Goal: Task Accomplishment & Management: Use online tool/utility

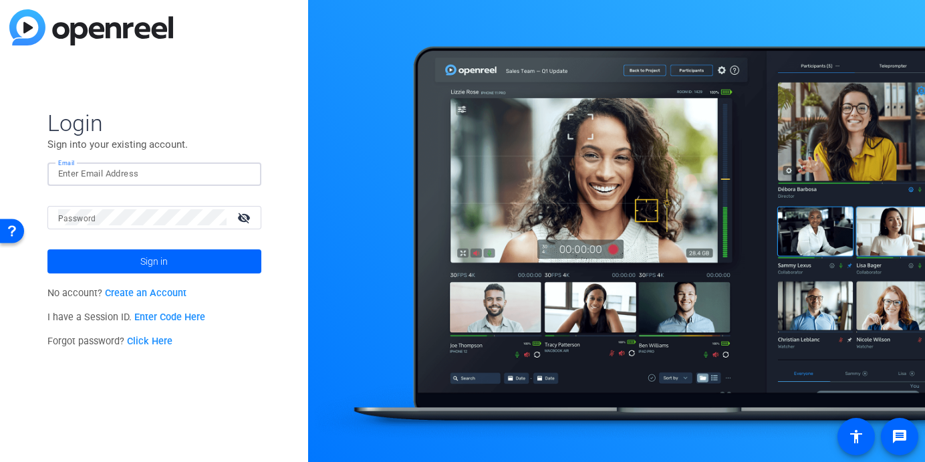
click at [90, 170] on input "Email" at bounding box center [154, 174] width 193 height 16
click at [52, 233] on mat-form-field "Password visibility_off" at bounding box center [154, 227] width 214 height 43
click at [71, 215] on mat-label "Password" at bounding box center [77, 218] width 38 height 9
click at [47, 249] on button "Sign in" at bounding box center [154, 261] width 214 height 24
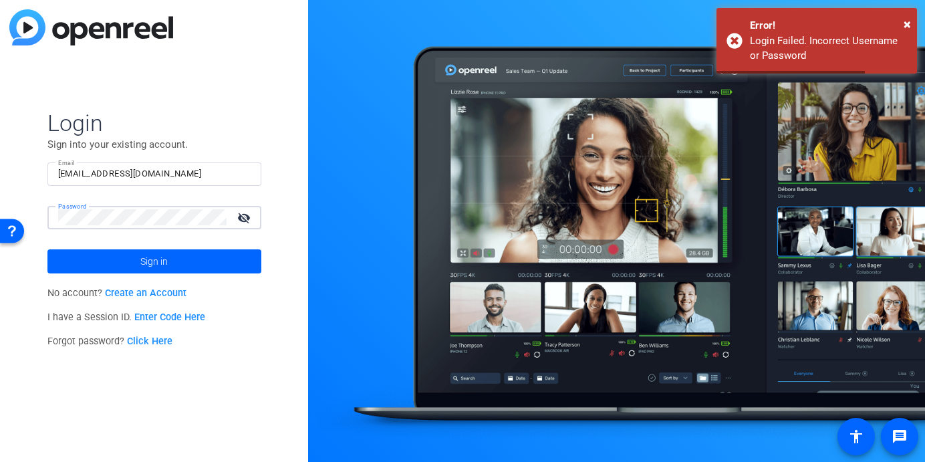
click at [42, 209] on div "Login Sign into your existing account. Email dakota@meetinghousetv.com Password…" at bounding box center [154, 231] width 308 height 462
click at [107, 175] on input "dakota@meetinghousetv.com" at bounding box center [154, 174] width 193 height 16
type input "interview@meetinghousetv.com"
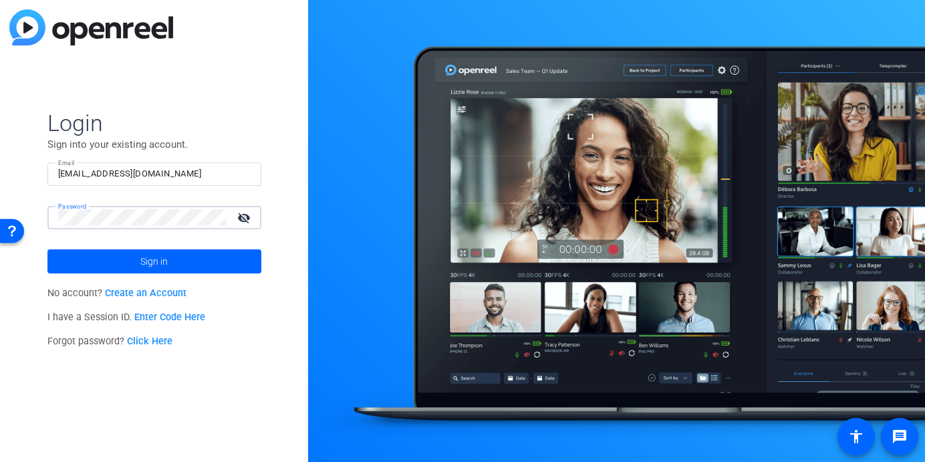
click at [47, 249] on button "Sign in" at bounding box center [154, 261] width 214 height 24
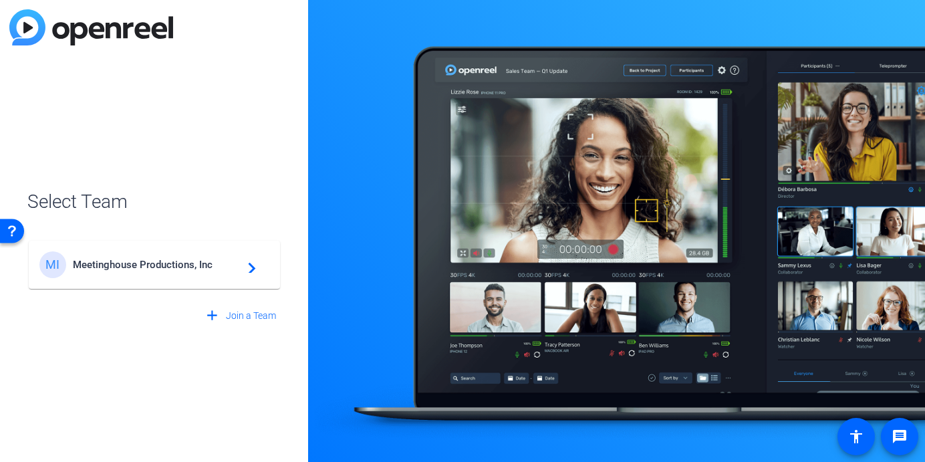
click at [193, 261] on span "Meetinghouse Productions, Inc" at bounding box center [156, 265] width 167 height 12
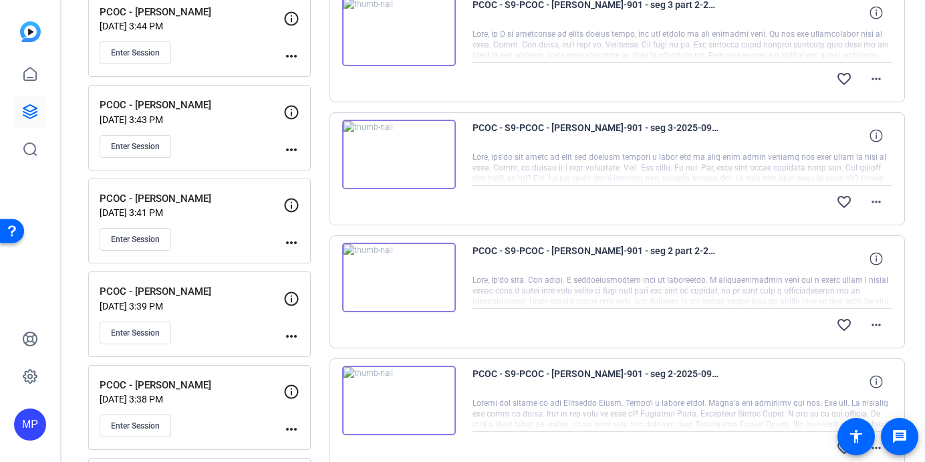
scroll to position [682, 0]
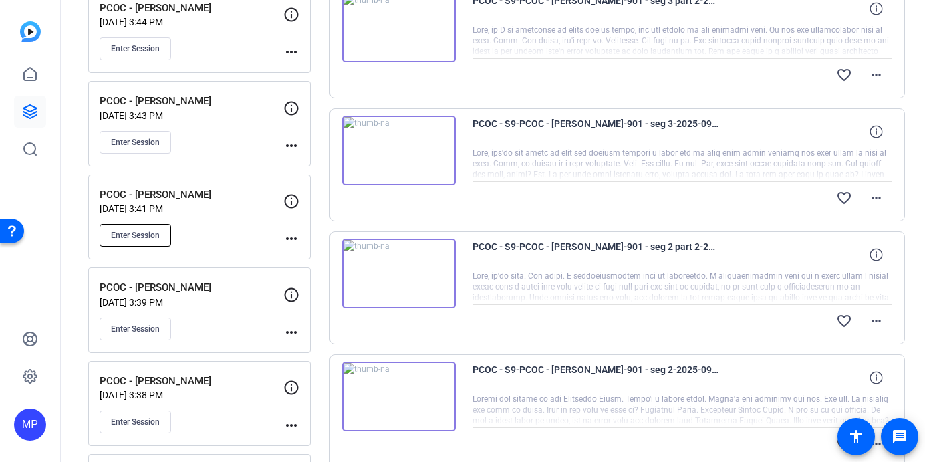
click at [144, 239] on span "Enter Session" at bounding box center [135, 235] width 49 height 11
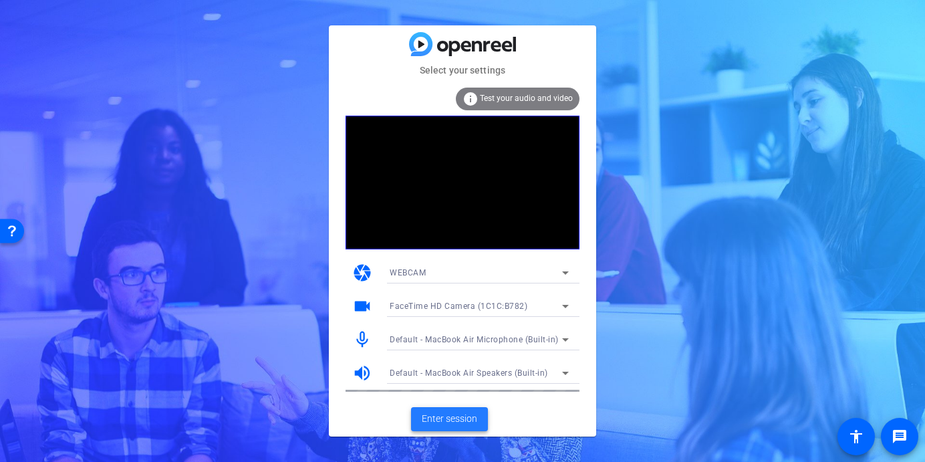
click at [451, 418] on span "Enter session" at bounding box center [449, 419] width 55 height 14
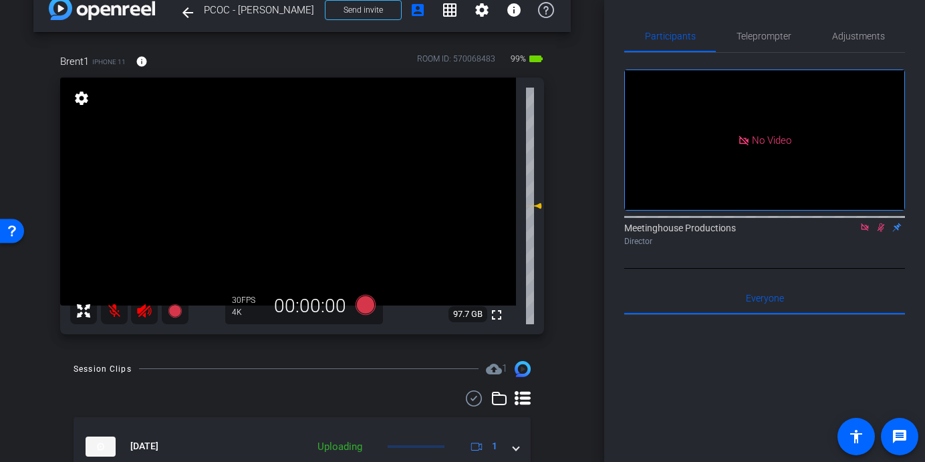
scroll to position [21, 0]
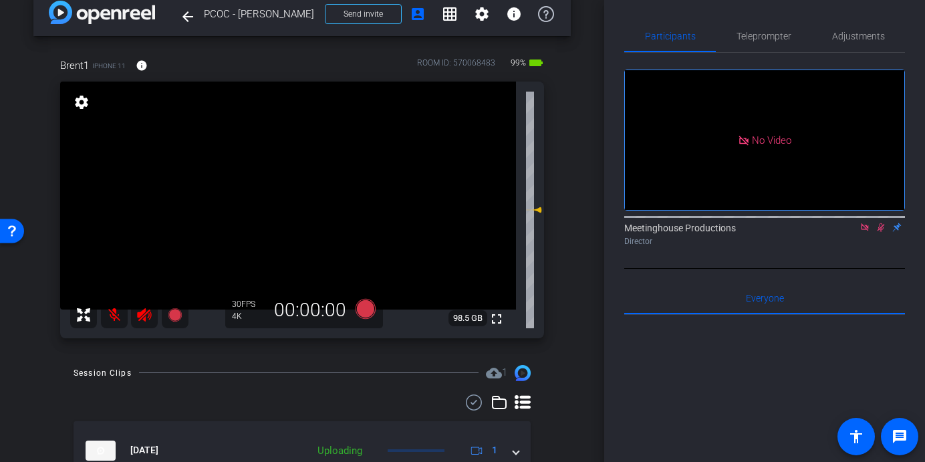
click at [881, 232] on icon at bounding box center [881, 227] width 7 height 9
click at [142, 319] on icon at bounding box center [144, 315] width 16 height 16
click at [111, 315] on mat-icon at bounding box center [114, 314] width 27 height 27
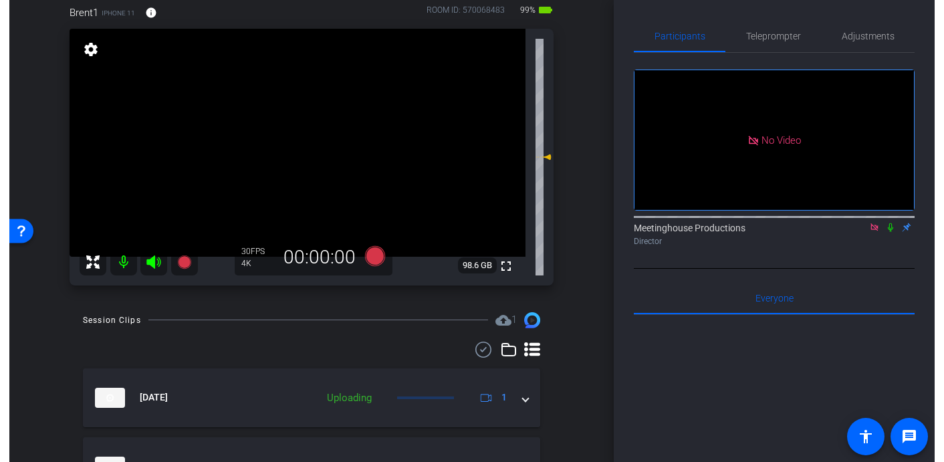
scroll to position [62, 0]
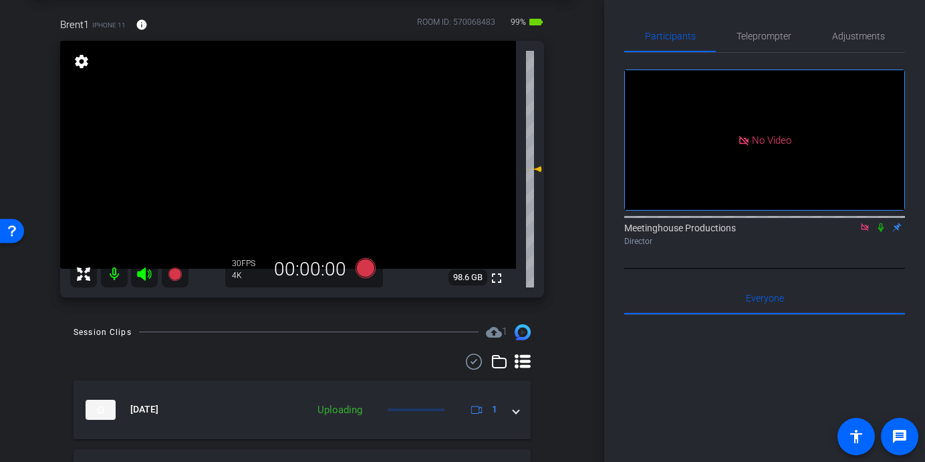
click at [864, 232] on icon at bounding box center [865, 227] width 11 height 9
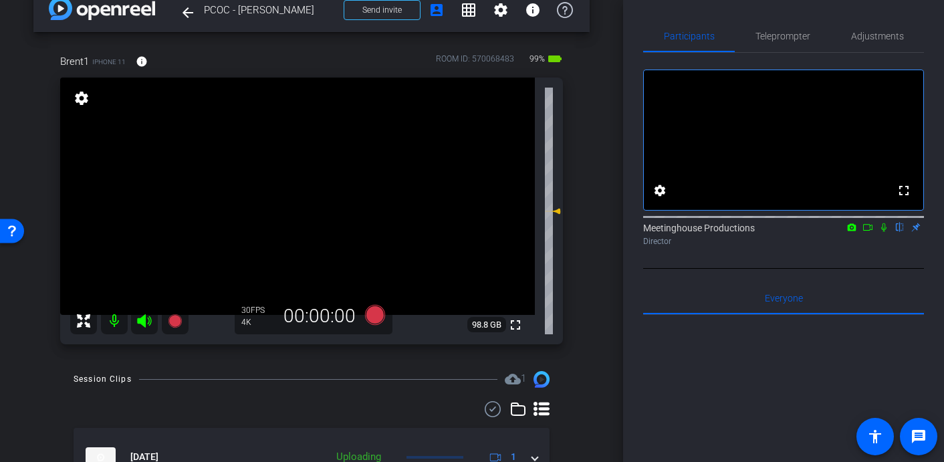
scroll to position [18, 0]
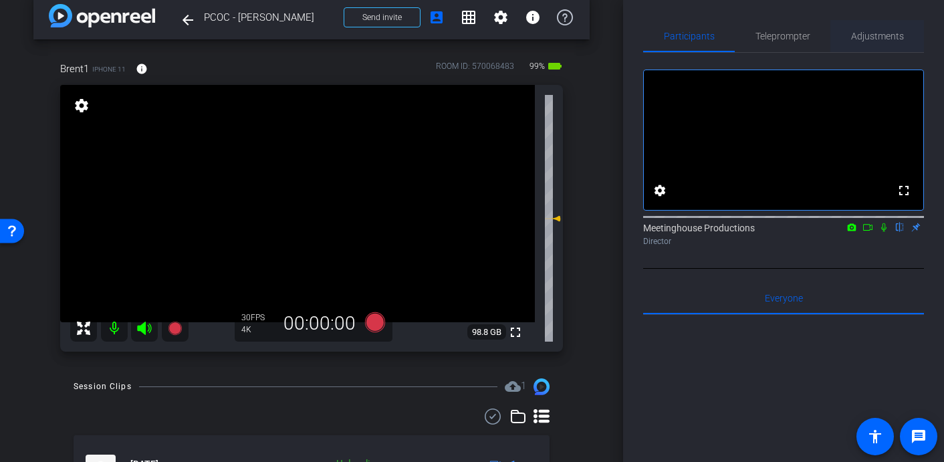
click at [882, 46] on span "Adjustments" at bounding box center [877, 36] width 53 height 32
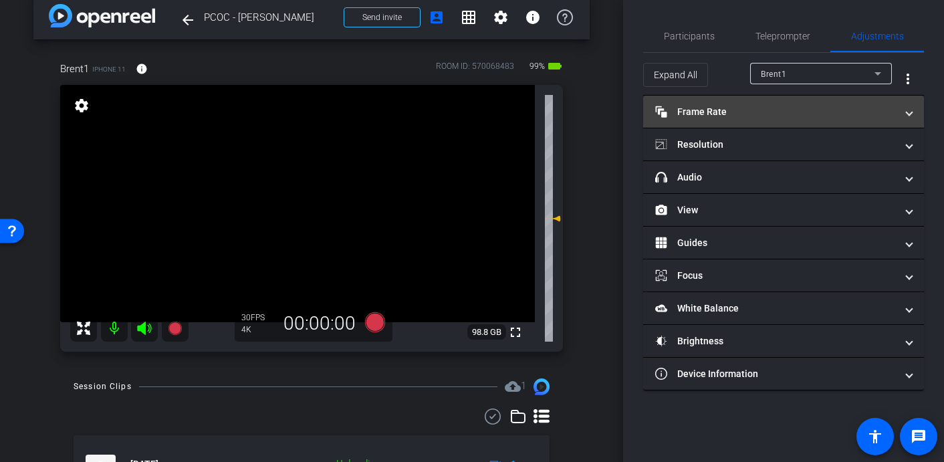
click at [726, 109] on mat-panel-title "Frame Rate Frame Rate" at bounding box center [775, 112] width 241 height 14
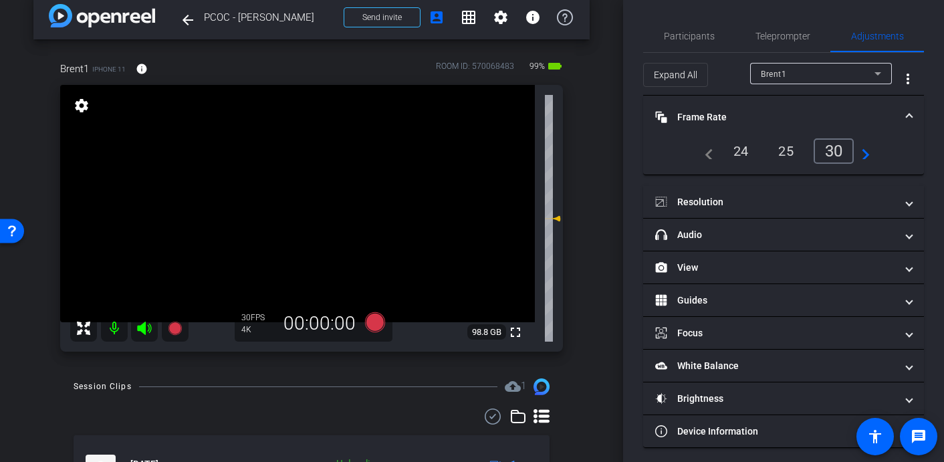
click at [904, 112] on span "Frame Rate Frame Rate" at bounding box center [780, 117] width 251 height 14
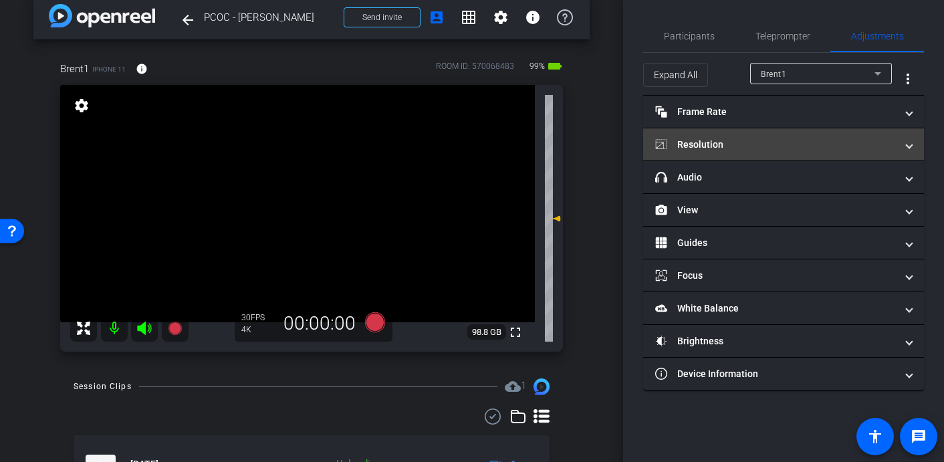
click at [911, 140] on span at bounding box center [908, 145] width 5 height 14
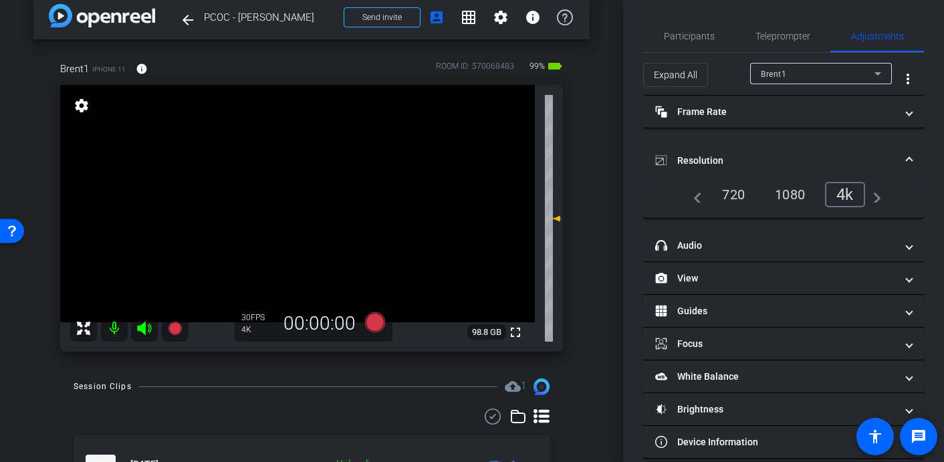
click at [910, 161] on span at bounding box center [908, 161] width 5 height 14
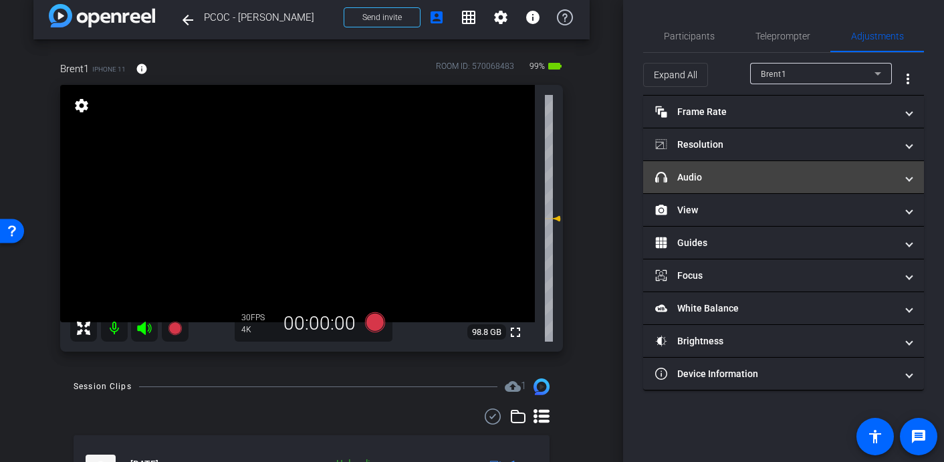
click at [910, 178] on span at bounding box center [908, 177] width 5 height 14
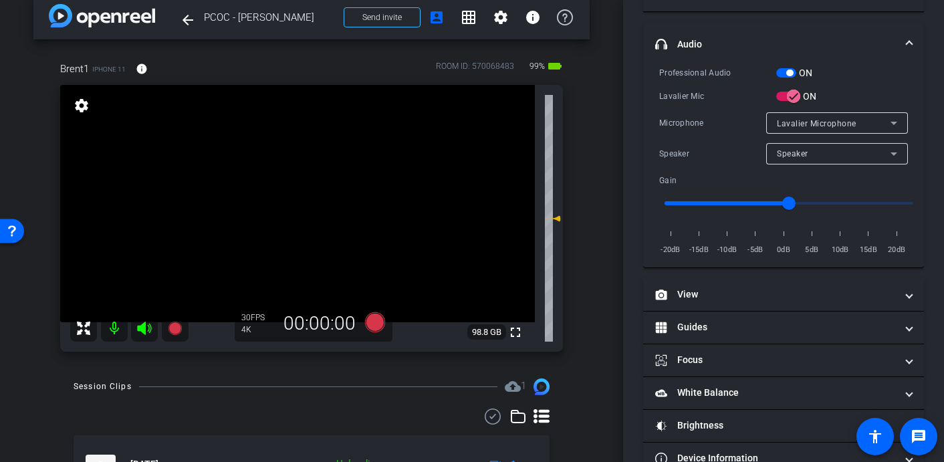
scroll to position [181, 0]
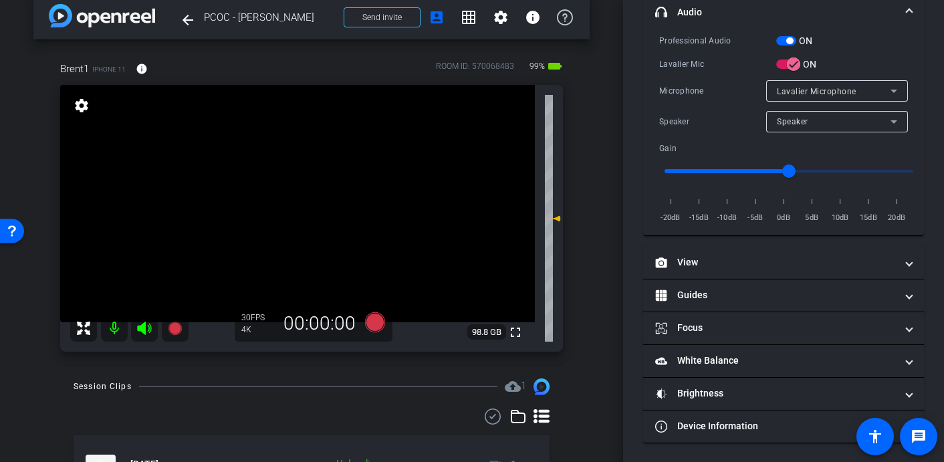
click at [299, 203] on video at bounding box center [297, 203] width 475 height 237
click at [297, 220] on video at bounding box center [297, 203] width 475 height 237
click at [307, 227] on video at bounding box center [297, 203] width 475 height 237
click at [378, 324] on icon at bounding box center [375, 322] width 20 height 20
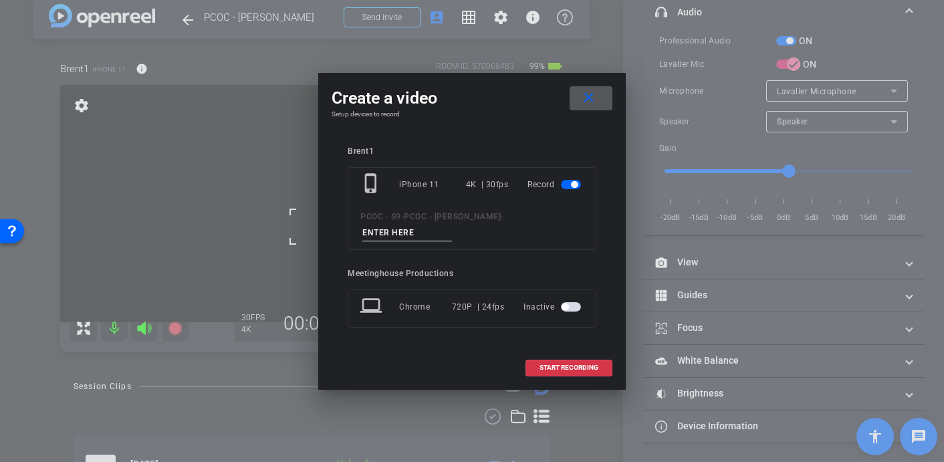
click at [452, 225] on input at bounding box center [407, 233] width 90 height 17
type input "902 - Clip 1"
click at [565, 364] on span "START RECORDING" at bounding box center [568, 367] width 59 height 7
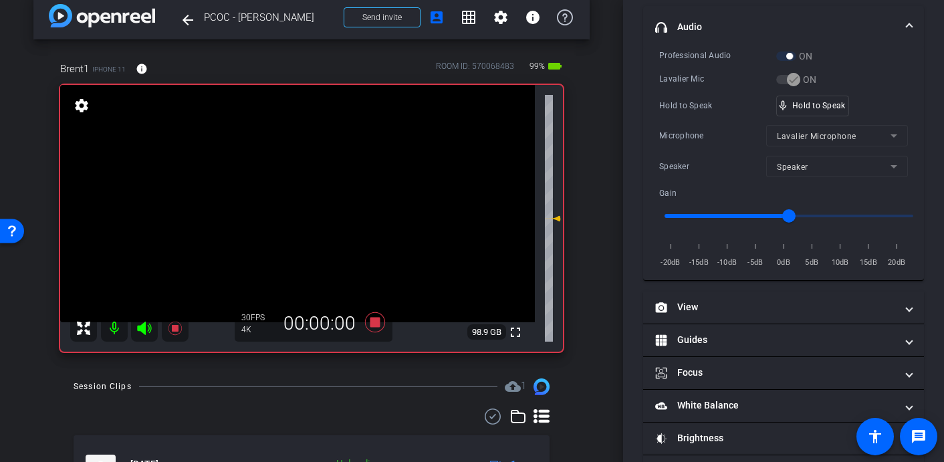
scroll to position [197, 0]
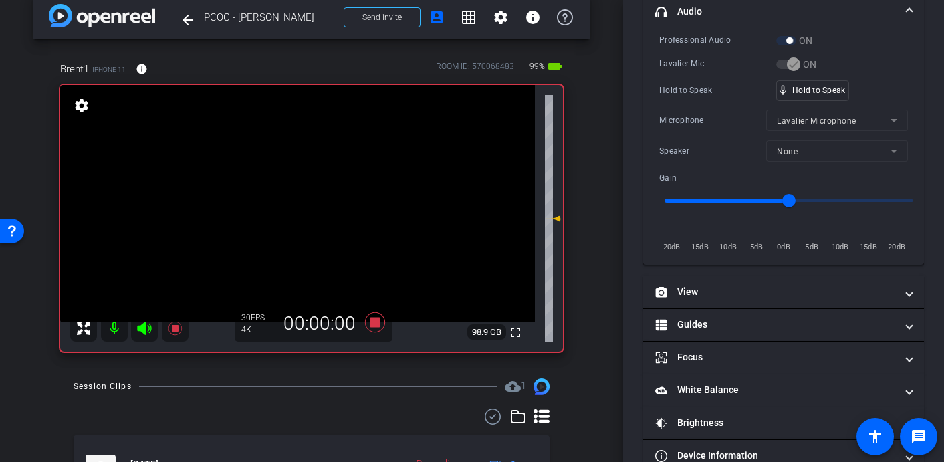
click at [298, 225] on video at bounding box center [297, 203] width 475 height 237
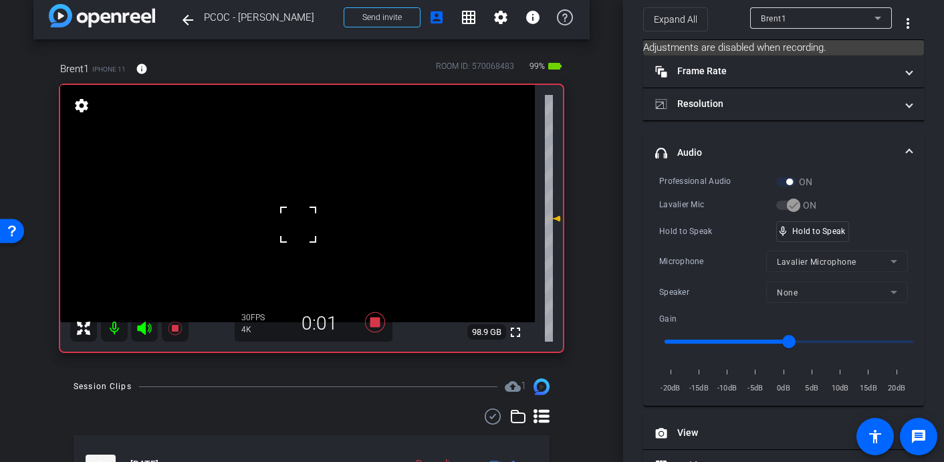
scroll to position [56, 0]
click at [295, 210] on video at bounding box center [297, 203] width 475 height 237
click at [315, 214] on video at bounding box center [297, 203] width 475 height 237
click at [299, 221] on video at bounding box center [297, 203] width 475 height 237
click at [305, 188] on video at bounding box center [297, 203] width 475 height 237
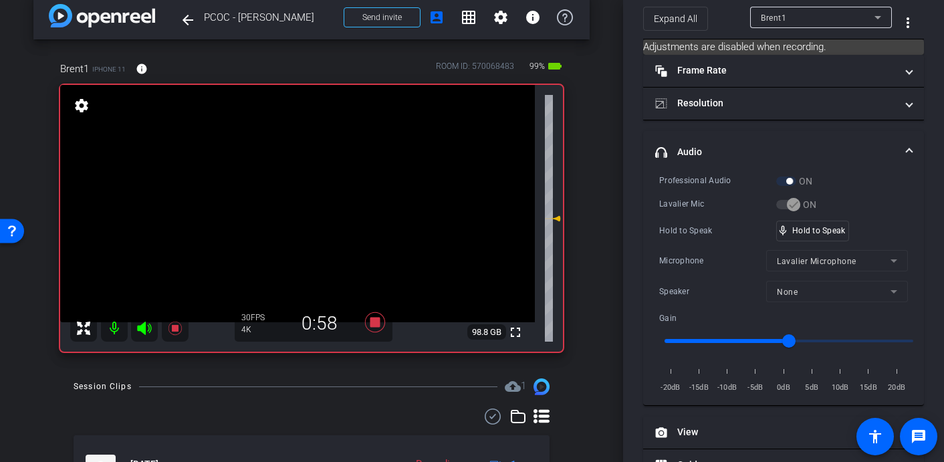
click at [303, 198] on video at bounding box center [297, 203] width 475 height 237
click at [303, 203] on video at bounding box center [297, 203] width 475 height 237
click at [304, 202] on video at bounding box center [297, 203] width 475 height 237
click at [307, 186] on video at bounding box center [297, 203] width 475 height 237
click at [300, 205] on video at bounding box center [297, 203] width 475 height 237
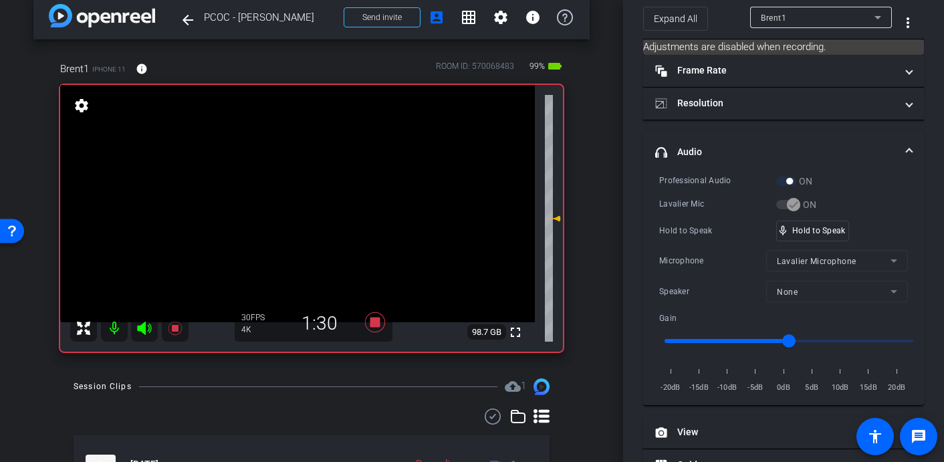
click at [293, 189] on video at bounding box center [297, 203] width 475 height 237
click at [305, 193] on video at bounding box center [297, 203] width 475 height 237
click at [311, 186] on video at bounding box center [297, 203] width 475 height 237
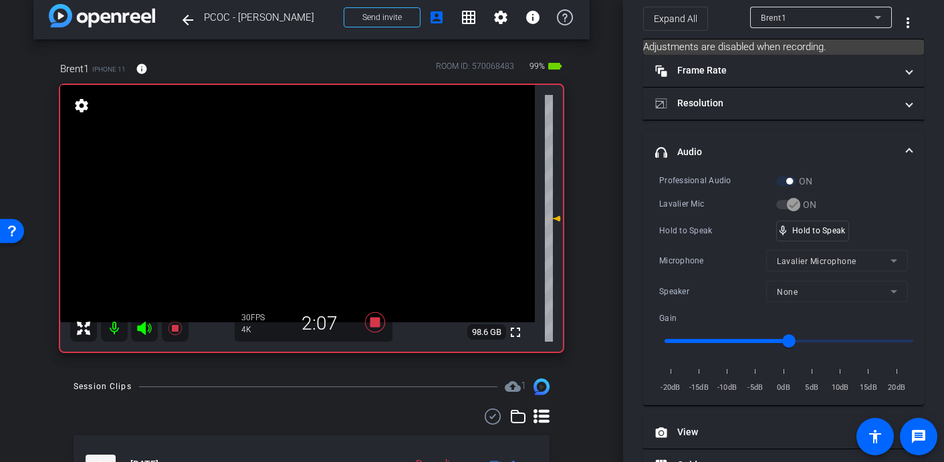
click at [295, 201] on video at bounding box center [297, 203] width 475 height 237
click at [298, 188] on video at bounding box center [297, 203] width 475 height 237
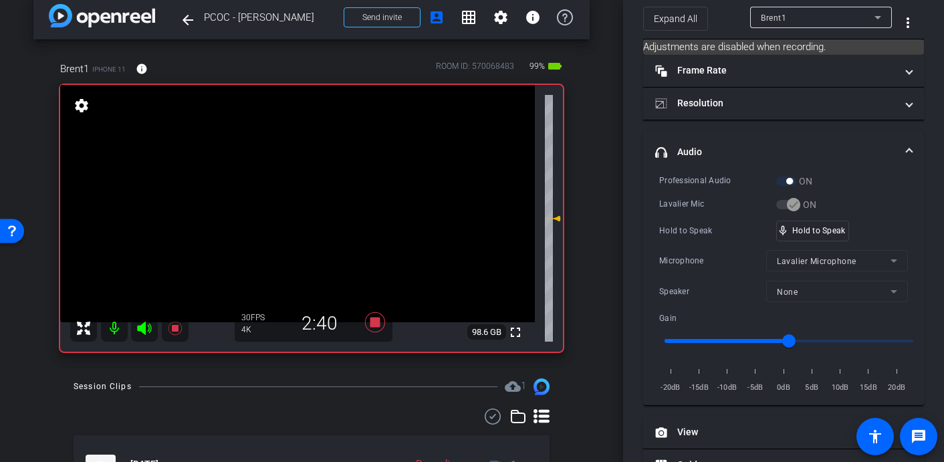
click at [298, 188] on video at bounding box center [297, 203] width 475 height 237
click at [279, 203] on video at bounding box center [297, 203] width 475 height 237
click at [293, 203] on video at bounding box center [297, 203] width 475 height 237
click at [291, 199] on video at bounding box center [297, 203] width 475 height 237
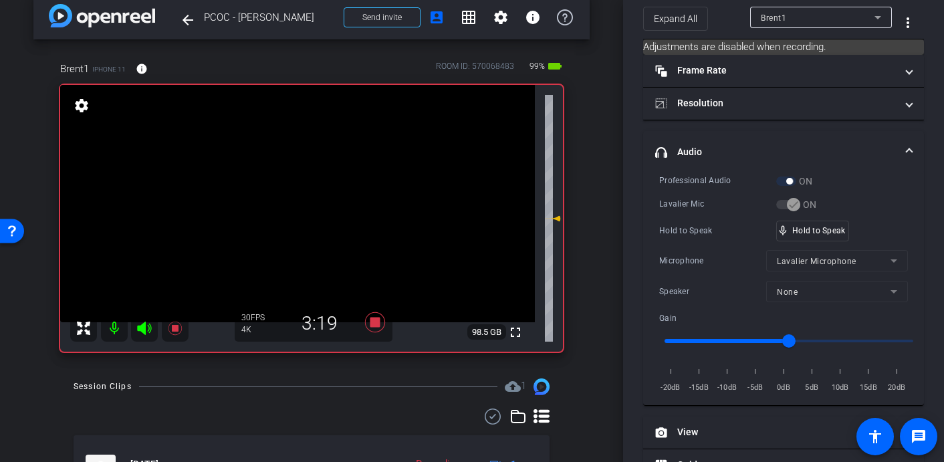
click at [295, 197] on video at bounding box center [297, 203] width 475 height 237
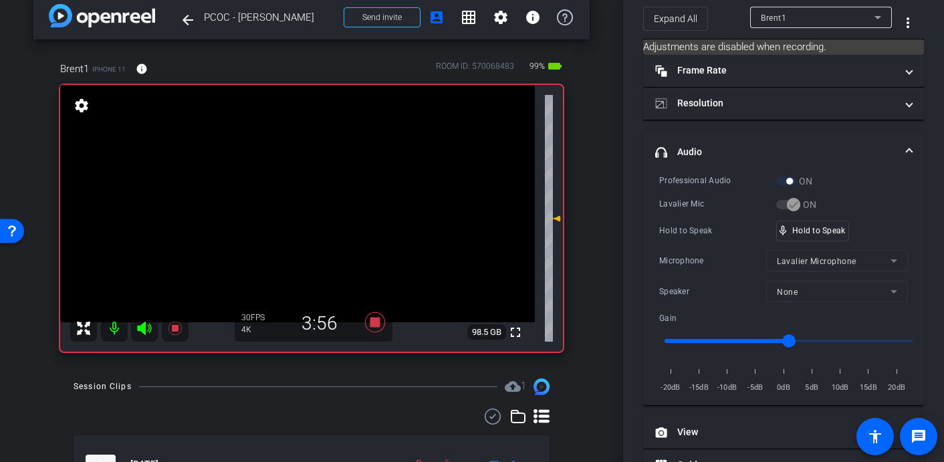
click at [295, 197] on video at bounding box center [297, 203] width 475 height 237
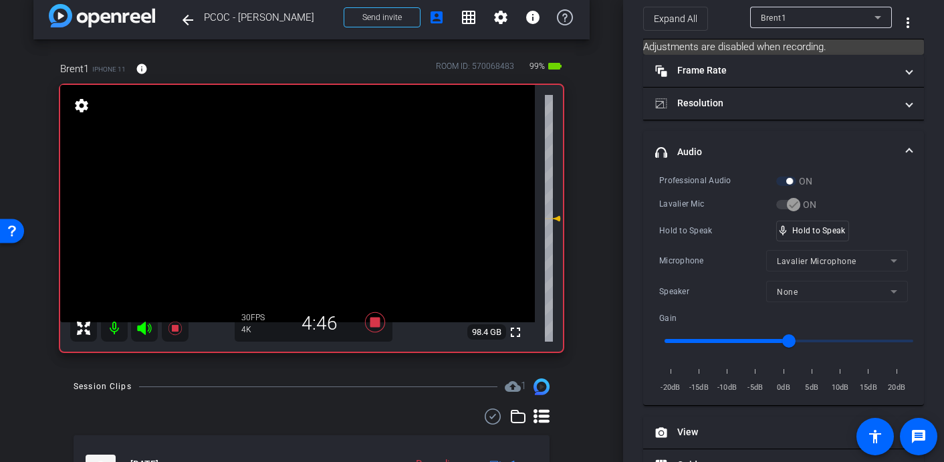
click at [295, 197] on video at bounding box center [297, 203] width 475 height 237
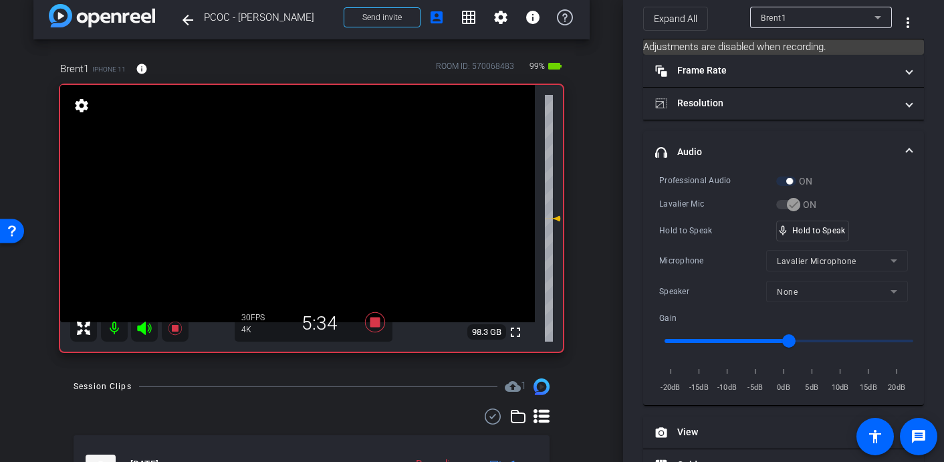
click at [295, 197] on video at bounding box center [297, 203] width 475 height 237
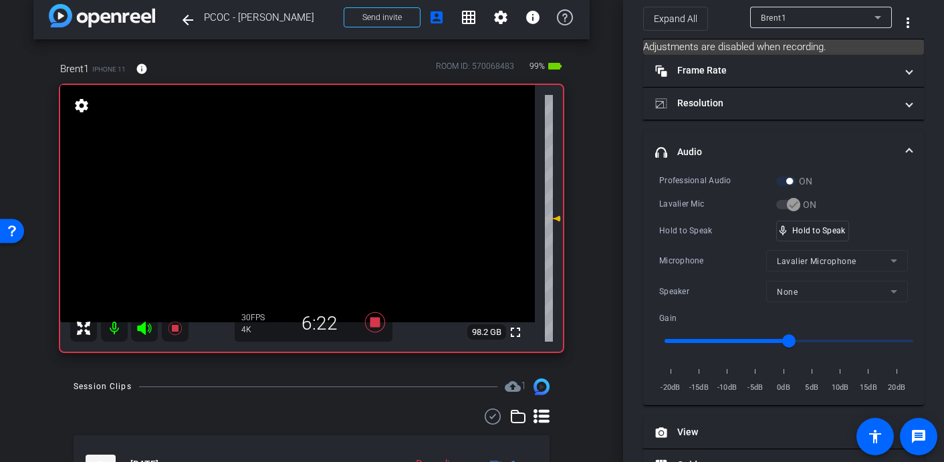
click at [295, 197] on video at bounding box center [297, 203] width 475 height 237
click at [295, 199] on video at bounding box center [297, 203] width 475 height 237
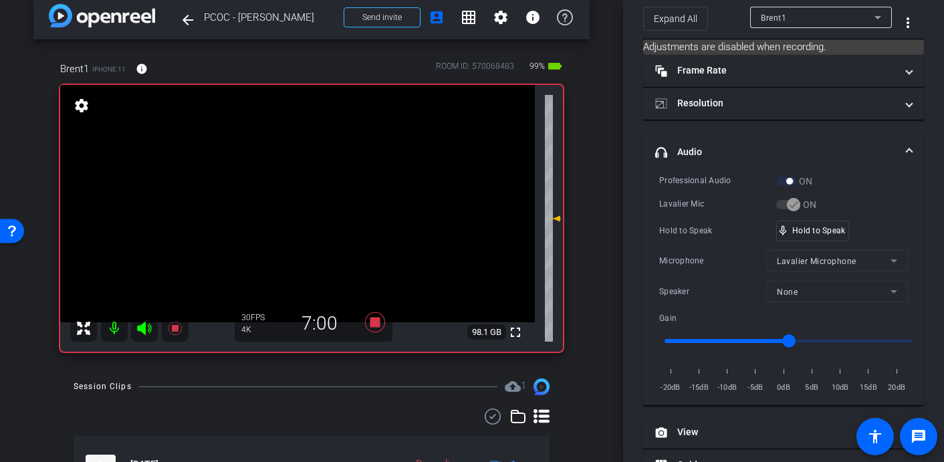
click at [295, 199] on video at bounding box center [297, 203] width 475 height 237
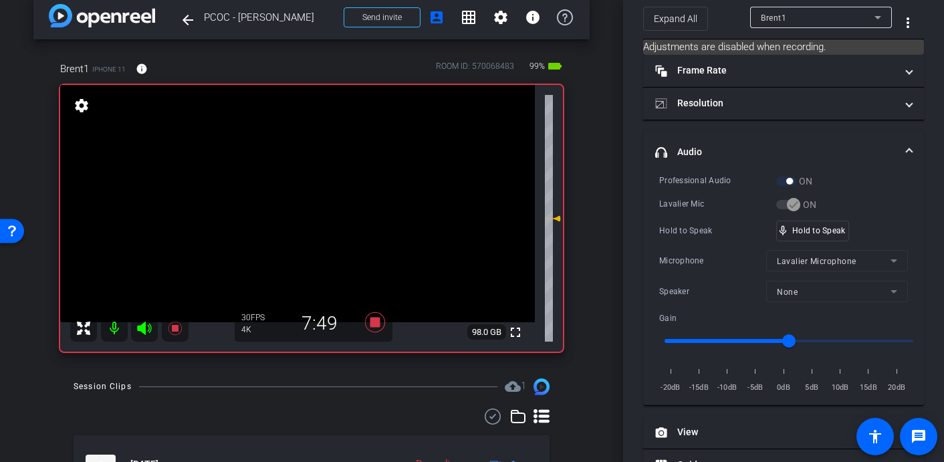
click at [295, 199] on video at bounding box center [297, 203] width 475 height 237
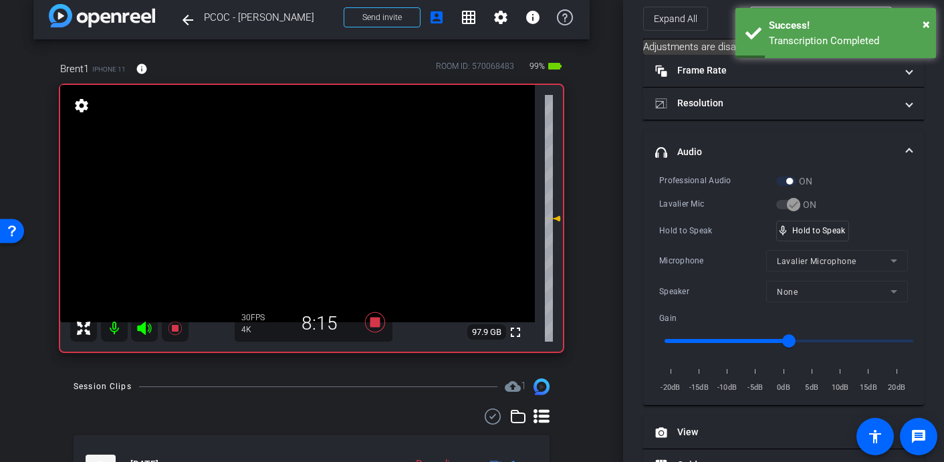
click at [295, 199] on video at bounding box center [297, 203] width 475 height 237
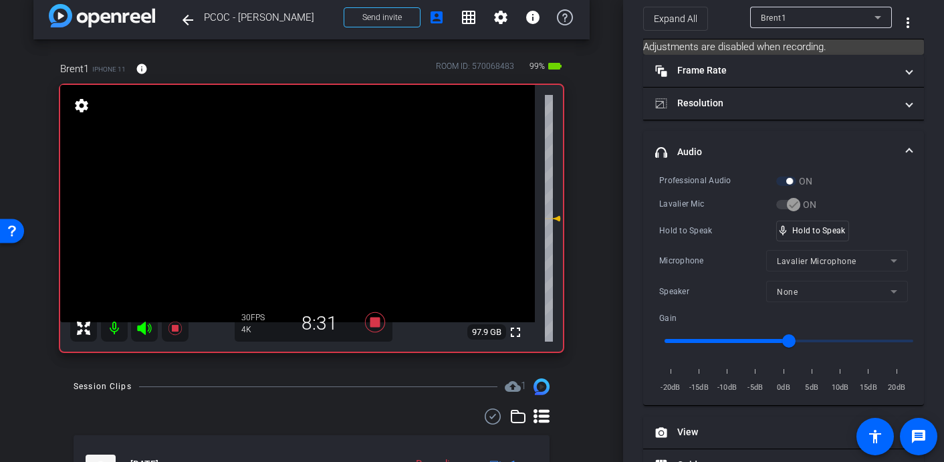
click at [295, 199] on video at bounding box center [297, 203] width 475 height 237
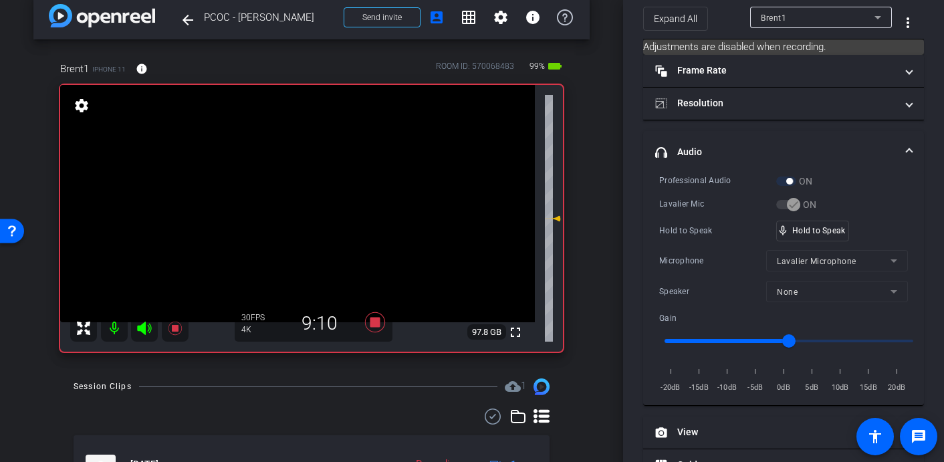
click at [295, 199] on video at bounding box center [297, 203] width 475 height 237
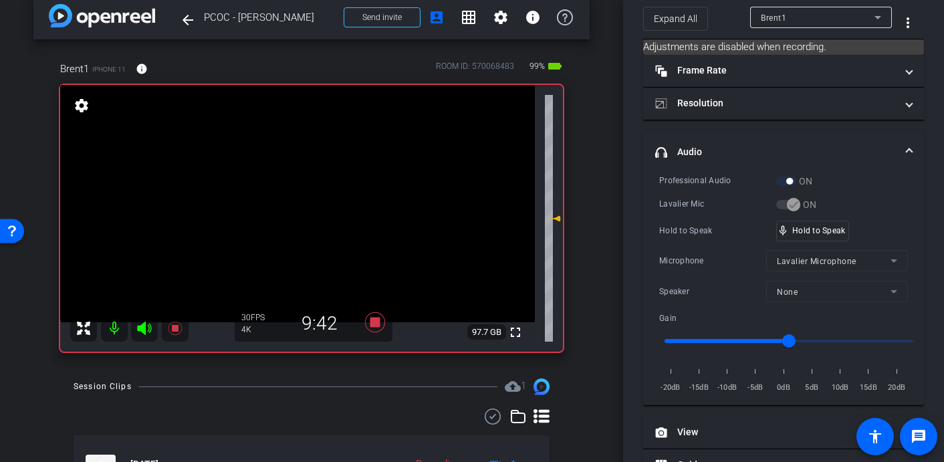
click at [295, 199] on video at bounding box center [297, 203] width 475 height 237
click at [352, 241] on video at bounding box center [297, 203] width 475 height 237
click at [292, 195] on video at bounding box center [297, 203] width 475 height 237
click at [311, 202] on video at bounding box center [297, 203] width 475 height 237
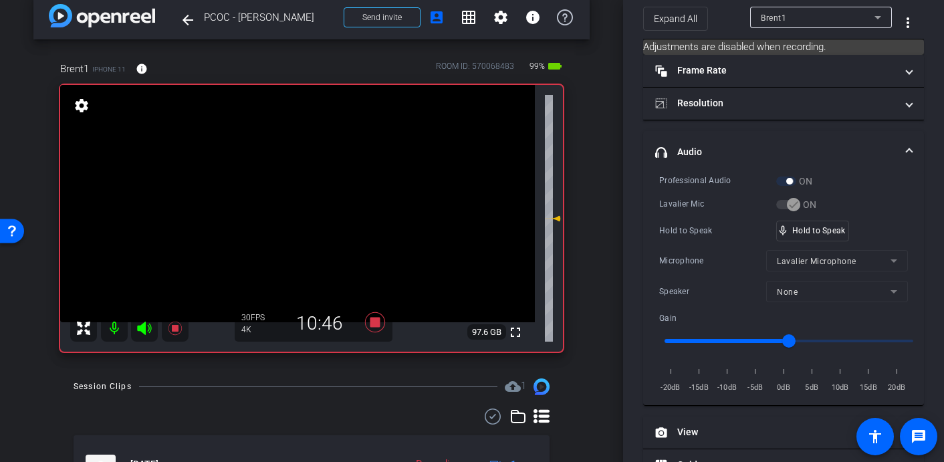
click at [311, 202] on video at bounding box center [297, 203] width 475 height 237
click at [301, 203] on video at bounding box center [297, 203] width 475 height 237
click at [307, 203] on video at bounding box center [297, 203] width 475 height 237
click at [305, 204] on video at bounding box center [297, 203] width 475 height 237
click at [305, 201] on video at bounding box center [297, 203] width 475 height 237
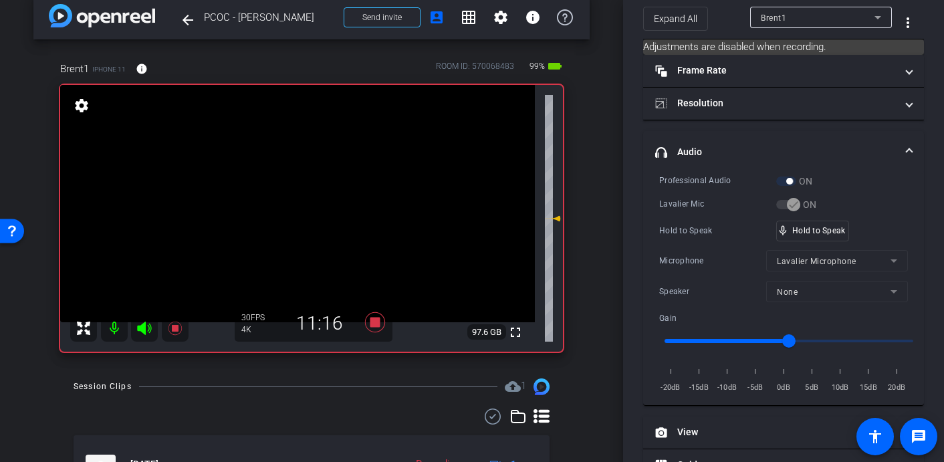
click at [301, 202] on video at bounding box center [297, 203] width 475 height 237
click at [299, 202] on video at bounding box center [297, 203] width 475 height 237
click at [301, 201] on video at bounding box center [297, 203] width 475 height 237
click at [307, 205] on video at bounding box center [297, 203] width 475 height 237
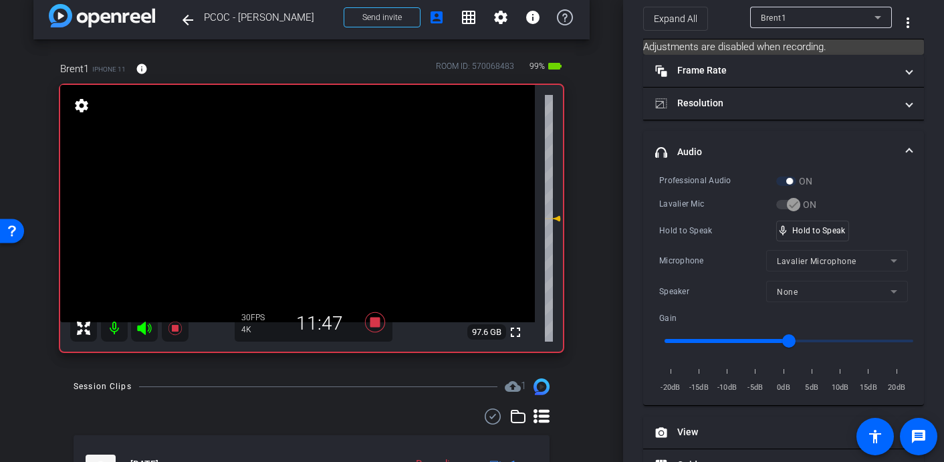
click at [309, 203] on video at bounding box center [297, 203] width 475 height 237
click at [299, 203] on video at bounding box center [297, 203] width 475 height 237
click at [303, 201] on video at bounding box center [297, 203] width 475 height 237
click at [813, 223] on div "mic_none Speaking..." at bounding box center [807, 230] width 60 height 19
click at [376, 322] on icon at bounding box center [375, 322] width 20 height 20
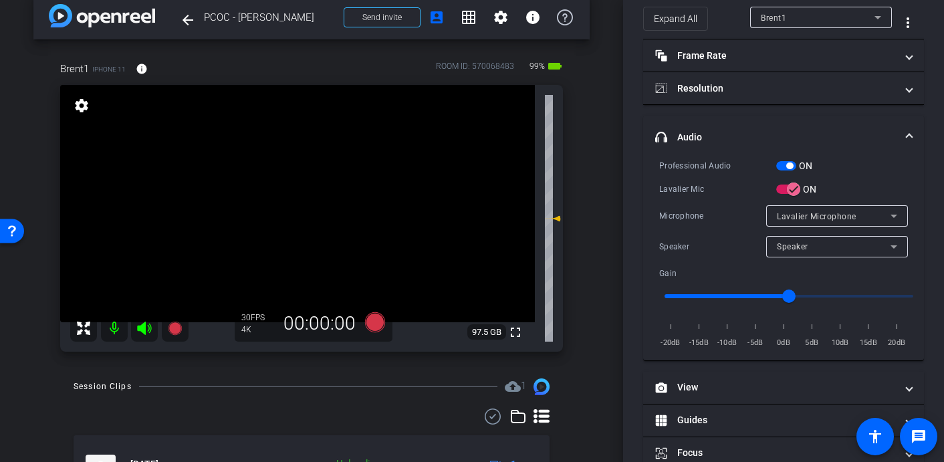
click at [308, 230] on video at bounding box center [297, 203] width 475 height 237
click at [307, 203] on video at bounding box center [297, 203] width 475 height 237
click at [311, 212] on video at bounding box center [297, 203] width 475 height 237
click at [376, 321] on icon at bounding box center [375, 322] width 20 height 20
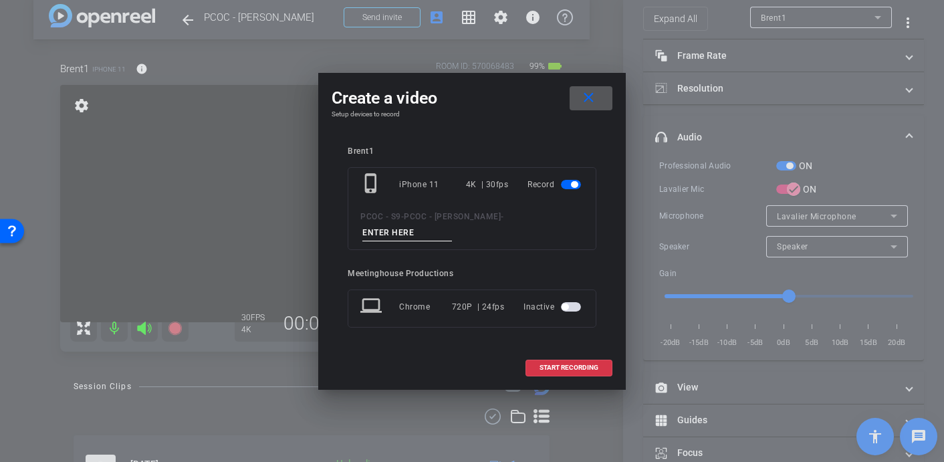
click at [452, 227] on input at bounding box center [407, 233] width 90 height 17
type input "902 - Clip 2"
click at [550, 364] on span "START RECORDING" at bounding box center [568, 367] width 59 height 7
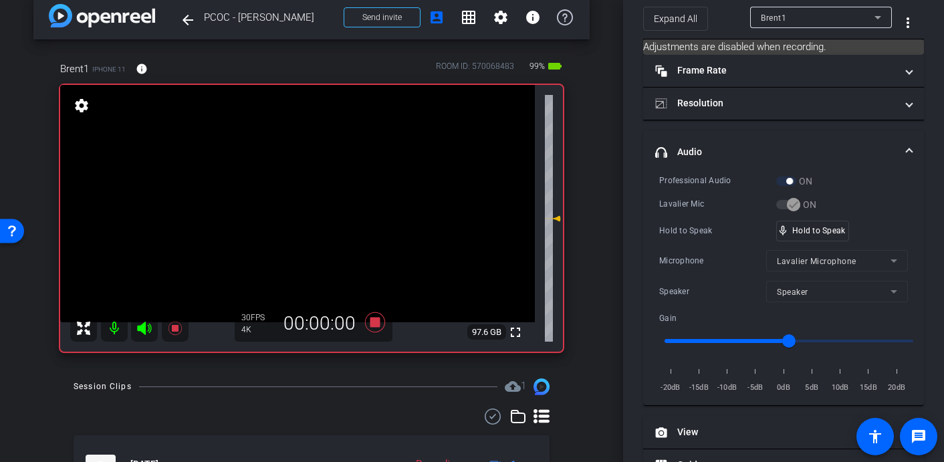
click at [307, 228] on video at bounding box center [297, 203] width 475 height 237
click at [309, 241] on video at bounding box center [297, 203] width 475 height 237
click at [306, 217] on video at bounding box center [297, 203] width 475 height 237
click at [297, 203] on video at bounding box center [297, 203] width 475 height 237
click at [296, 205] on video at bounding box center [297, 203] width 475 height 237
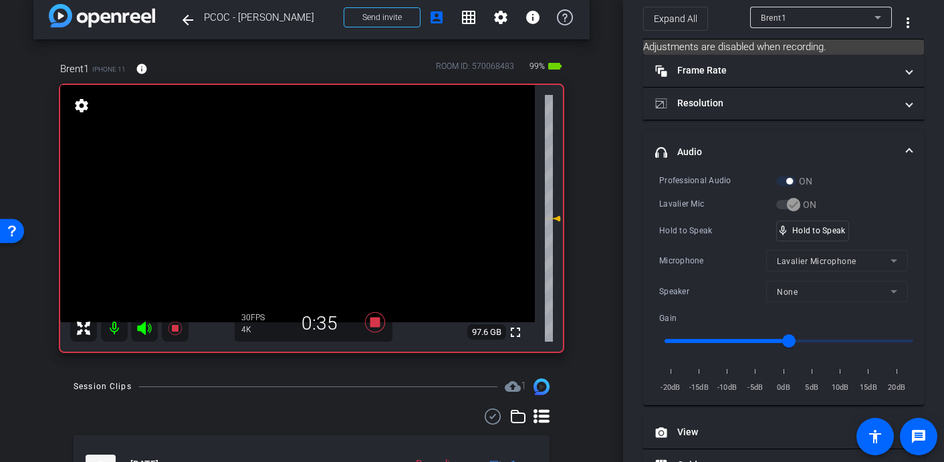
click at [310, 193] on video at bounding box center [297, 203] width 475 height 237
click at [299, 192] on video at bounding box center [297, 203] width 475 height 237
click at [305, 195] on video at bounding box center [297, 203] width 475 height 237
click at [298, 199] on video at bounding box center [297, 203] width 475 height 237
click at [291, 197] on video at bounding box center [297, 203] width 475 height 237
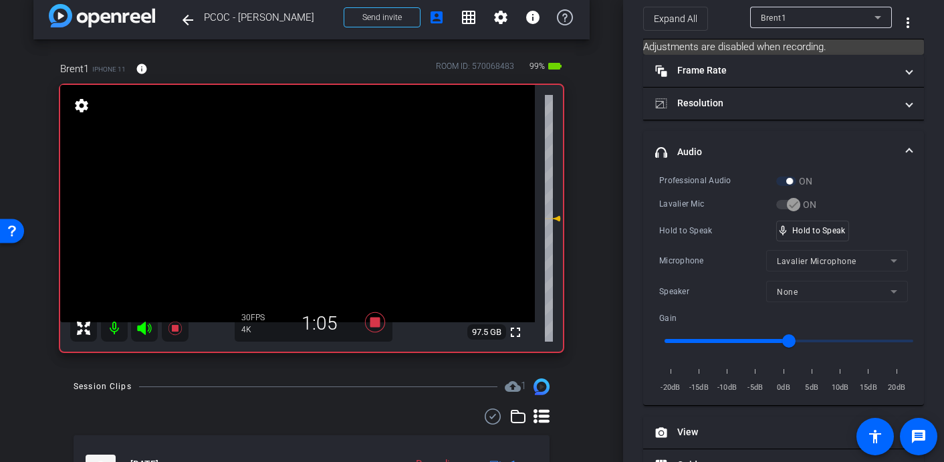
click at [287, 205] on video at bounding box center [297, 203] width 475 height 237
click at [304, 201] on video at bounding box center [297, 203] width 475 height 237
click at [303, 198] on video at bounding box center [297, 203] width 475 height 237
click at [303, 214] on video at bounding box center [297, 203] width 475 height 237
click at [299, 212] on video at bounding box center [297, 203] width 475 height 237
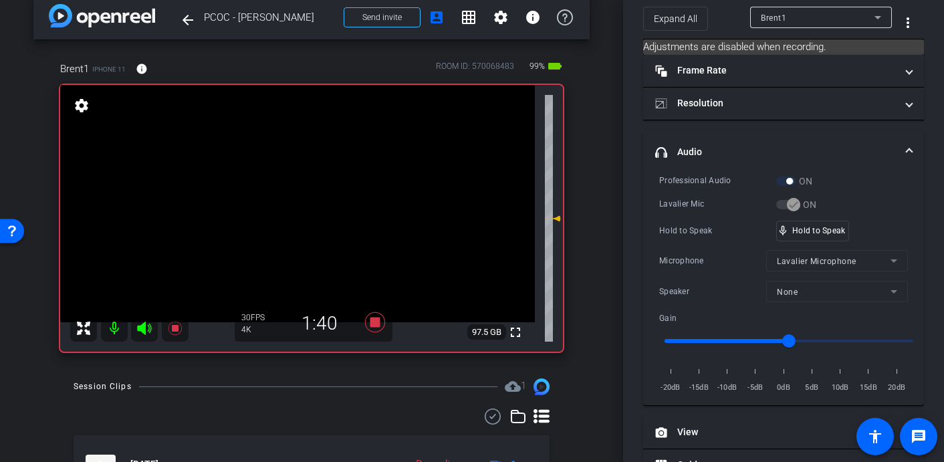
click at [308, 198] on video at bounding box center [297, 203] width 475 height 237
click at [306, 197] on video at bounding box center [297, 203] width 475 height 237
click at [297, 195] on video at bounding box center [297, 203] width 475 height 237
click at [303, 212] on video at bounding box center [297, 203] width 475 height 237
click at [297, 195] on video at bounding box center [297, 203] width 475 height 237
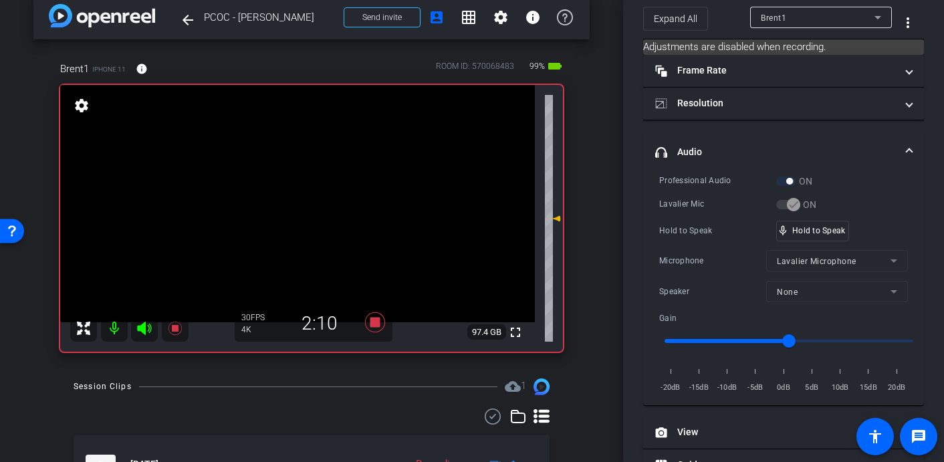
click at [297, 195] on video at bounding box center [297, 203] width 475 height 237
click at [313, 201] on div at bounding box center [296, 194] width 33 height 33
click at [305, 190] on video at bounding box center [297, 203] width 475 height 237
click at [313, 195] on video at bounding box center [297, 203] width 475 height 237
click at [295, 197] on video at bounding box center [297, 203] width 475 height 237
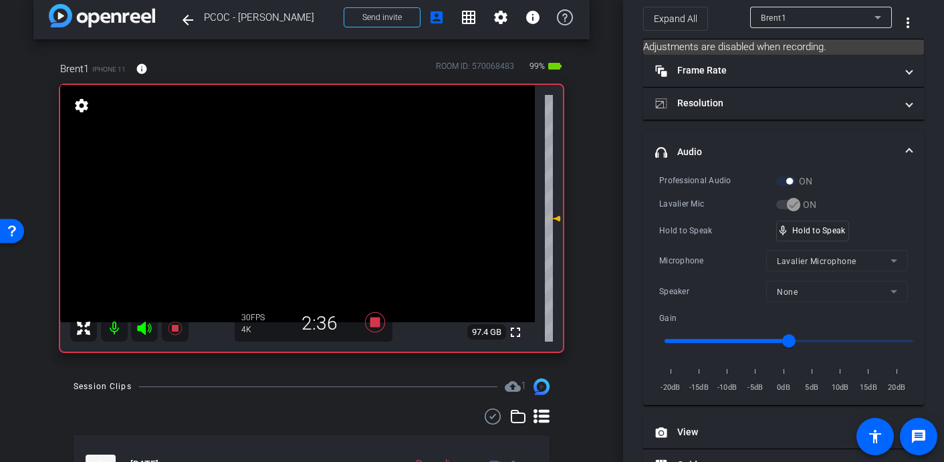
click at [306, 217] on video at bounding box center [297, 203] width 475 height 237
click at [311, 200] on video at bounding box center [297, 203] width 475 height 237
click at [301, 213] on video at bounding box center [297, 203] width 475 height 237
click at [299, 198] on video at bounding box center [297, 203] width 475 height 237
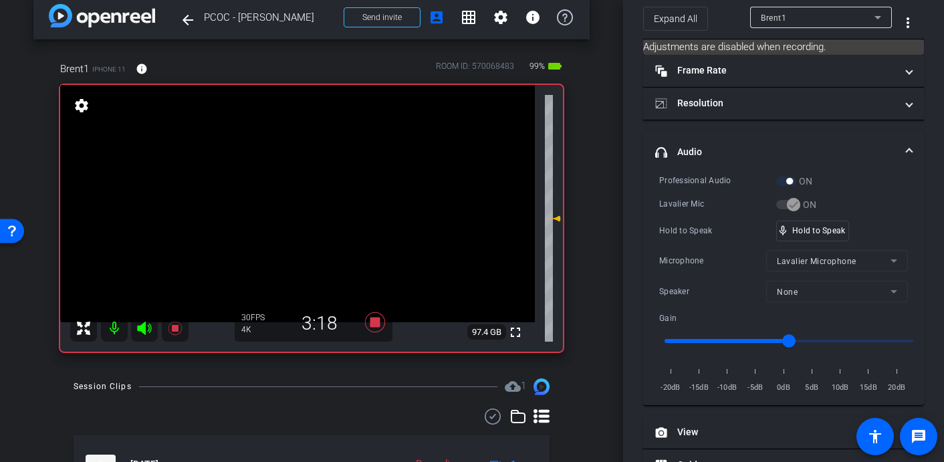
click at [308, 203] on video at bounding box center [297, 203] width 475 height 237
click at [309, 217] on video at bounding box center [297, 203] width 475 height 237
click at [287, 203] on video at bounding box center [297, 203] width 475 height 237
click at [303, 197] on video at bounding box center [297, 203] width 475 height 237
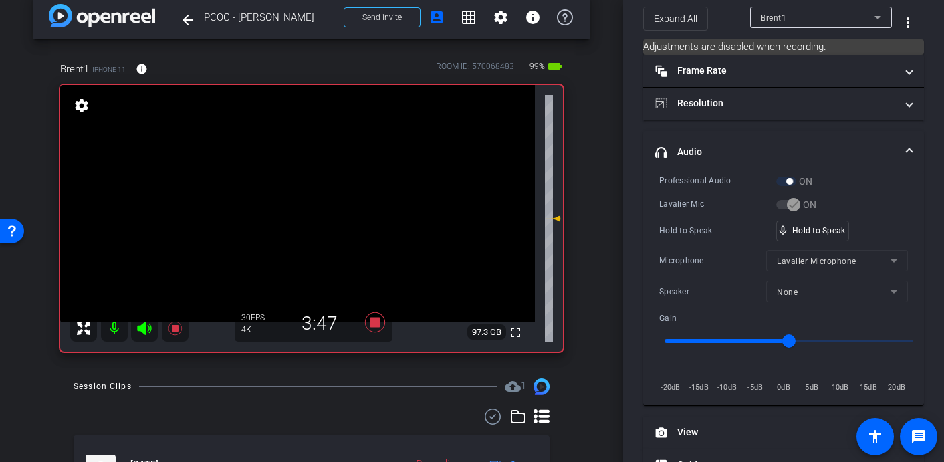
click at [306, 192] on video at bounding box center [297, 203] width 475 height 237
click at [310, 201] on video at bounding box center [297, 203] width 475 height 237
click at [308, 209] on video at bounding box center [297, 203] width 475 height 237
click at [297, 197] on video at bounding box center [297, 203] width 475 height 237
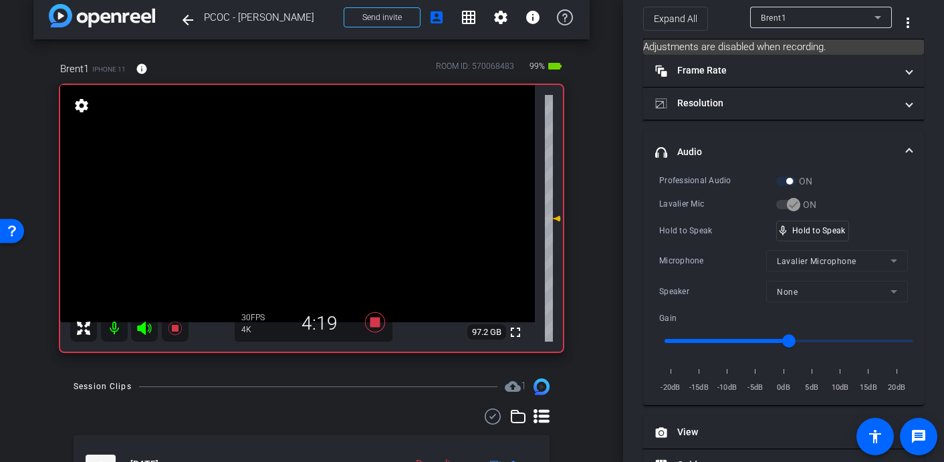
click at [305, 184] on video at bounding box center [297, 203] width 475 height 237
click at [297, 195] on video at bounding box center [297, 203] width 475 height 237
click at [297, 207] on video at bounding box center [297, 203] width 475 height 237
click at [296, 203] on video at bounding box center [297, 203] width 475 height 237
click at [307, 201] on video at bounding box center [297, 203] width 475 height 237
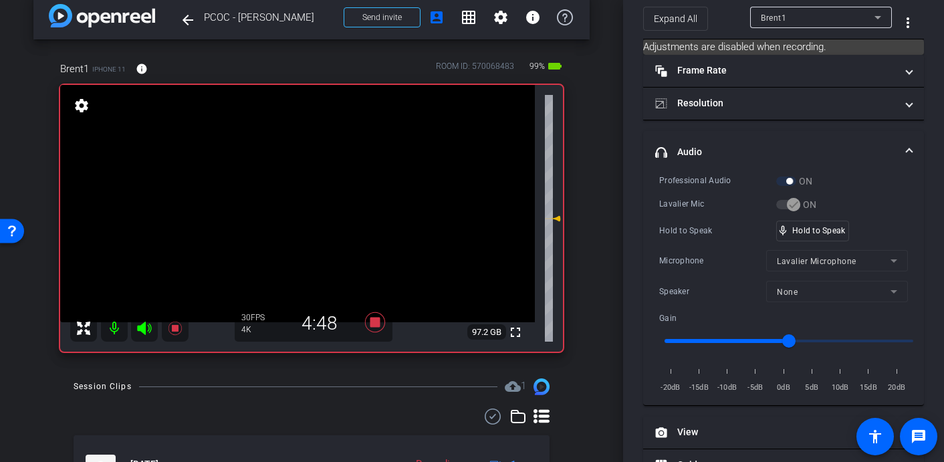
click at [309, 197] on video at bounding box center [297, 203] width 475 height 237
click at [299, 201] on video at bounding box center [297, 203] width 475 height 237
click at [293, 201] on video at bounding box center [297, 203] width 475 height 237
click at [295, 197] on video at bounding box center [297, 203] width 475 height 237
click at [303, 199] on video at bounding box center [297, 203] width 475 height 237
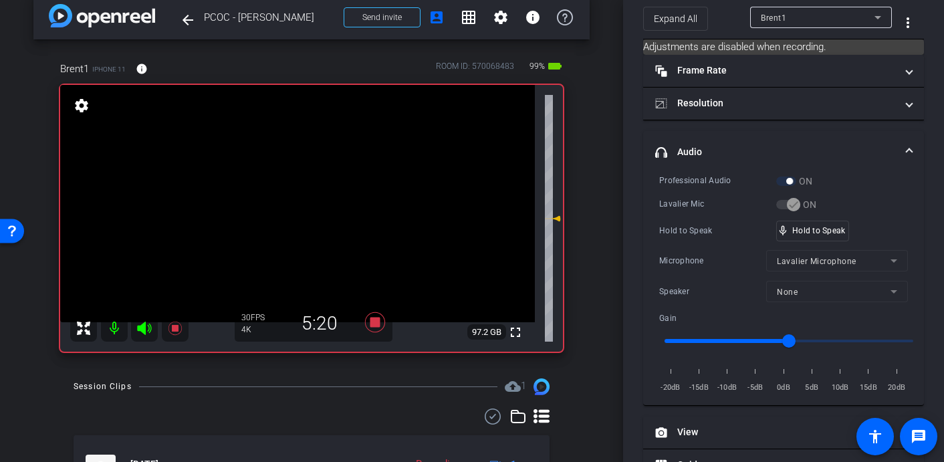
click at [305, 201] on video at bounding box center [297, 203] width 475 height 237
click at [301, 210] on video at bounding box center [297, 203] width 475 height 237
click at [293, 201] on video at bounding box center [297, 203] width 475 height 237
click at [297, 200] on video at bounding box center [297, 203] width 475 height 237
click at [305, 203] on video at bounding box center [297, 203] width 475 height 237
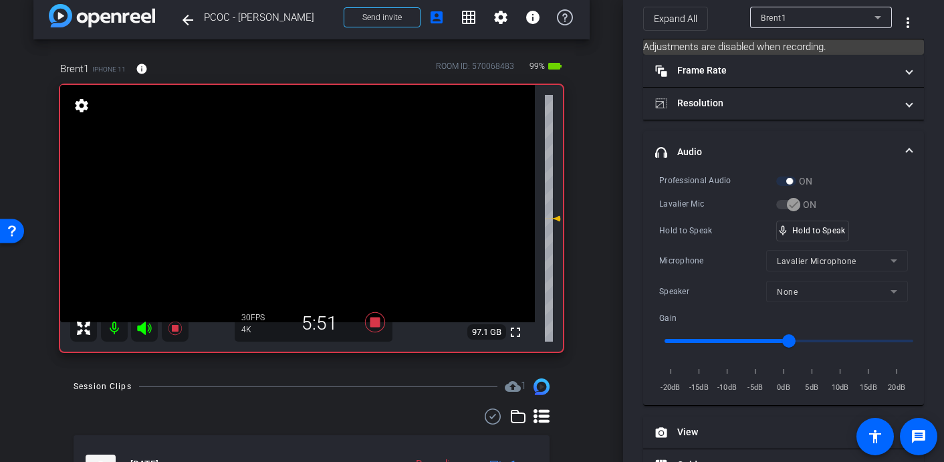
click at [297, 199] on video at bounding box center [297, 203] width 475 height 237
click at [297, 209] on video at bounding box center [297, 203] width 475 height 237
click at [306, 195] on video at bounding box center [297, 203] width 475 height 237
click at [291, 203] on video at bounding box center [297, 203] width 475 height 237
click at [297, 197] on video at bounding box center [297, 203] width 475 height 237
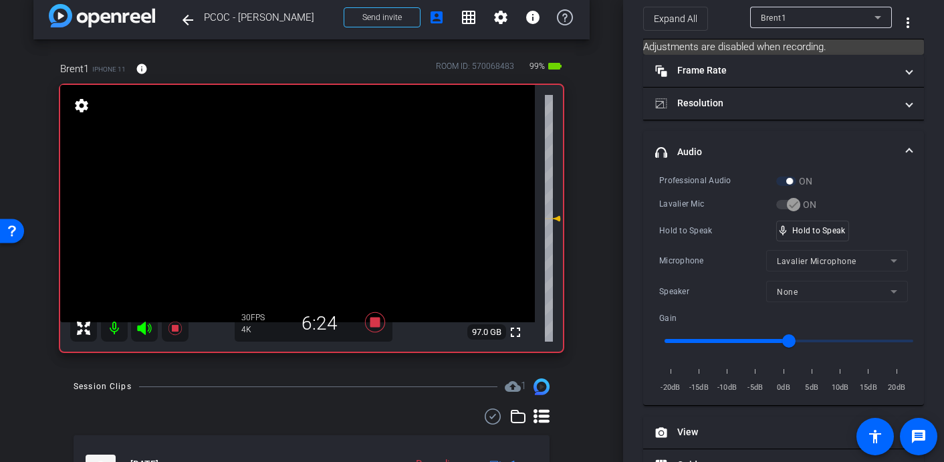
click at [299, 198] on video at bounding box center [297, 203] width 475 height 237
click at [308, 196] on video at bounding box center [297, 203] width 475 height 237
click at [314, 191] on video at bounding box center [297, 203] width 475 height 237
click at [298, 203] on video at bounding box center [297, 203] width 475 height 237
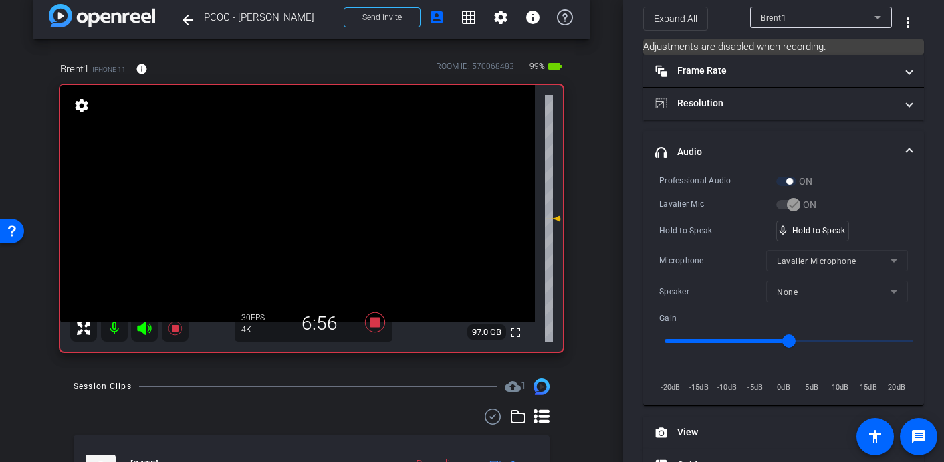
click at [301, 201] on video at bounding box center [297, 203] width 475 height 237
click at [296, 203] on video at bounding box center [297, 203] width 475 height 237
click at [312, 199] on video at bounding box center [297, 203] width 475 height 237
click at [295, 199] on video at bounding box center [297, 203] width 475 height 237
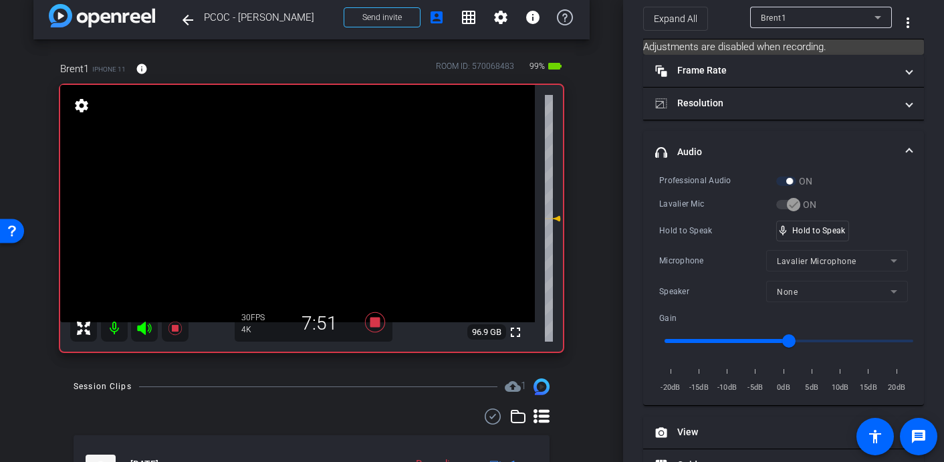
click at [289, 207] on video at bounding box center [297, 203] width 475 height 237
click at [304, 205] on video at bounding box center [297, 203] width 475 height 237
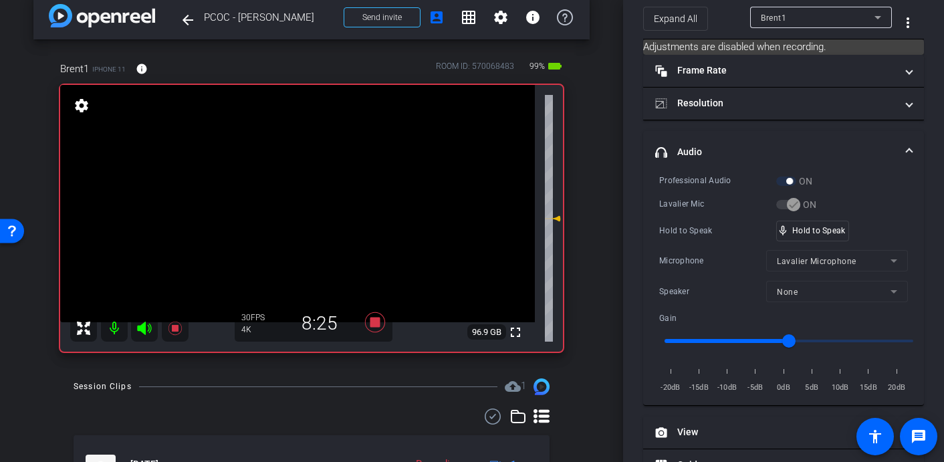
click at [291, 201] on video at bounding box center [297, 203] width 475 height 237
click at [294, 201] on video at bounding box center [297, 203] width 475 height 237
click at [296, 205] on video at bounding box center [297, 203] width 475 height 237
click at [293, 199] on video at bounding box center [297, 203] width 475 height 237
click at [303, 205] on video at bounding box center [297, 203] width 475 height 237
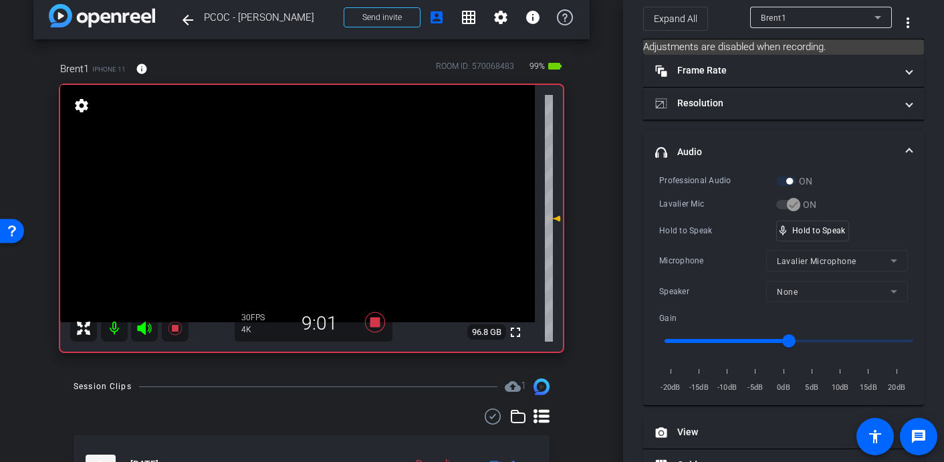
click at [301, 208] on video at bounding box center [297, 203] width 475 height 237
click at [300, 207] on video at bounding box center [297, 203] width 475 height 237
click at [303, 201] on video at bounding box center [297, 203] width 475 height 237
click at [294, 203] on video at bounding box center [297, 203] width 475 height 237
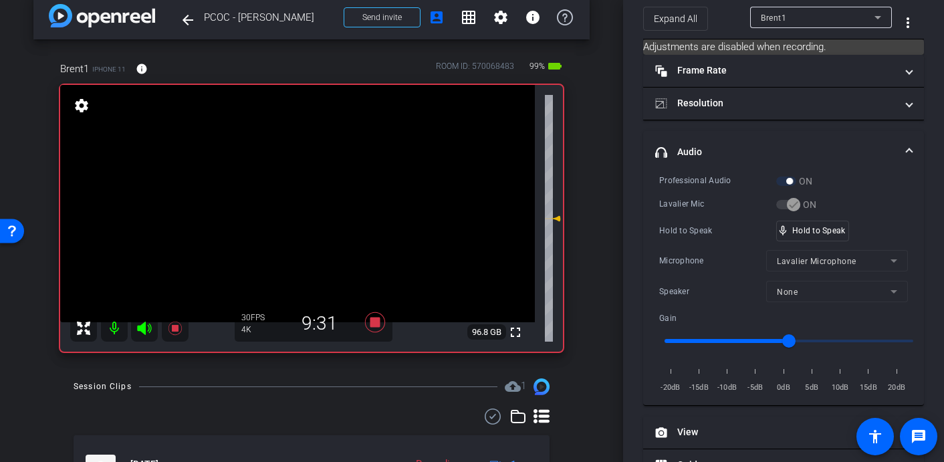
click at [297, 203] on video at bounding box center [297, 203] width 475 height 237
click at [300, 199] on video at bounding box center [297, 203] width 475 height 237
click at [293, 202] on video at bounding box center [297, 203] width 475 height 237
click at [291, 195] on video at bounding box center [297, 203] width 475 height 237
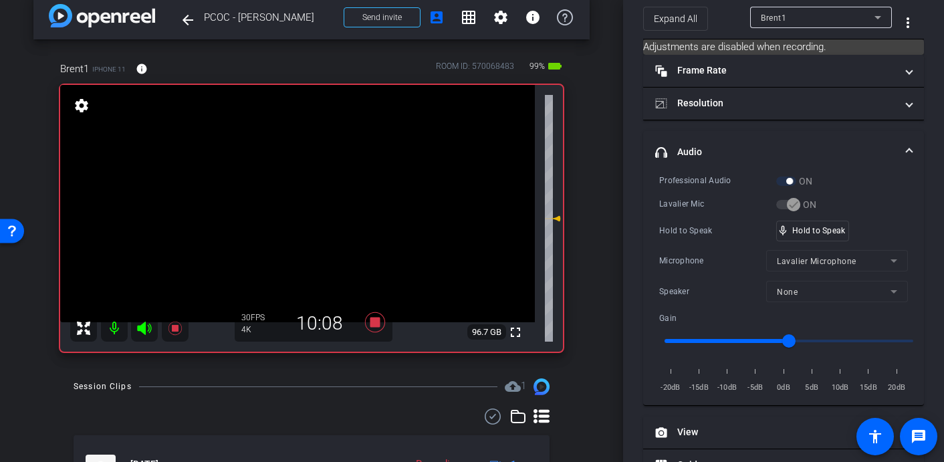
click at [291, 197] on video at bounding box center [297, 203] width 475 height 237
click at [297, 197] on video at bounding box center [297, 203] width 475 height 237
click at [292, 207] on video at bounding box center [297, 203] width 475 height 237
click at [305, 206] on video at bounding box center [297, 203] width 475 height 237
click at [295, 206] on video at bounding box center [297, 203] width 475 height 237
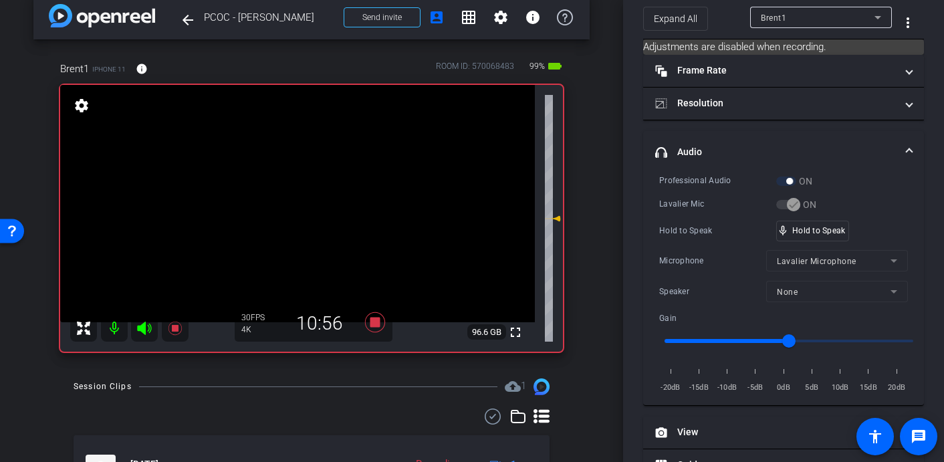
click at [292, 205] on video at bounding box center [297, 203] width 475 height 237
click at [300, 201] on video at bounding box center [297, 203] width 475 height 237
click at [296, 199] on video at bounding box center [297, 203] width 475 height 237
click at [299, 201] on video at bounding box center [297, 203] width 475 height 237
click at [297, 203] on video at bounding box center [297, 203] width 475 height 237
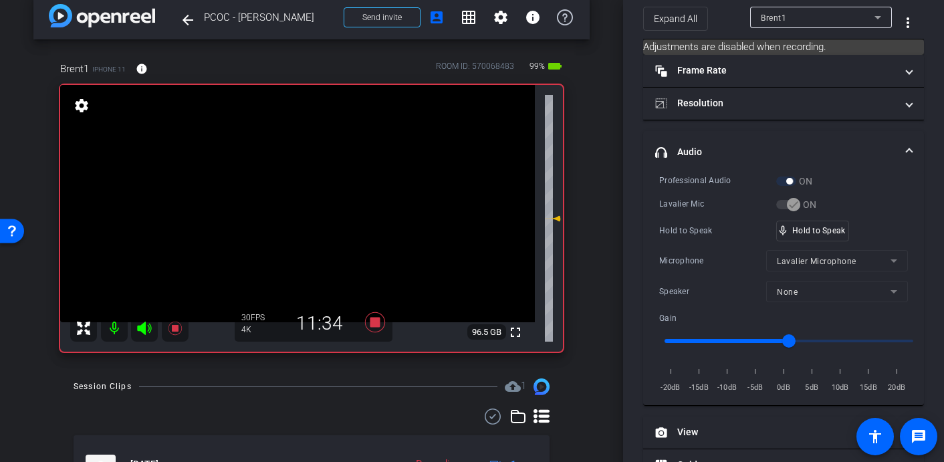
click at [301, 207] on video at bounding box center [297, 203] width 475 height 237
click at [302, 211] on video at bounding box center [297, 203] width 475 height 237
click at [302, 203] on video at bounding box center [297, 203] width 475 height 237
click at [299, 202] on video at bounding box center [297, 203] width 475 height 237
click at [294, 203] on video at bounding box center [297, 203] width 475 height 237
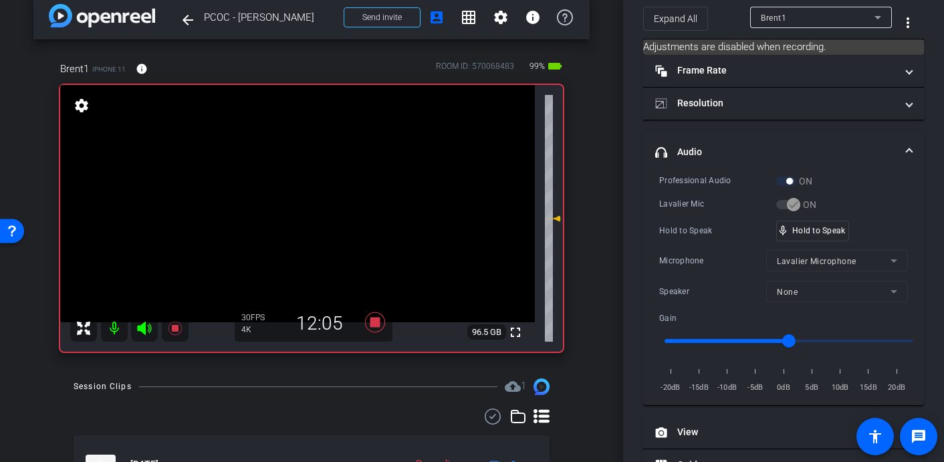
click at [294, 203] on video at bounding box center [297, 203] width 475 height 237
click at [295, 199] on video at bounding box center [297, 203] width 475 height 237
click at [296, 213] on video at bounding box center [297, 203] width 475 height 237
click at [301, 205] on video at bounding box center [297, 203] width 475 height 237
click at [300, 203] on video at bounding box center [297, 203] width 475 height 237
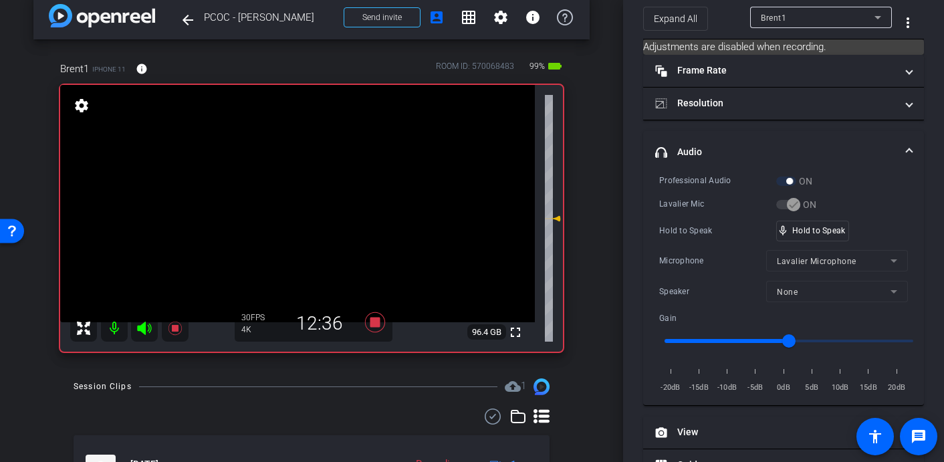
click at [275, 214] on video at bounding box center [297, 203] width 475 height 237
click at [295, 201] on video at bounding box center [297, 203] width 475 height 237
click at [304, 196] on video at bounding box center [297, 203] width 475 height 237
click at [297, 198] on video at bounding box center [297, 203] width 475 height 237
click at [303, 197] on video at bounding box center [297, 203] width 475 height 237
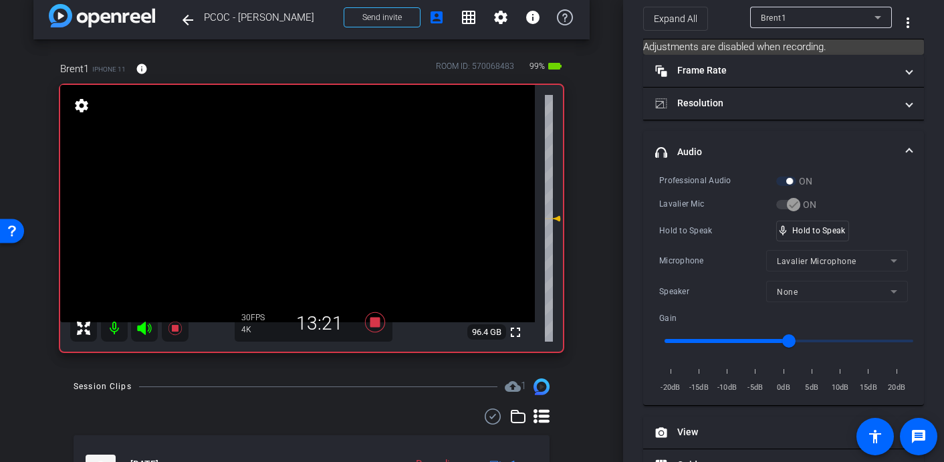
click at [300, 197] on video at bounding box center [297, 203] width 475 height 237
click at [307, 201] on video at bounding box center [297, 203] width 475 height 237
click at [299, 195] on video at bounding box center [297, 203] width 475 height 237
click at [301, 201] on video at bounding box center [297, 203] width 475 height 237
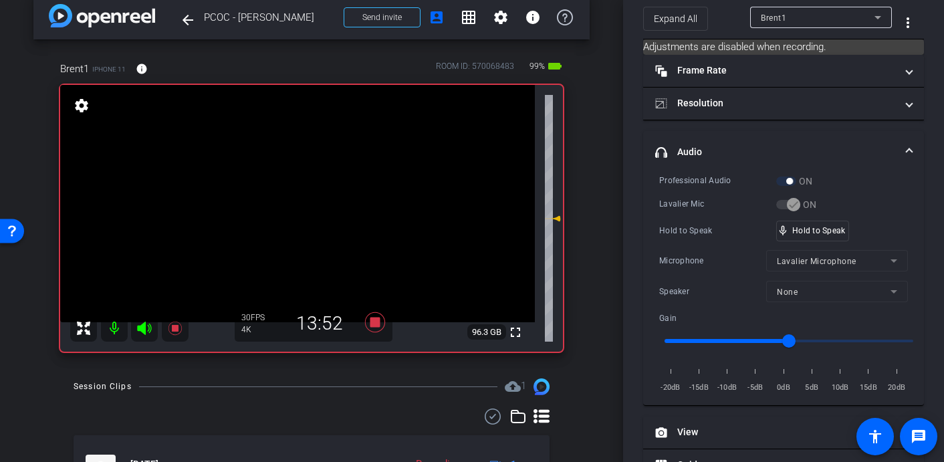
click at [303, 201] on video at bounding box center [297, 203] width 475 height 237
click at [305, 198] on video at bounding box center [297, 203] width 475 height 237
click at [305, 200] on video at bounding box center [297, 203] width 475 height 237
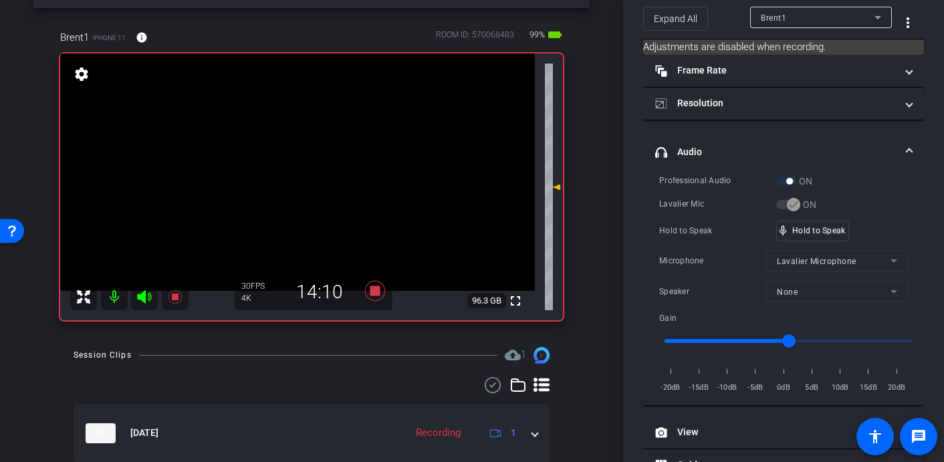
scroll to position [44, 0]
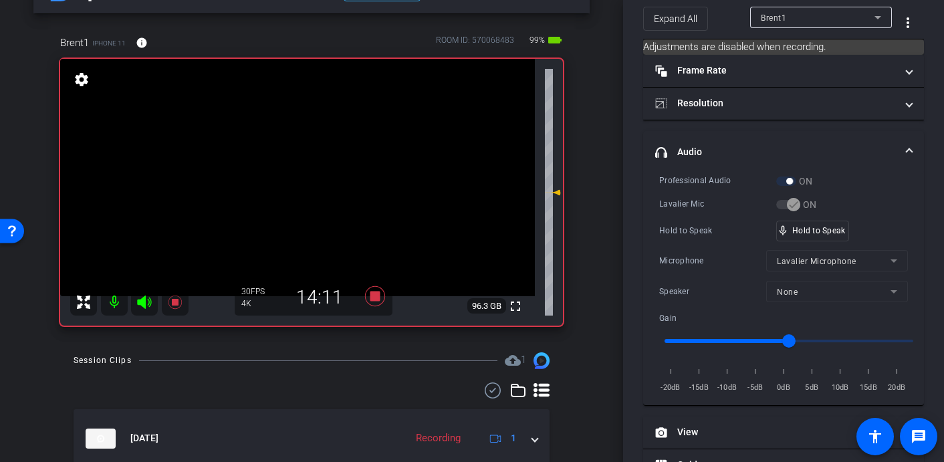
click at [304, 168] on video at bounding box center [297, 177] width 475 height 237
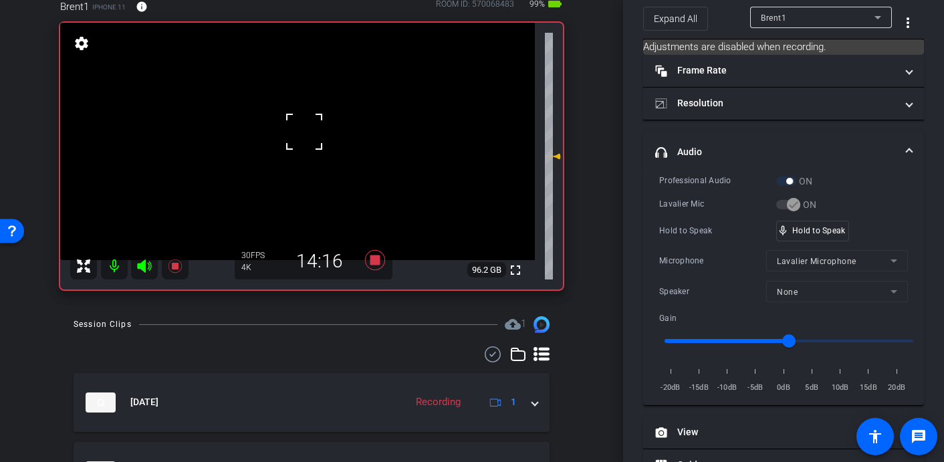
scroll to position [51, 0]
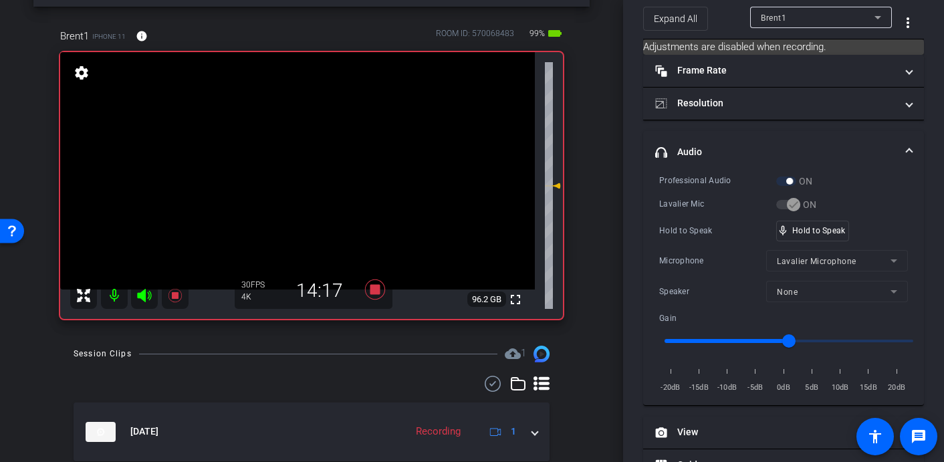
click at [293, 164] on video at bounding box center [297, 170] width 475 height 237
click at [376, 291] on icon at bounding box center [375, 289] width 20 height 20
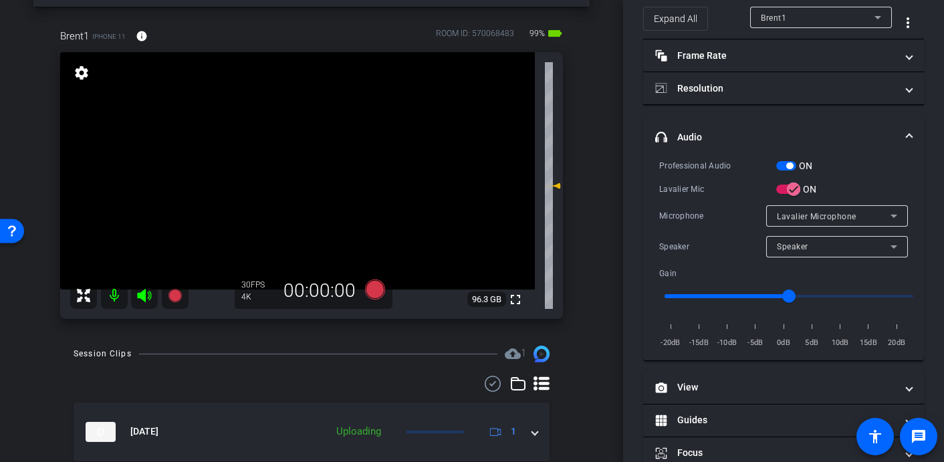
click at [319, 174] on video at bounding box center [297, 170] width 475 height 237
click at [328, 187] on video at bounding box center [297, 170] width 475 height 237
click at [375, 293] on icon at bounding box center [375, 289] width 20 height 20
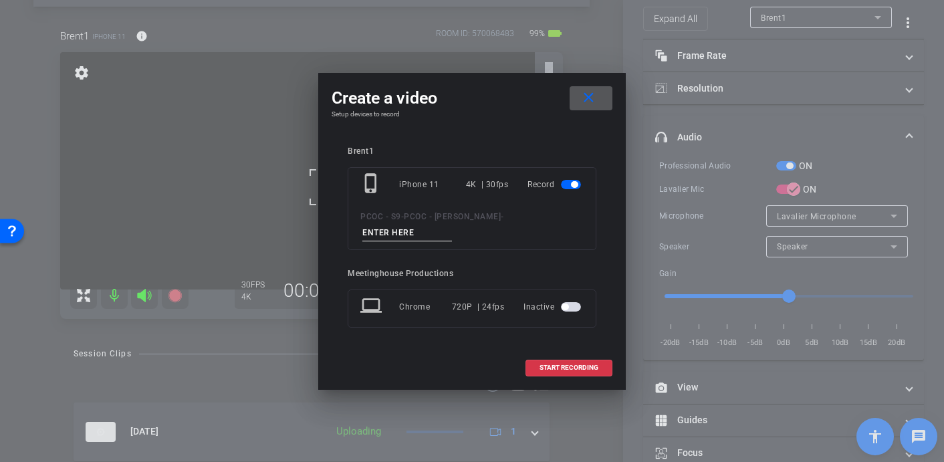
click at [452, 226] on input at bounding box center [407, 233] width 90 height 17
type input "902 - Clip 3"
click at [567, 364] on span "START RECORDING" at bounding box center [568, 367] width 59 height 7
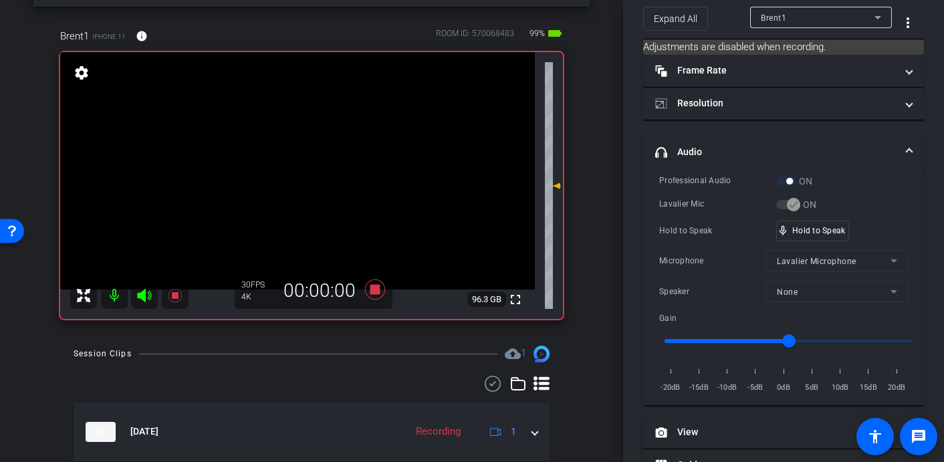
click at [365, 205] on video at bounding box center [297, 170] width 475 height 237
click at [300, 158] on video at bounding box center [297, 170] width 475 height 237
click at [301, 167] on video at bounding box center [297, 170] width 475 height 237
click at [307, 166] on video at bounding box center [297, 170] width 475 height 237
click at [302, 168] on video at bounding box center [297, 170] width 475 height 237
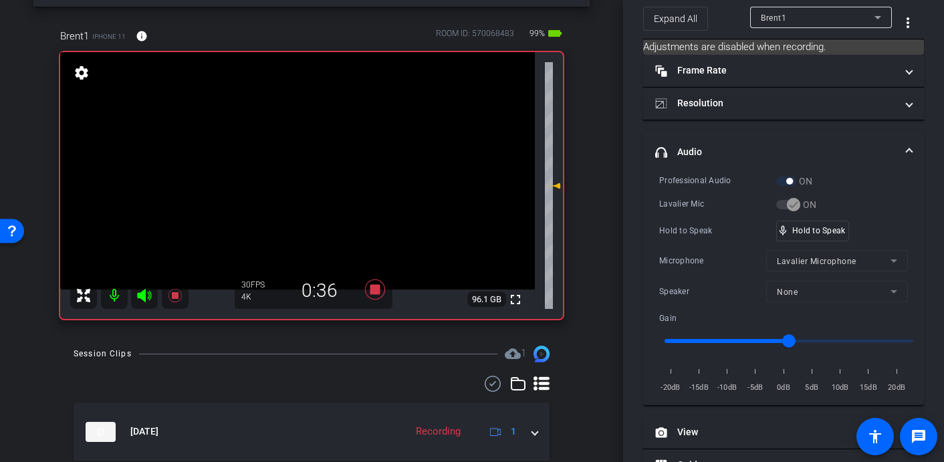
click at [297, 154] on video at bounding box center [297, 170] width 475 height 237
click at [295, 159] on video at bounding box center [297, 170] width 475 height 237
click at [303, 166] on video at bounding box center [297, 170] width 475 height 237
click at [299, 164] on video at bounding box center [297, 170] width 475 height 237
click at [293, 165] on video at bounding box center [297, 170] width 475 height 237
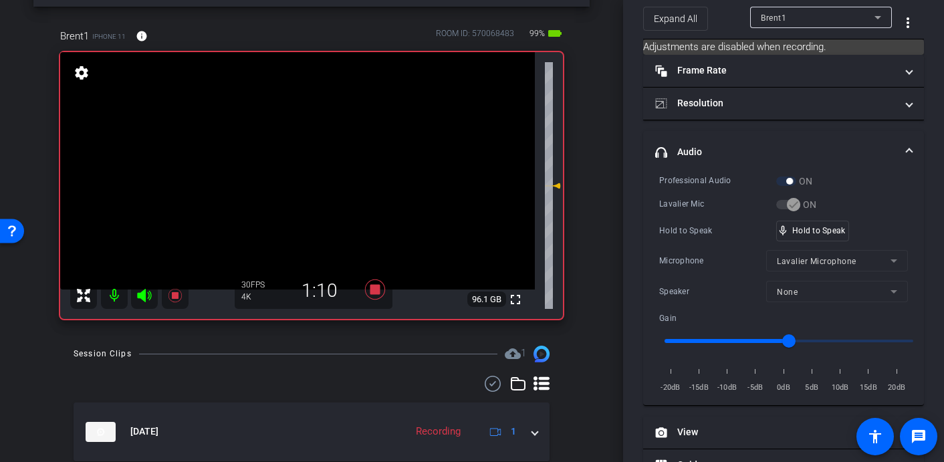
click at [295, 156] on video at bounding box center [297, 170] width 475 height 237
click at [299, 166] on video at bounding box center [297, 170] width 475 height 237
click at [289, 164] on video at bounding box center [297, 170] width 475 height 237
click at [294, 167] on video at bounding box center [297, 170] width 475 height 237
click at [291, 167] on video at bounding box center [297, 170] width 475 height 237
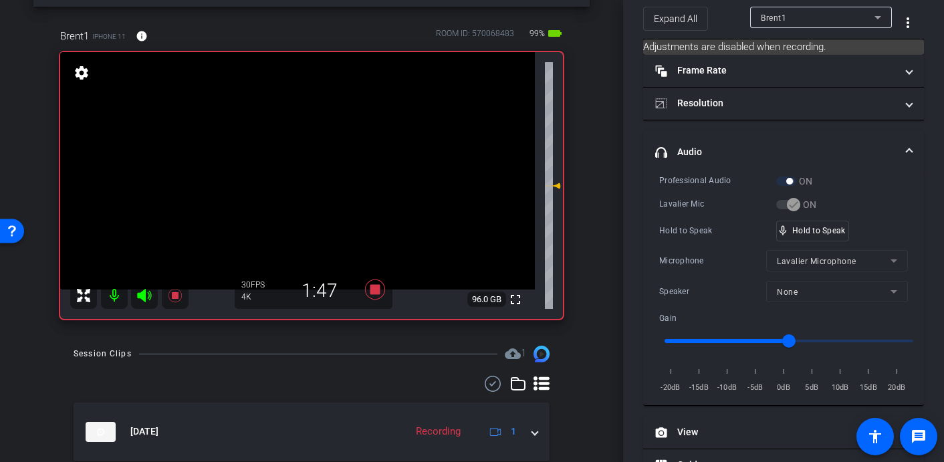
click at [296, 167] on video at bounding box center [297, 170] width 475 height 237
click at [301, 165] on video at bounding box center [297, 170] width 475 height 237
click at [295, 169] on video at bounding box center [297, 170] width 475 height 237
click at [299, 168] on video at bounding box center [297, 170] width 475 height 237
click at [301, 170] on video at bounding box center [297, 170] width 475 height 237
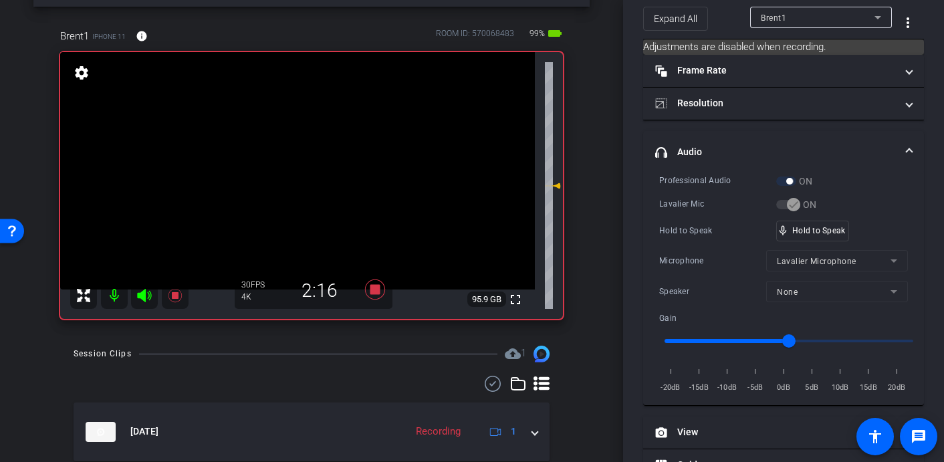
click at [296, 171] on video at bounding box center [297, 170] width 475 height 237
click at [296, 168] on video at bounding box center [297, 170] width 475 height 237
click at [295, 166] on video at bounding box center [297, 170] width 475 height 237
click at [303, 168] on video at bounding box center [297, 170] width 475 height 237
click at [309, 170] on video at bounding box center [297, 170] width 475 height 237
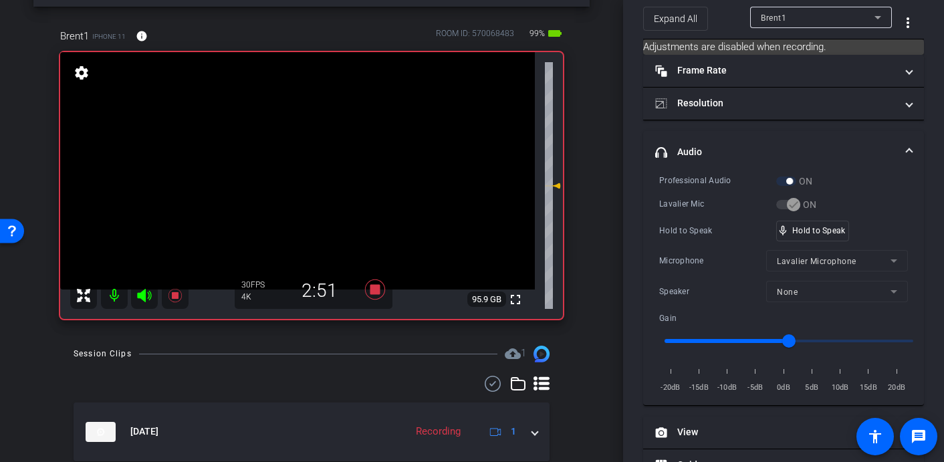
click at [299, 166] on video at bounding box center [297, 170] width 475 height 237
click at [299, 168] on video at bounding box center [297, 170] width 475 height 237
click at [295, 172] on video at bounding box center [297, 170] width 475 height 237
click at [299, 173] on video at bounding box center [297, 170] width 475 height 237
click at [297, 171] on video at bounding box center [297, 170] width 475 height 237
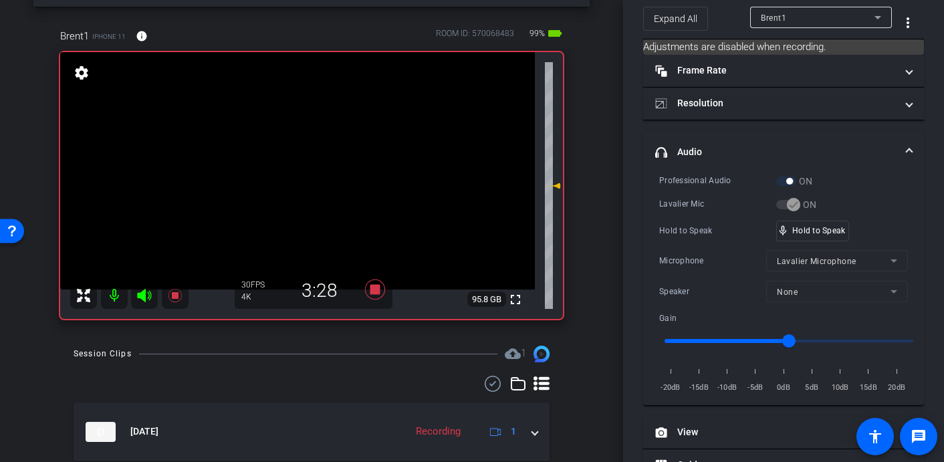
click at [307, 170] on video at bounding box center [297, 170] width 475 height 237
click at [311, 168] on video at bounding box center [297, 170] width 475 height 237
click at [307, 172] on video at bounding box center [297, 170] width 475 height 237
click at [301, 169] on video at bounding box center [297, 170] width 475 height 237
click at [302, 172] on video at bounding box center [297, 170] width 475 height 237
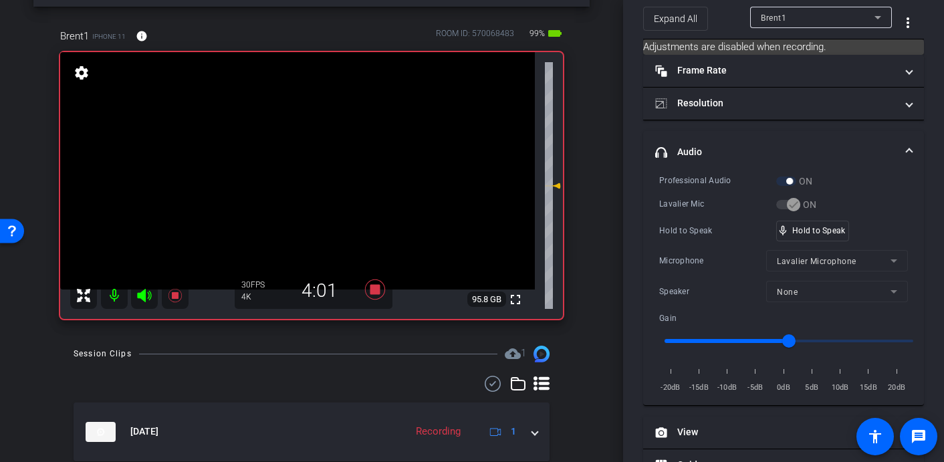
click at [302, 173] on video at bounding box center [297, 170] width 475 height 237
click at [302, 174] on div at bounding box center [301, 172] width 33 height 33
click at [302, 174] on video at bounding box center [297, 170] width 475 height 237
click at [313, 177] on video at bounding box center [297, 170] width 475 height 237
click at [298, 167] on video at bounding box center [297, 170] width 475 height 237
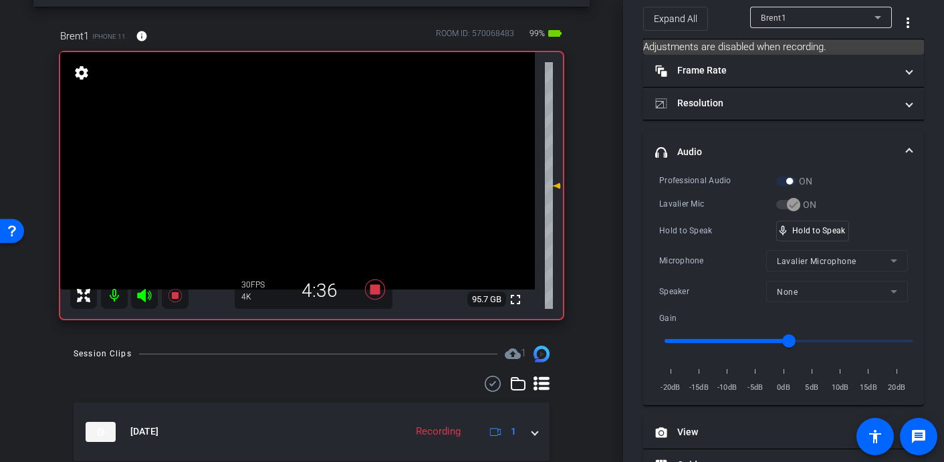
click at [313, 170] on video at bounding box center [297, 170] width 475 height 237
click at [298, 168] on video at bounding box center [297, 170] width 475 height 237
click at [303, 169] on video at bounding box center [297, 170] width 475 height 237
click at [297, 169] on video at bounding box center [297, 170] width 475 height 237
click at [311, 174] on video at bounding box center [297, 170] width 475 height 237
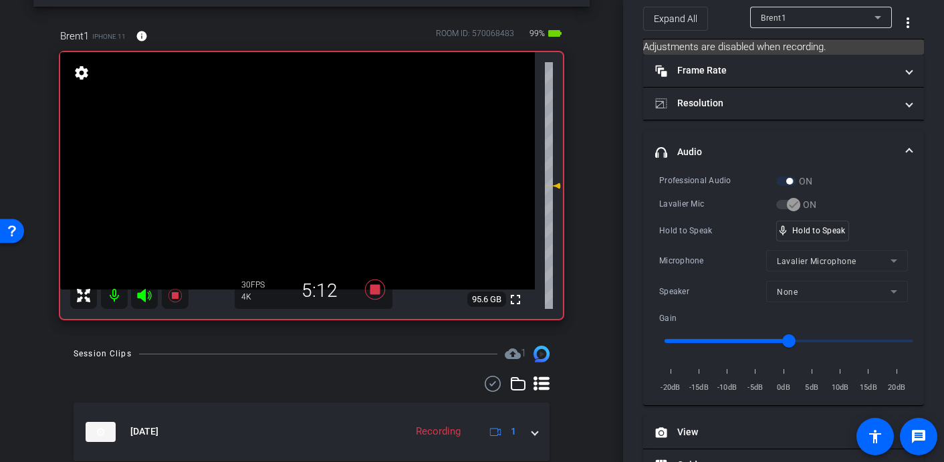
click at [297, 168] on video at bounding box center [297, 170] width 475 height 237
click at [297, 177] on video at bounding box center [297, 170] width 475 height 237
click at [304, 169] on video at bounding box center [297, 170] width 475 height 237
click at [301, 168] on video at bounding box center [297, 170] width 475 height 237
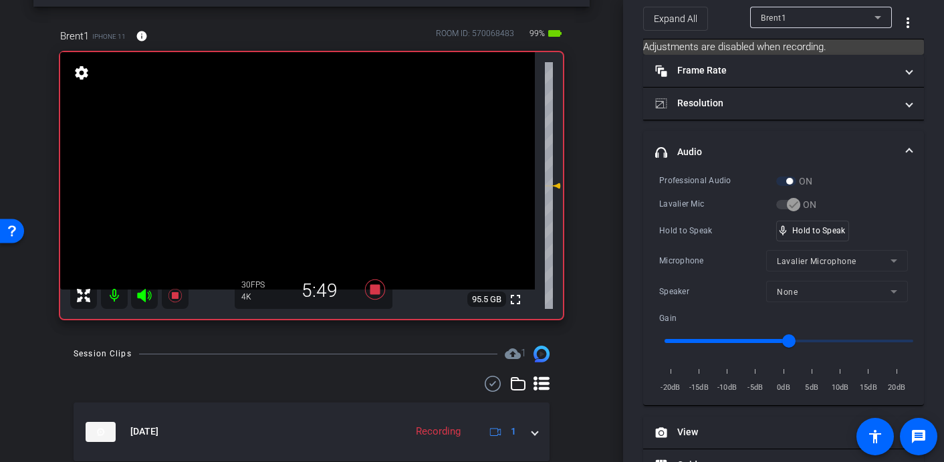
click at [294, 164] on video at bounding box center [297, 170] width 475 height 237
click at [293, 168] on video at bounding box center [297, 170] width 475 height 237
click at [301, 171] on video at bounding box center [297, 170] width 475 height 237
click at [305, 174] on video at bounding box center [297, 170] width 475 height 237
click at [297, 171] on video at bounding box center [297, 170] width 475 height 237
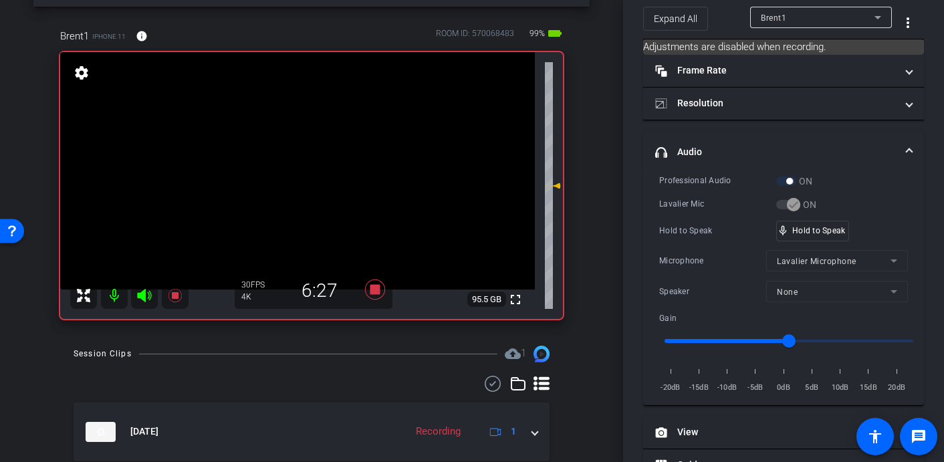
click at [301, 168] on video at bounding box center [297, 170] width 475 height 237
click at [292, 174] on video at bounding box center [297, 170] width 475 height 237
click at [293, 168] on video at bounding box center [297, 170] width 475 height 237
click at [297, 170] on video at bounding box center [297, 170] width 475 height 237
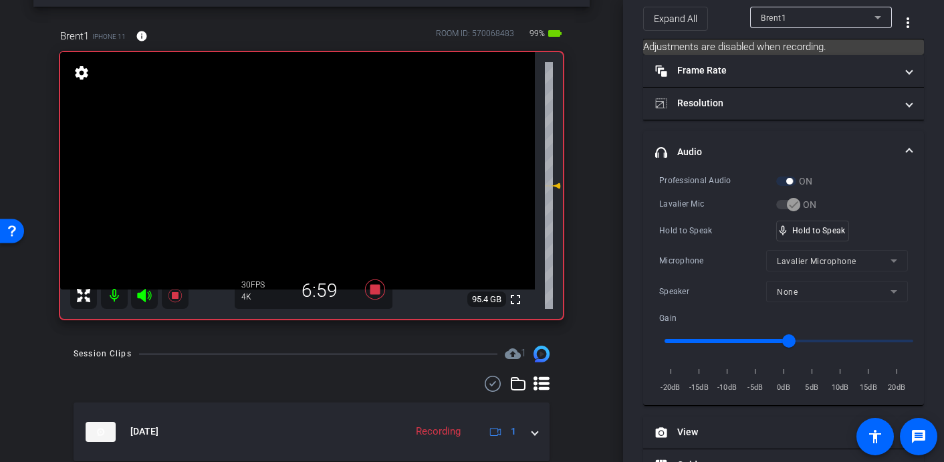
click at [305, 173] on video at bounding box center [297, 170] width 475 height 237
click at [304, 176] on video at bounding box center [297, 170] width 475 height 237
click at [299, 168] on video at bounding box center [297, 170] width 475 height 237
click at [295, 169] on video at bounding box center [297, 170] width 475 height 237
click at [294, 182] on video at bounding box center [297, 170] width 475 height 237
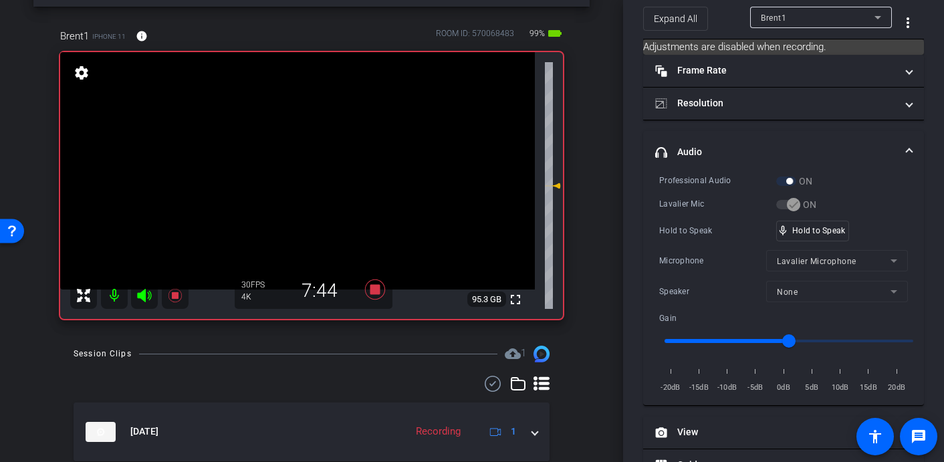
click at [303, 170] on video at bounding box center [297, 170] width 475 height 237
click at [303, 169] on video at bounding box center [297, 170] width 475 height 237
click at [299, 171] on video at bounding box center [297, 170] width 475 height 237
click at [298, 170] on video at bounding box center [297, 170] width 475 height 237
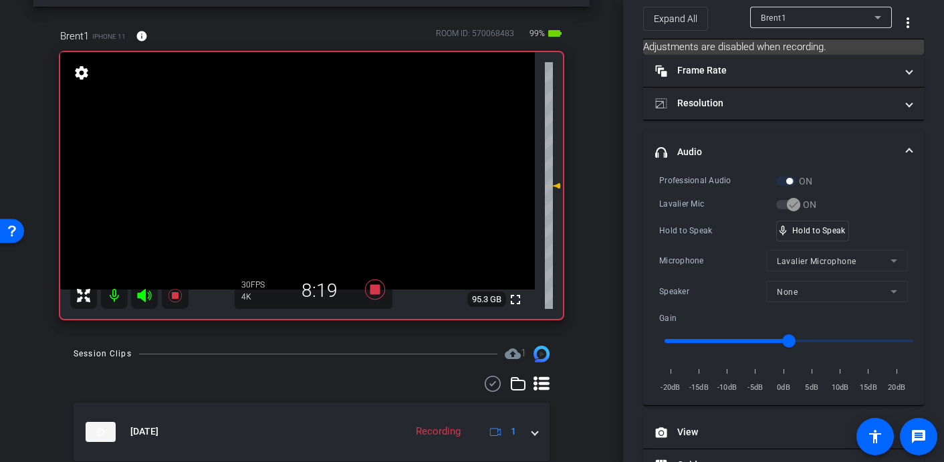
click at [253, 172] on video at bounding box center [297, 170] width 475 height 237
click at [313, 168] on video at bounding box center [297, 170] width 475 height 237
click at [319, 163] on video at bounding box center [297, 170] width 475 height 237
click at [283, 152] on video at bounding box center [297, 170] width 475 height 237
click at [299, 164] on video at bounding box center [297, 170] width 475 height 237
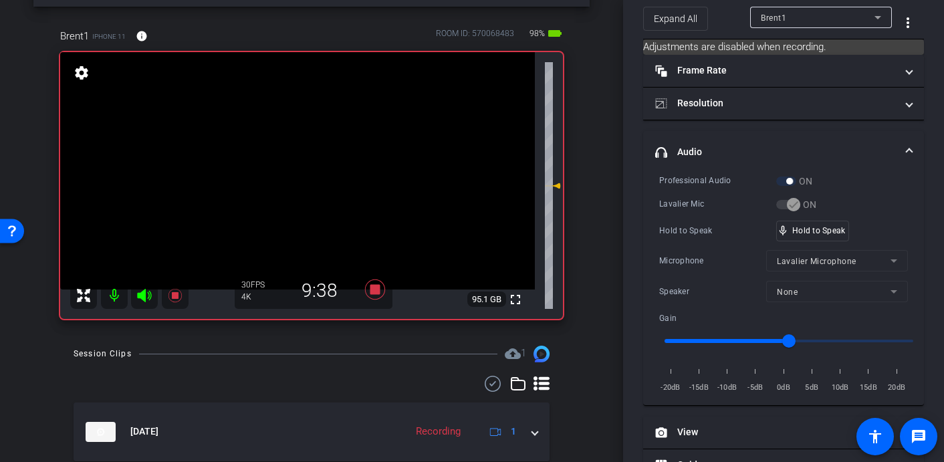
click at [306, 168] on video at bounding box center [297, 170] width 475 height 237
click at [303, 170] on video at bounding box center [297, 170] width 475 height 237
click at [304, 164] on video at bounding box center [297, 170] width 475 height 237
click at [298, 170] on video at bounding box center [297, 170] width 475 height 237
click at [297, 170] on video at bounding box center [297, 170] width 475 height 237
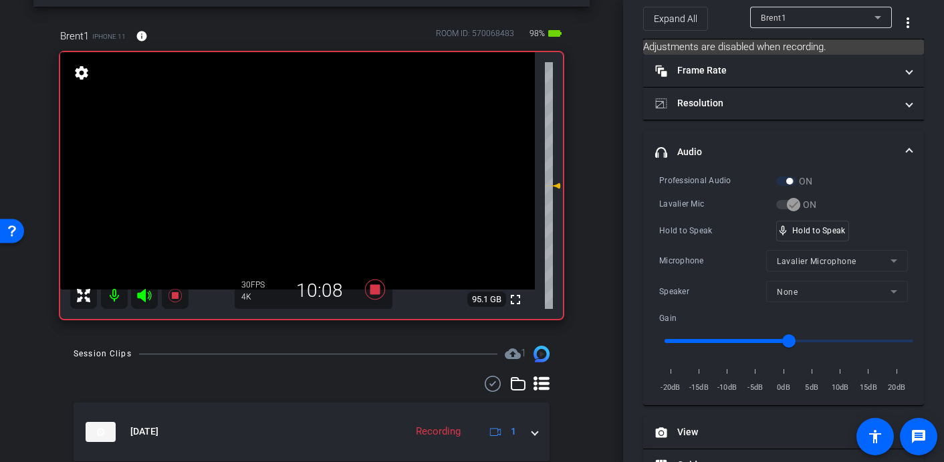
click at [304, 171] on video at bounding box center [297, 170] width 475 height 237
click at [302, 172] on video at bounding box center [297, 170] width 475 height 237
click at [310, 174] on video at bounding box center [297, 170] width 475 height 237
click at [301, 172] on video at bounding box center [297, 170] width 475 height 237
click at [300, 177] on video at bounding box center [297, 170] width 475 height 237
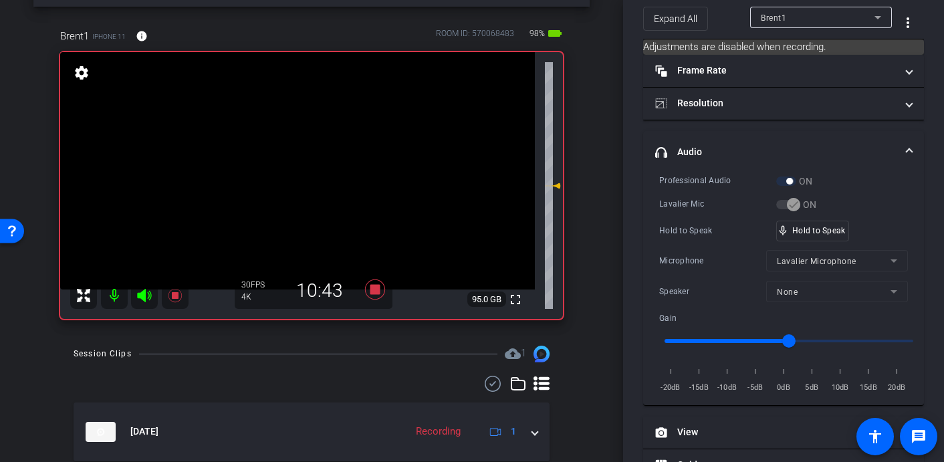
click at [300, 177] on video at bounding box center [297, 170] width 475 height 237
click at [300, 171] on video at bounding box center [297, 170] width 475 height 237
click at [303, 176] on video at bounding box center [297, 170] width 475 height 237
click at [306, 157] on video at bounding box center [297, 170] width 475 height 237
click at [303, 157] on video at bounding box center [297, 170] width 475 height 237
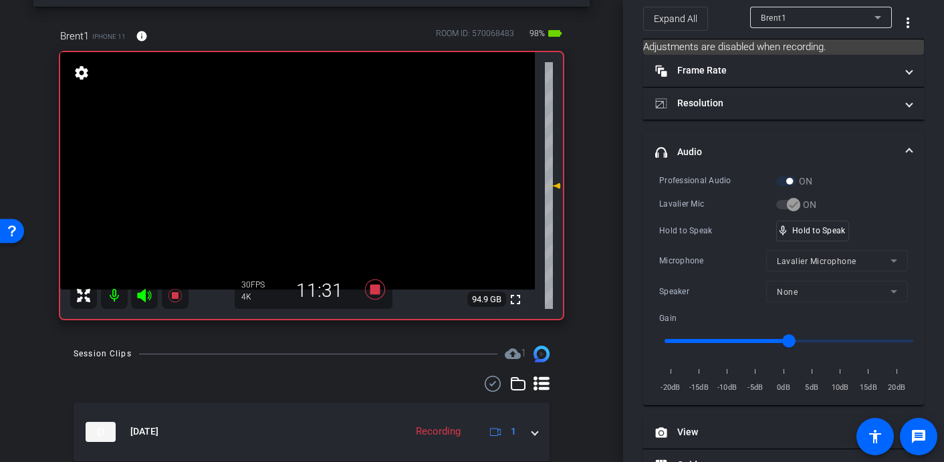
click at [304, 162] on video at bounding box center [297, 170] width 475 height 237
click at [289, 172] on video at bounding box center [297, 170] width 475 height 237
click at [303, 170] on video at bounding box center [297, 170] width 475 height 237
click at [295, 166] on video at bounding box center [297, 170] width 475 height 237
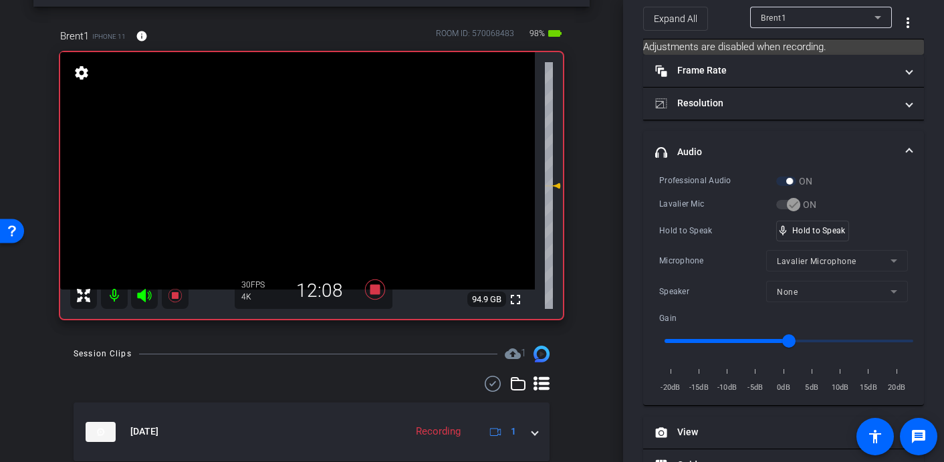
click at [295, 162] on video at bounding box center [297, 170] width 475 height 237
click at [295, 166] on video at bounding box center [297, 170] width 475 height 237
click at [303, 168] on video at bounding box center [297, 170] width 475 height 237
click at [295, 161] on video at bounding box center [297, 170] width 475 height 237
click at [307, 166] on video at bounding box center [297, 170] width 475 height 237
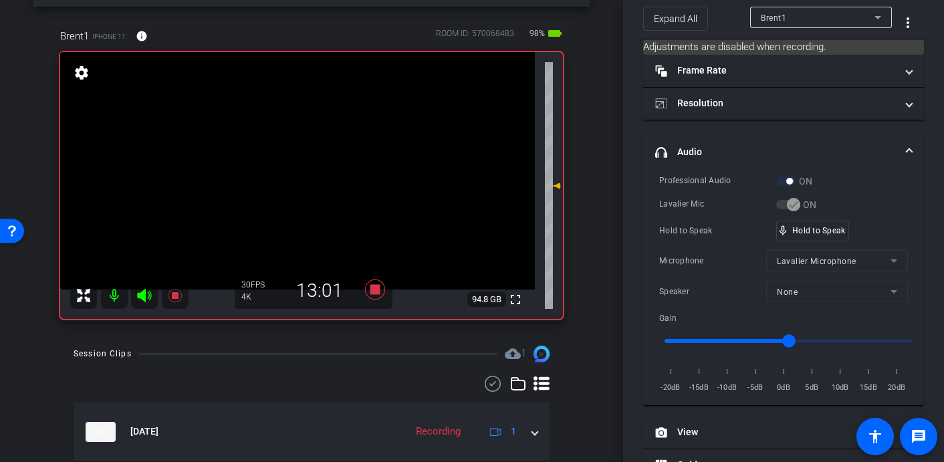
click at [298, 165] on video at bounding box center [297, 170] width 475 height 237
click at [303, 168] on video at bounding box center [297, 170] width 475 height 237
click at [377, 291] on icon at bounding box center [375, 289] width 20 height 20
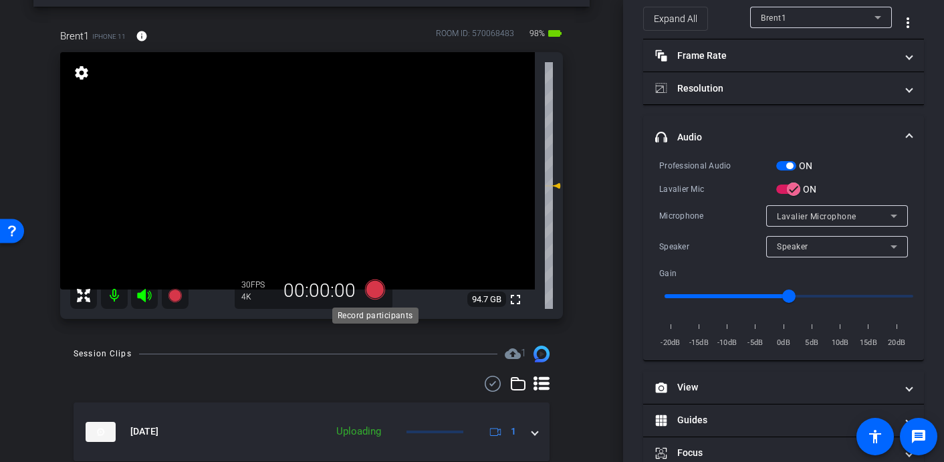
click at [379, 292] on icon at bounding box center [375, 289] width 20 height 20
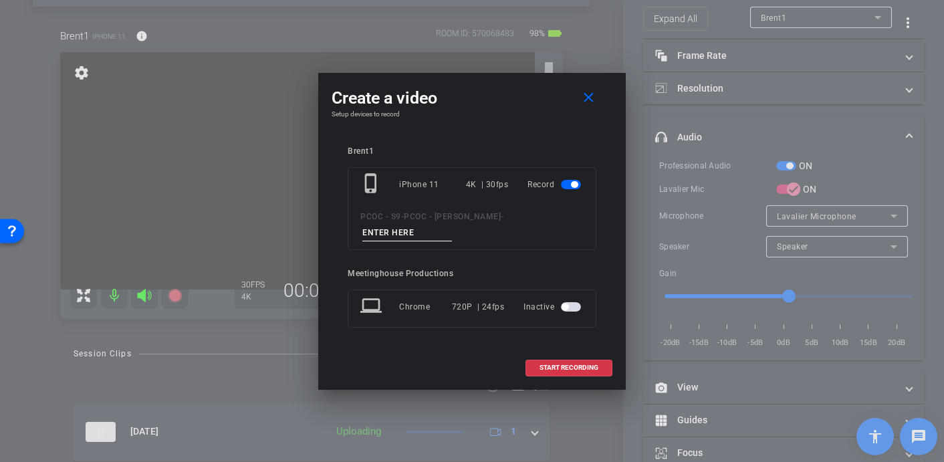
click at [452, 225] on input at bounding box center [407, 233] width 90 height 17
type input "902 - Clip 4"
click at [560, 364] on span at bounding box center [569, 368] width 86 height 32
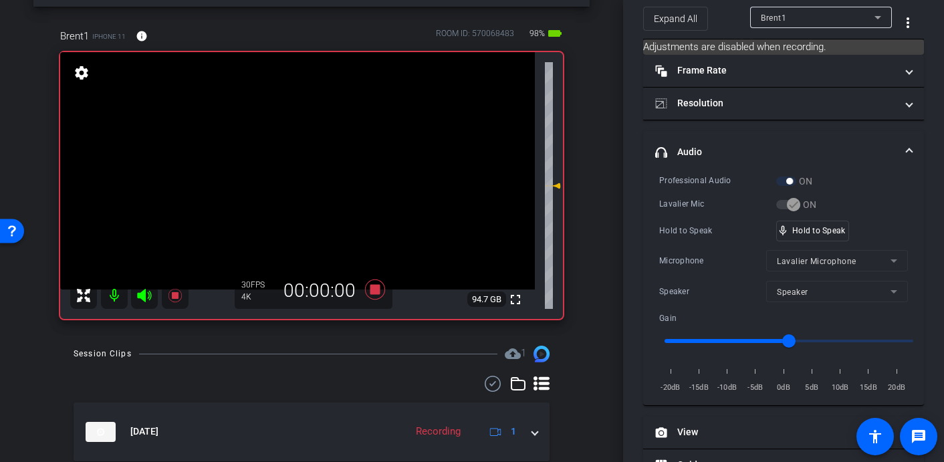
click at [315, 216] on video at bounding box center [297, 170] width 475 height 237
click at [296, 165] on video at bounding box center [297, 170] width 475 height 237
click at [307, 167] on video at bounding box center [297, 170] width 475 height 237
click at [307, 168] on video at bounding box center [297, 170] width 475 height 237
click at [302, 168] on video at bounding box center [297, 170] width 475 height 237
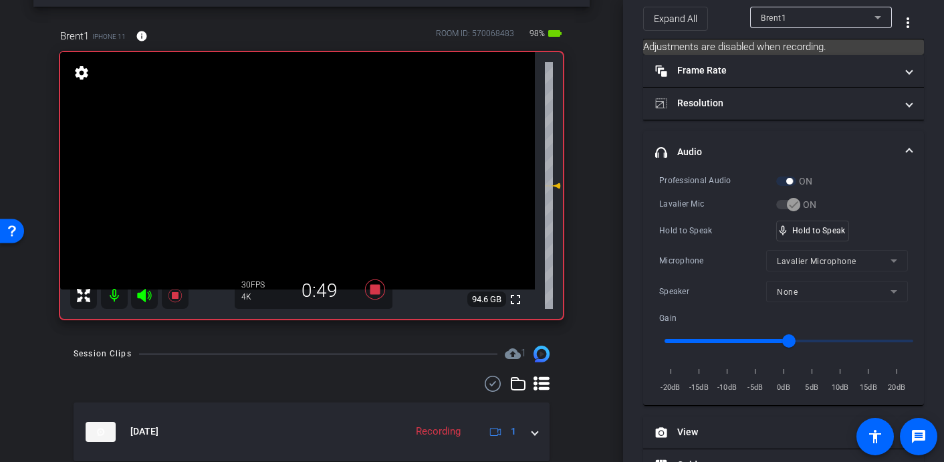
click at [298, 160] on video at bounding box center [297, 170] width 475 height 237
click at [309, 168] on video at bounding box center [297, 170] width 475 height 237
click at [312, 168] on video at bounding box center [297, 170] width 475 height 237
click at [311, 175] on video at bounding box center [297, 170] width 475 height 237
click at [296, 172] on video at bounding box center [297, 170] width 475 height 237
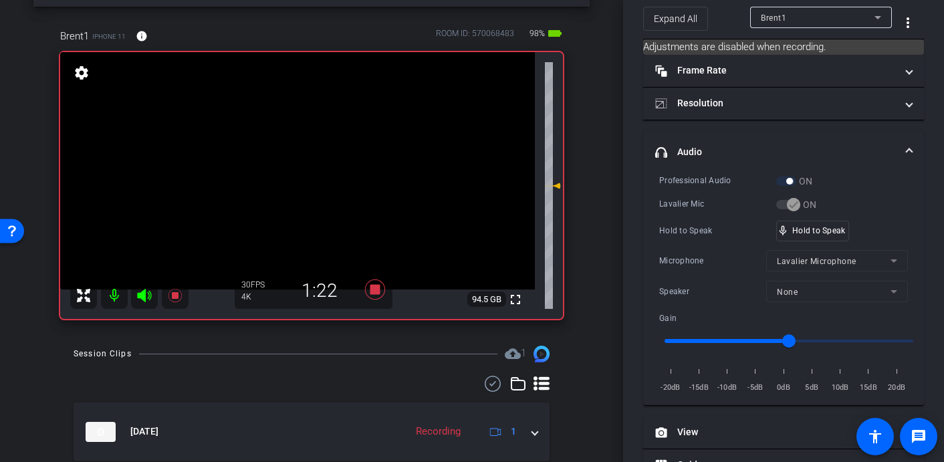
click at [304, 172] on video at bounding box center [297, 170] width 475 height 237
click at [307, 179] on video at bounding box center [297, 170] width 475 height 237
click at [309, 172] on video at bounding box center [297, 170] width 475 height 237
click at [304, 162] on video at bounding box center [297, 170] width 475 height 237
click at [307, 168] on video at bounding box center [297, 170] width 475 height 237
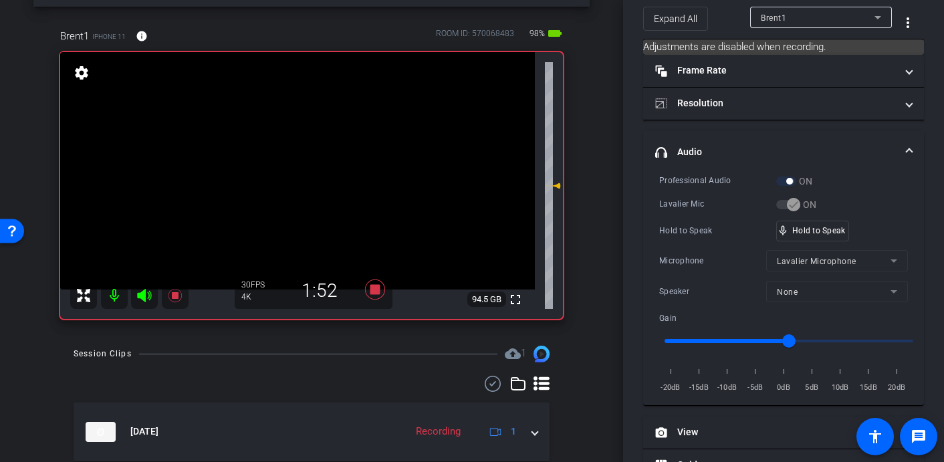
click at [313, 162] on video at bounding box center [297, 170] width 475 height 237
click at [312, 172] on video at bounding box center [297, 170] width 475 height 237
click at [299, 172] on video at bounding box center [297, 170] width 475 height 237
click at [300, 166] on video at bounding box center [297, 170] width 475 height 237
click at [300, 171] on div at bounding box center [299, 165] width 33 height 33
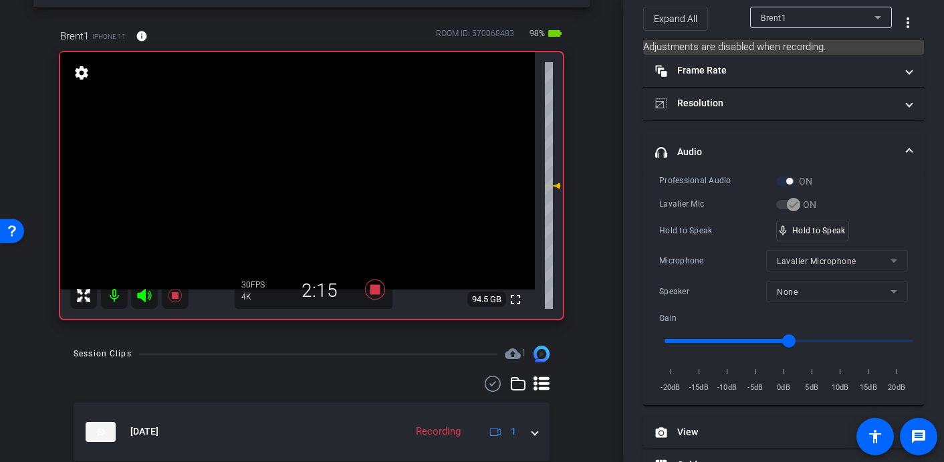
click at [307, 163] on video at bounding box center [297, 170] width 475 height 237
click at [309, 170] on video at bounding box center [297, 170] width 475 height 237
click at [299, 169] on video at bounding box center [297, 170] width 475 height 237
click at [299, 171] on video at bounding box center [297, 170] width 475 height 237
click at [299, 168] on video at bounding box center [297, 170] width 475 height 237
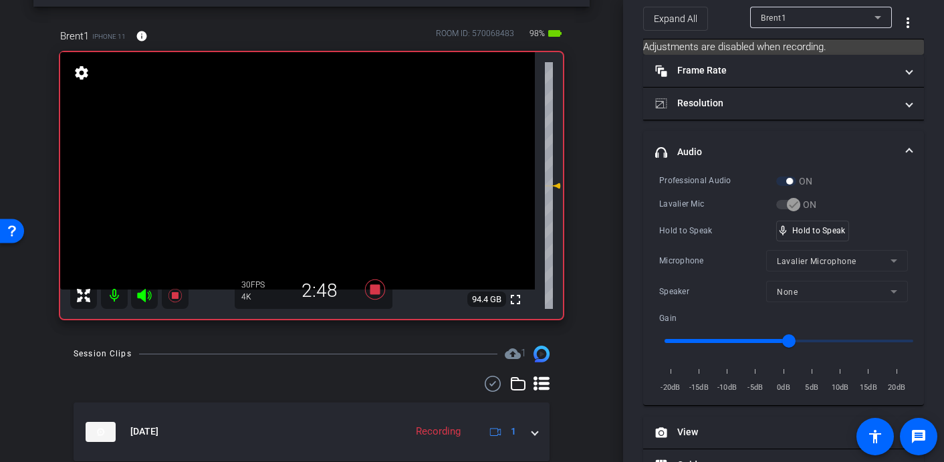
click at [299, 164] on video at bounding box center [297, 170] width 475 height 237
click at [311, 174] on video at bounding box center [297, 170] width 475 height 237
click at [300, 172] on video at bounding box center [297, 170] width 475 height 237
click at [306, 172] on video at bounding box center [297, 170] width 475 height 237
click at [299, 168] on video at bounding box center [297, 170] width 475 height 237
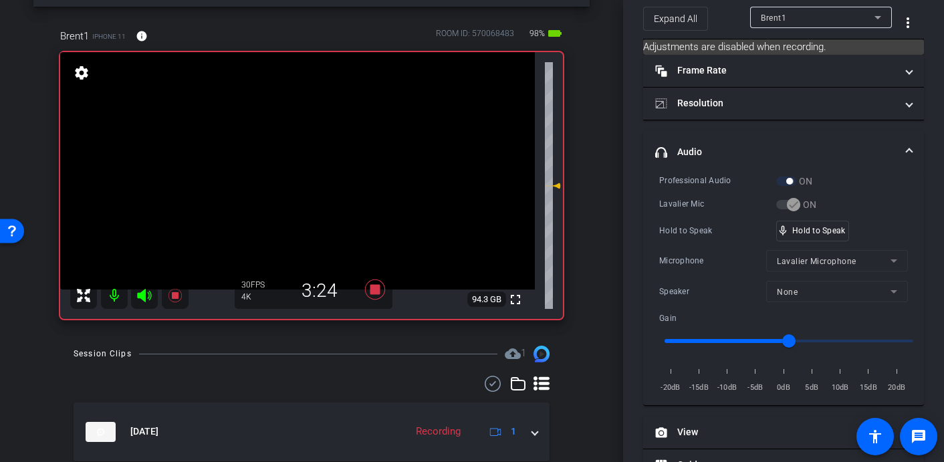
click at [303, 172] on video at bounding box center [297, 170] width 475 height 237
click at [302, 169] on video at bounding box center [297, 170] width 475 height 237
click at [310, 166] on video at bounding box center [297, 170] width 475 height 237
click at [299, 166] on video at bounding box center [297, 170] width 475 height 237
click at [301, 166] on video at bounding box center [297, 170] width 475 height 237
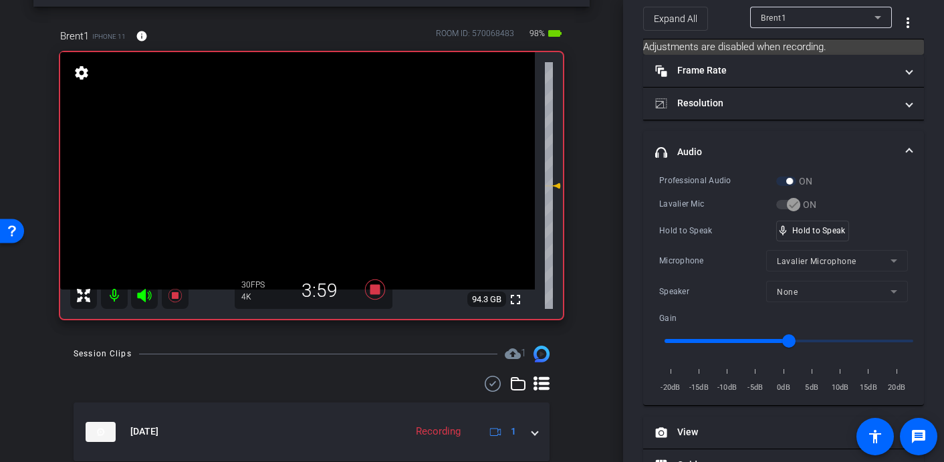
click at [301, 168] on video at bounding box center [297, 170] width 475 height 237
click at [307, 166] on video at bounding box center [297, 170] width 475 height 237
click at [301, 168] on video at bounding box center [297, 170] width 475 height 237
click at [309, 166] on video at bounding box center [297, 170] width 475 height 237
click at [296, 163] on video at bounding box center [297, 170] width 475 height 237
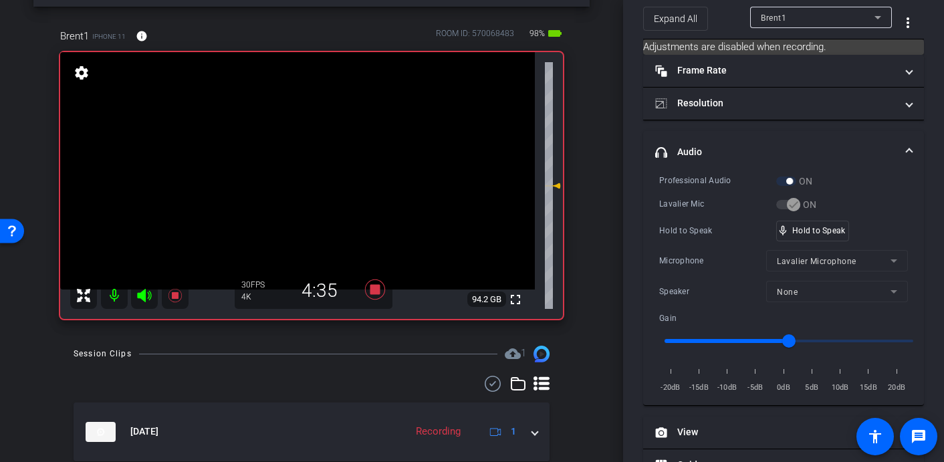
click at [301, 171] on video at bounding box center [297, 170] width 475 height 237
click at [299, 171] on video at bounding box center [297, 170] width 475 height 237
click at [299, 176] on video at bounding box center [297, 170] width 475 height 237
click at [297, 182] on video at bounding box center [297, 170] width 475 height 237
click at [293, 166] on video at bounding box center [297, 170] width 475 height 237
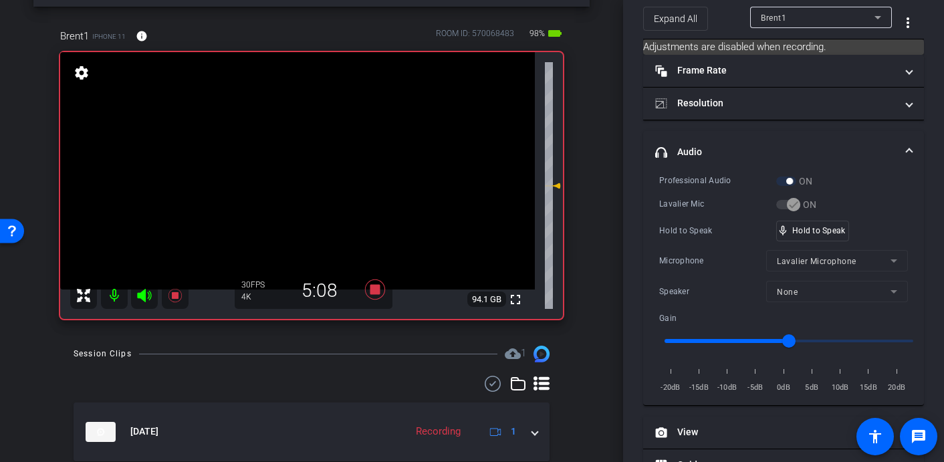
click at [295, 170] on video at bounding box center [297, 170] width 475 height 237
click at [298, 170] on video at bounding box center [297, 170] width 475 height 237
click at [299, 172] on video at bounding box center [297, 170] width 475 height 237
click at [295, 176] on video at bounding box center [297, 170] width 475 height 237
click at [303, 174] on video at bounding box center [297, 170] width 475 height 237
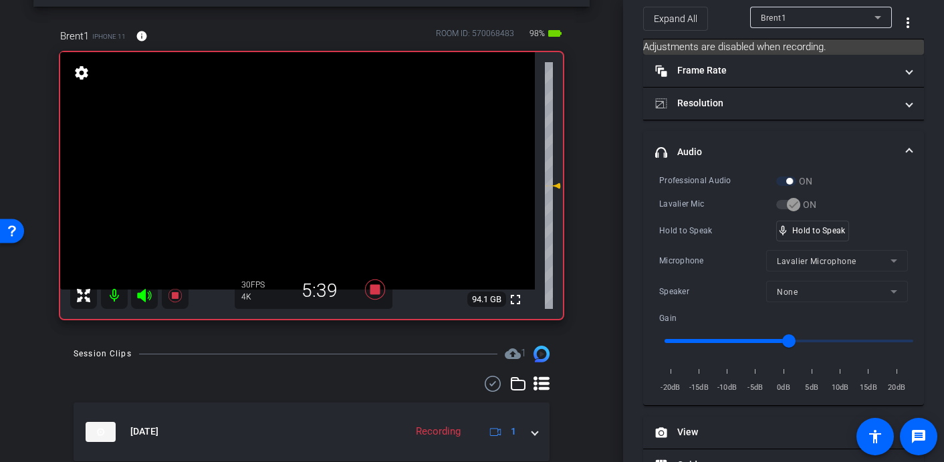
click at [290, 162] on video at bounding box center [297, 170] width 475 height 237
click at [301, 172] on video at bounding box center [297, 170] width 475 height 237
click at [302, 168] on video at bounding box center [297, 170] width 475 height 237
click at [299, 174] on video at bounding box center [297, 170] width 475 height 237
click at [294, 165] on video at bounding box center [297, 170] width 475 height 237
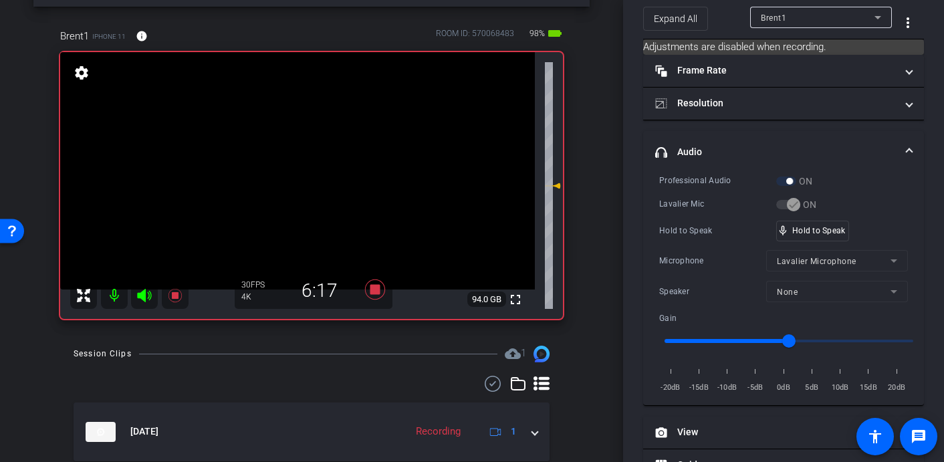
click at [295, 172] on video at bounding box center [297, 170] width 475 height 237
click at [296, 172] on video at bounding box center [297, 170] width 475 height 237
click at [293, 160] on video at bounding box center [297, 170] width 475 height 237
click at [294, 166] on video at bounding box center [297, 170] width 475 height 237
click at [297, 168] on video at bounding box center [297, 170] width 475 height 237
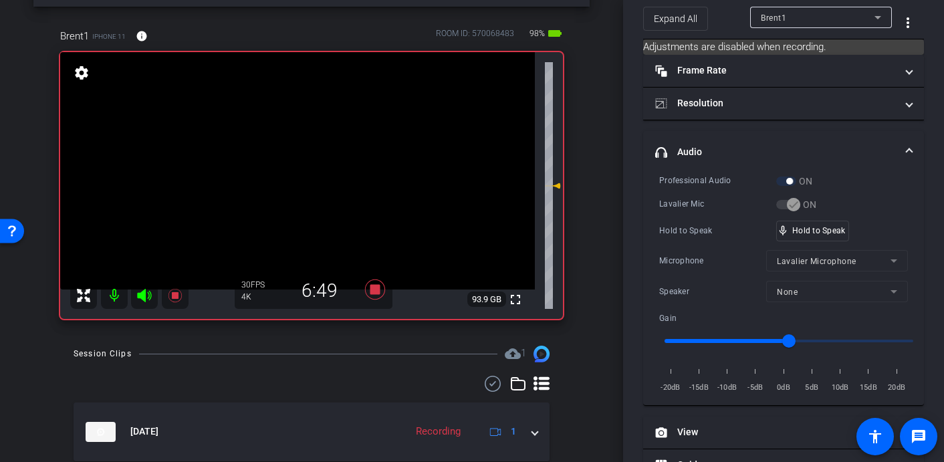
click at [296, 172] on video at bounding box center [297, 170] width 475 height 237
click at [297, 173] on video at bounding box center [297, 170] width 475 height 237
click at [294, 174] on video at bounding box center [297, 170] width 475 height 237
click at [285, 166] on video at bounding box center [297, 170] width 475 height 237
click at [299, 170] on video at bounding box center [297, 170] width 475 height 237
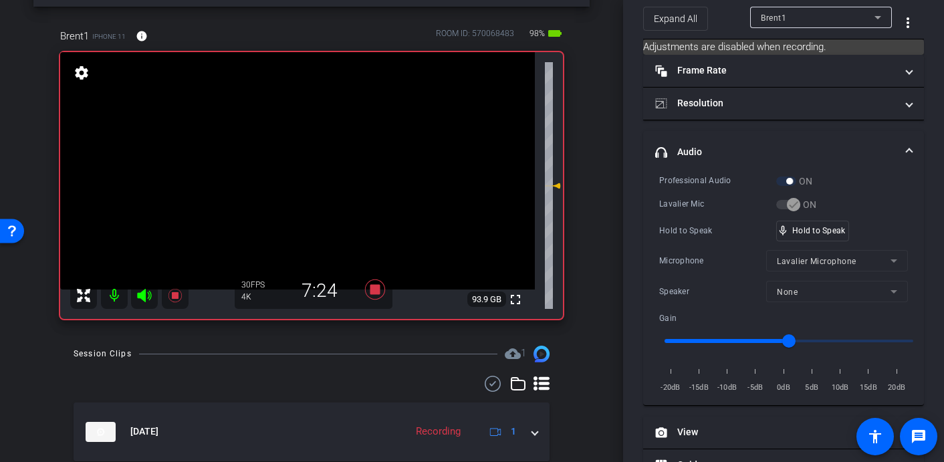
click at [298, 163] on video at bounding box center [297, 170] width 475 height 237
click at [300, 168] on video at bounding box center [297, 170] width 475 height 237
click at [293, 171] on video at bounding box center [297, 170] width 475 height 237
click at [294, 166] on video at bounding box center [297, 170] width 475 height 237
click at [296, 170] on video at bounding box center [297, 170] width 475 height 237
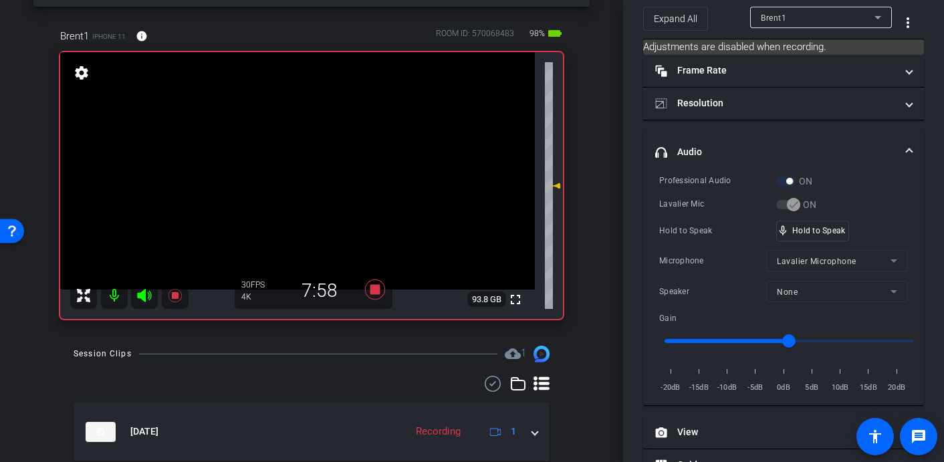
click at [296, 170] on video at bounding box center [297, 170] width 475 height 237
click at [295, 176] on video at bounding box center [297, 170] width 475 height 237
click at [292, 174] on video at bounding box center [297, 170] width 475 height 237
click at [296, 170] on video at bounding box center [297, 170] width 475 height 237
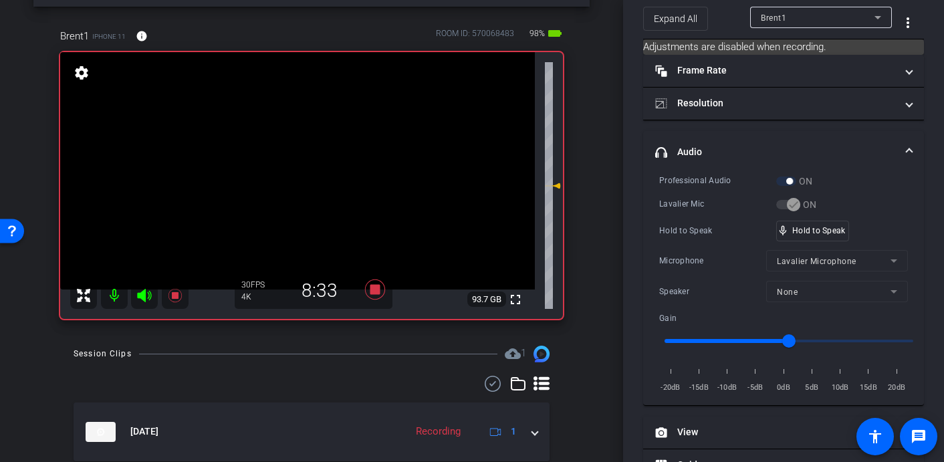
click at [295, 174] on video at bounding box center [297, 170] width 475 height 237
click at [294, 172] on video at bounding box center [297, 170] width 475 height 237
click at [297, 176] on video at bounding box center [297, 170] width 475 height 237
click at [295, 174] on video at bounding box center [297, 170] width 475 height 237
click at [305, 170] on video at bounding box center [297, 170] width 475 height 237
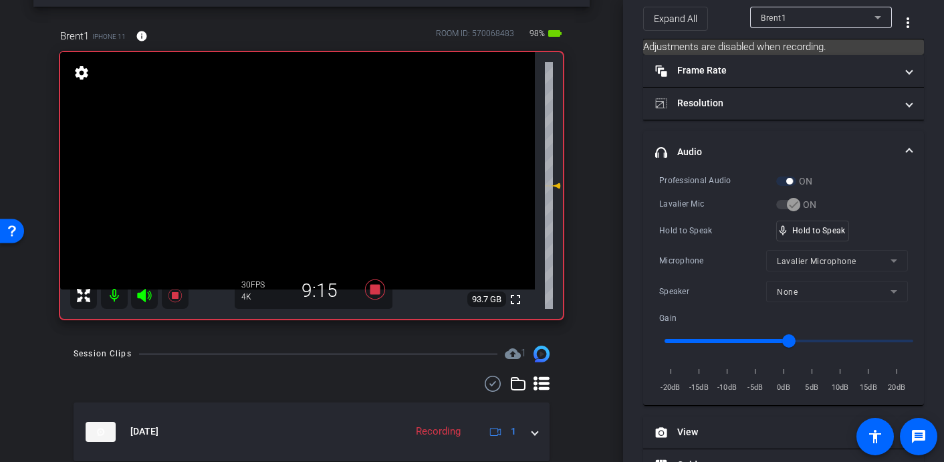
click at [293, 168] on video at bounding box center [297, 170] width 475 height 237
click at [296, 170] on video at bounding box center [297, 170] width 475 height 237
click at [299, 166] on video at bounding box center [297, 170] width 475 height 237
click at [301, 170] on video at bounding box center [297, 170] width 475 height 237
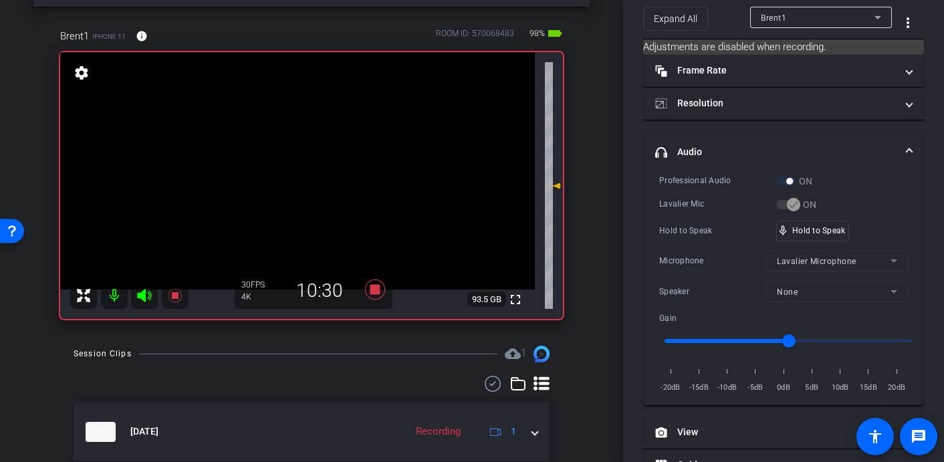
click at [290, 158] on video at bounding box center [297, 170] width 475 height 237
click at [300, 170] on video at bounding box center [297, 170] width 475 height 237
click at [301, 170] on video at bounding box center [297, 170] width 475 height 237
click at [295, 171] on video at bounding box center [297, 170] width 475 height 237
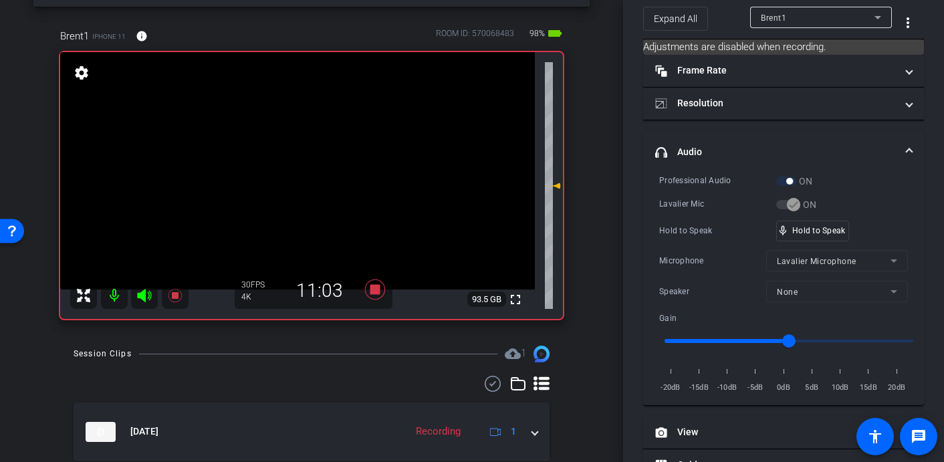
click at [299, 172] on video at bounding box center [297, 170] width 475 height 237
click at [306, 168] on video at bounding box center [297, 170] width 475 height 237
click at [299, 166] on video at bounding box center [297, 170] width 475 height 237
click at [301, 168] on video at bounding box center [297, 170] width 475 height 237
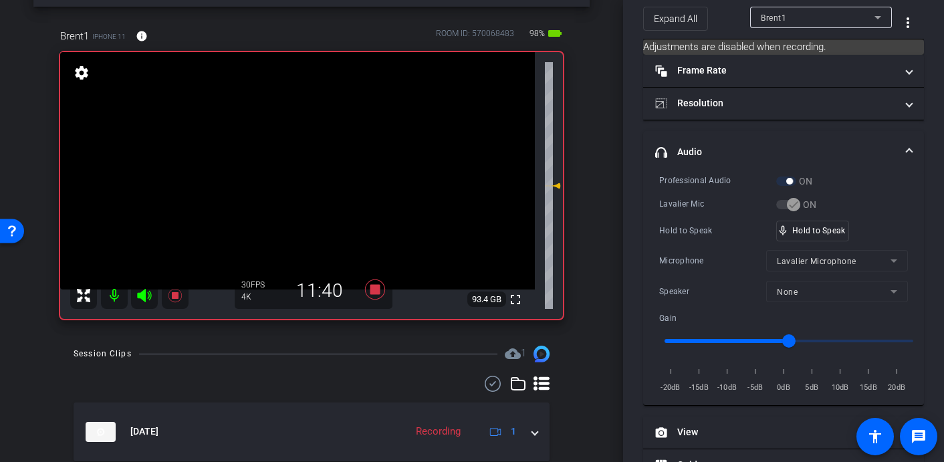
click at [298, 169] on video at bounding box center [297, 170] width 475 height 237
click at [295, 176] on video at bounding box center [297, 170] width 475 height 237
click at [297, 172] on video at bounding box center [297, 170] width 475 height 237
click at [293, 167] on video at bounding box center [297, 170] width 475 height 237
click at [306, 167] on video at bounding box center [297, 170] width 475 height 237
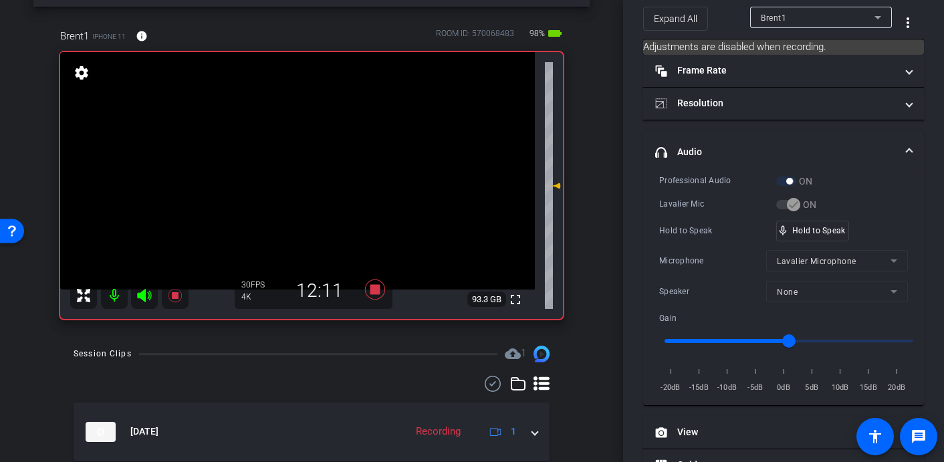
click at [295, 170] on video at bounding box center [297, 170] width 475 height 237
click at [301, 168] on video at bounding box center [297, 170] width 475 height 237
click at [374, 292] on icon at bounding box center [375, 289] width 20 height 20
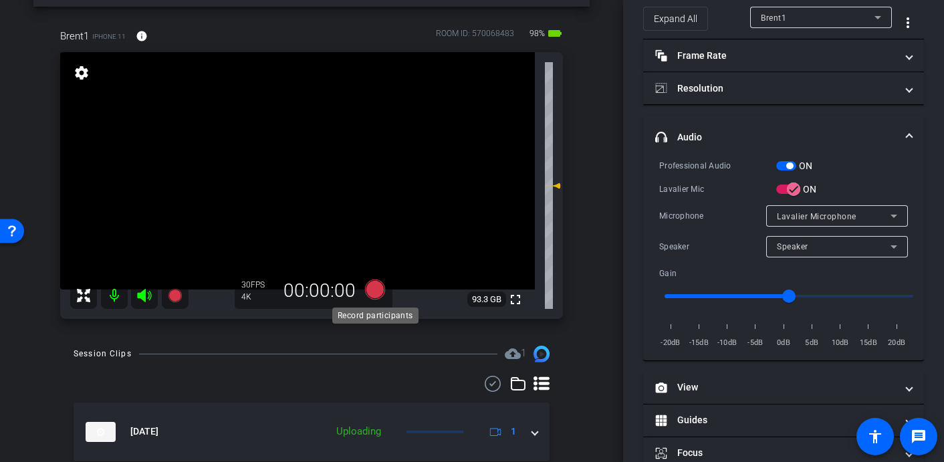
click at [375, 290] on icon at bounding box center [375, 289] width 20 height 20
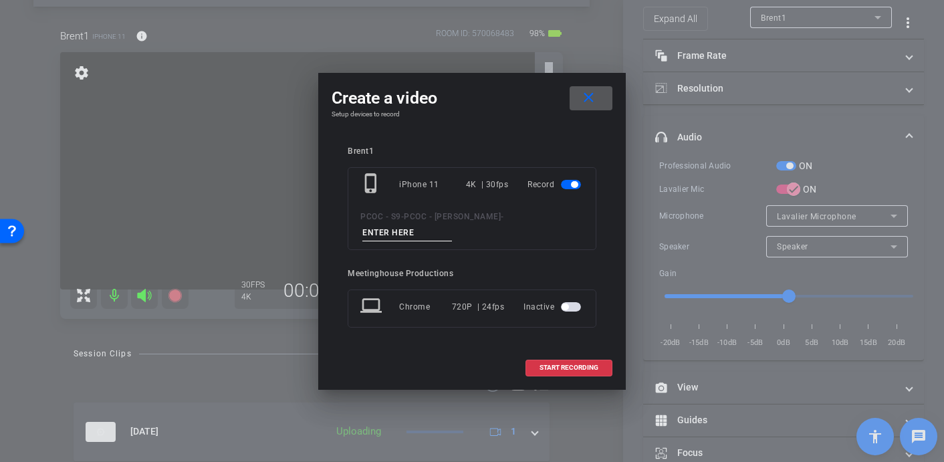
click at [452, 225] on input at bounding box center [407, 233] width 90 height 17
type input "902 - Clip 5"
click at [555, 364] on span "START RECORDING" at bounding box center [568, 367] width 59 height 7
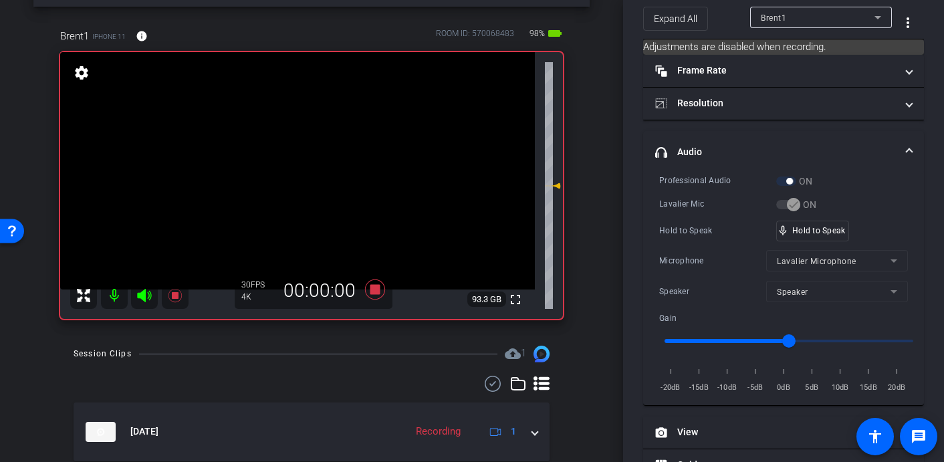
click at [306, 196] on video at bounding box center [297, 170] width 475 height 237
click at [803, 224] on div "mic_none Speaking..." at bounding box center [807, 230] width 60 height 19
click at [351, 166] on video at bounding box center [297, 170] width 475 height 237
click at [298, 167] on video at bounding box center [297, 170] width 475 height 237
click at [304, 168] on video at bounding box center [297, 170] width 475 height 237
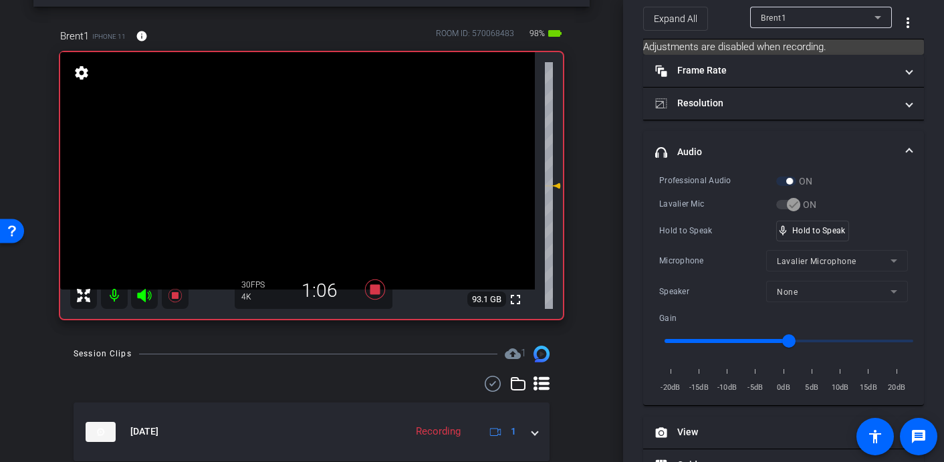
click at [300, 164] on video at bounding box center [297, 170] width 475 height 237
click at [307, 168] on video at bounding box center [297, 170] width 475 height 237
click at [293, 164] on video at bounding box center [297, 170] width 475 height 237
click at [303, 168] on video at bounding box center [297, 170] width 475 height 237
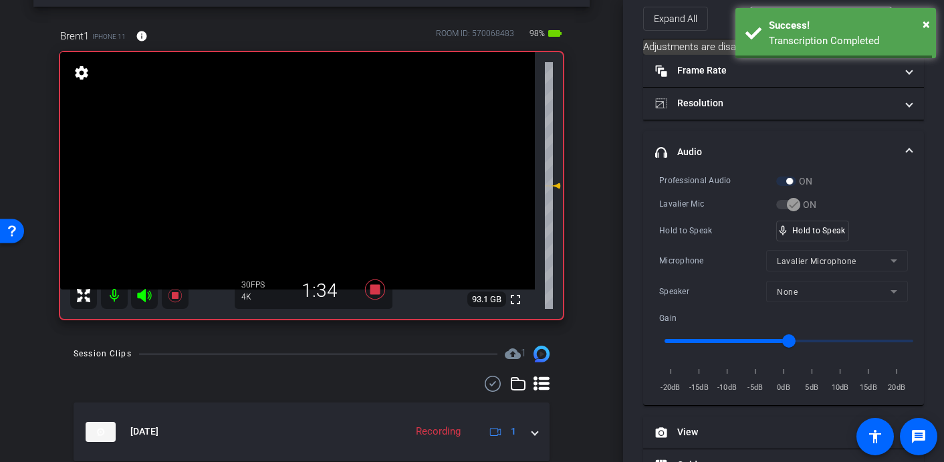
click at [296, 159] on video at bounding box center [297, 170] width 475 height 237
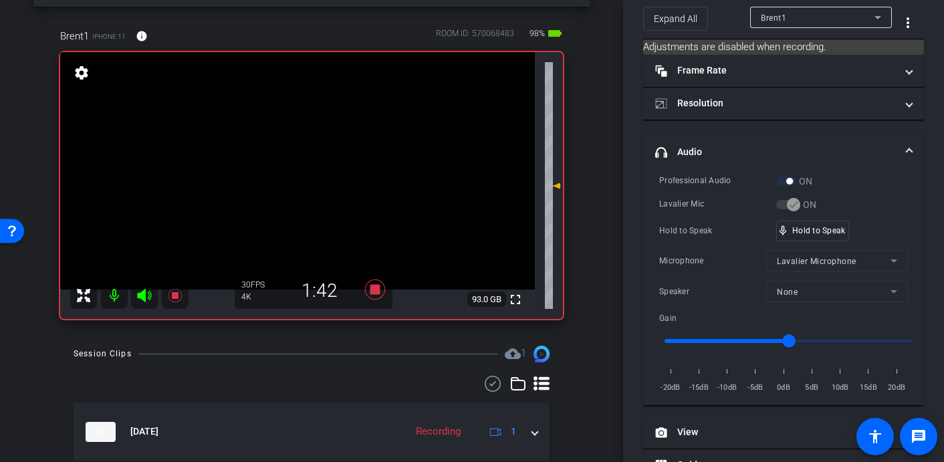
click at [296, 159] on video at bounding box center [297, 170] width 475 height 237
click at [293, 168] on video at bounding box center [297, 170] width 475 height 237
click at [299, 163] on video at bounding box center [297, 170] width 475 height 237
click at [297, 172] on video at bounding box center [297, 170] width 475 height 237
click at [305, 173] on video at bounding box center [297, 170] width 475 height 237
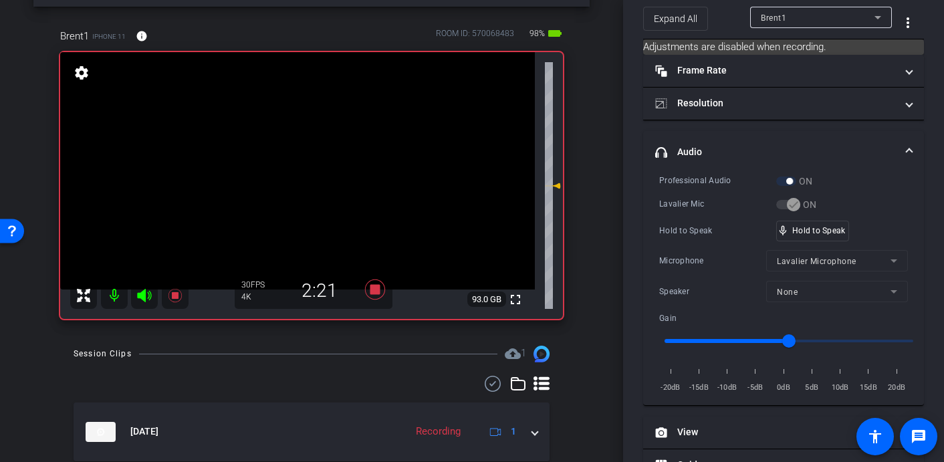
click at [292, 164] on video at bounding box center [297, 170] width 475 height 237
click at [297, 168] on video at bounding box center [297, 170] width 475 height 237
click at [291, 156] on video at bounding box center [297, 170] width 475 height 237
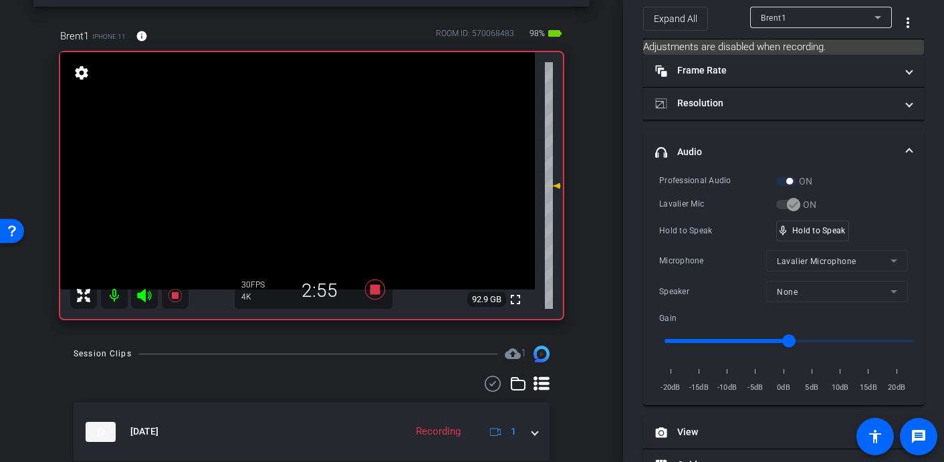
click at [305, 166] on video at bounding box center [297, 170] width 475 height 237
click at [299, 170] on video at bounding box center [297, 170] width 475 height 237
click at [303, 163] on video at bounding box center [297, 170] width 475 height 237
click at [303, 170] on video at bounding box center [297, 170] width 475 height 237
click at [300, 170] on video at bounding box center [297, 170] width 475 height 237
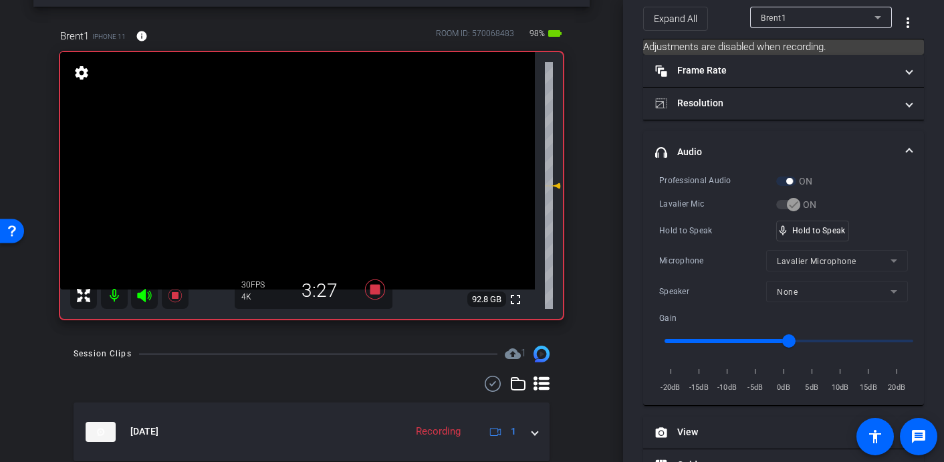
click at [297, 162] on video at bounding box center [297, 170] width 475 height 237
click at [303, 171] on video at bounding box center [297, 170] width 475 height 237
click at [295, 172] on video at bounding box center [297, 170] width 475 height 237
click at [305, 178] on video at bounding box center [297, 170] width 475 height 237
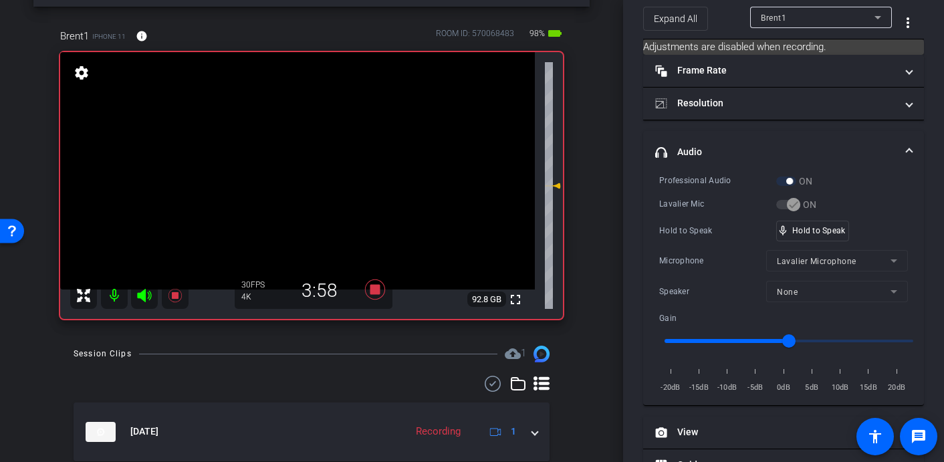
click at [297, 184] on video at bounding box center [297, 170] width 475 height 237
click at [309, 168] on video at bounding box center [297, 170] width 475 height 237
click at [295, 172] on video at bounding box center [297, 170] width 475 height 237
click at [304, 166] on video at bounding box center [297, 170] width 475 height 237
click at [301, 174] on video at bounding box center [297, 170] width 475 height 237
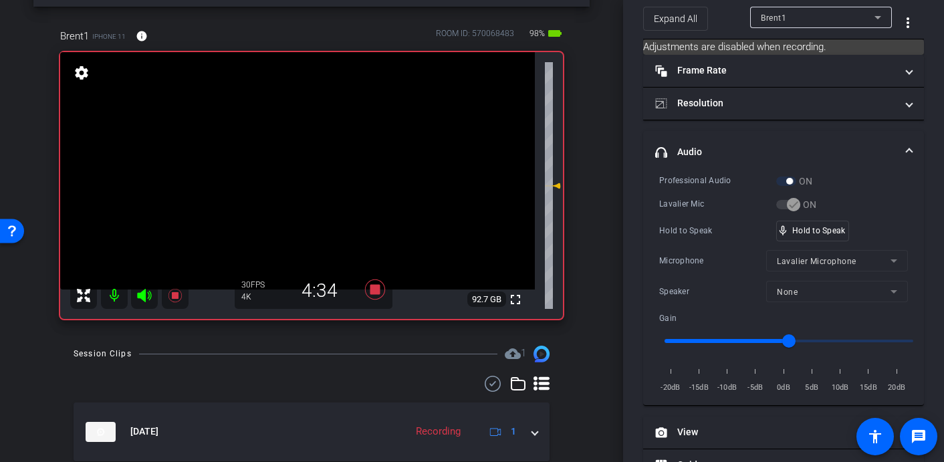
click at [303, 170] on video at bounding box center [297, 170] width 475 height 237
click at [307, 178] on video at bounding box center [297, 170] width 475 height 237
click at [310, 170] on video at bounding box center [297, 170] width 475 height 237
click at [301, 169] on video at bounding box center [297, 170] width 475 height 237
click at [293, 166] on video at bounding box center [297, 170] width 475 height 237
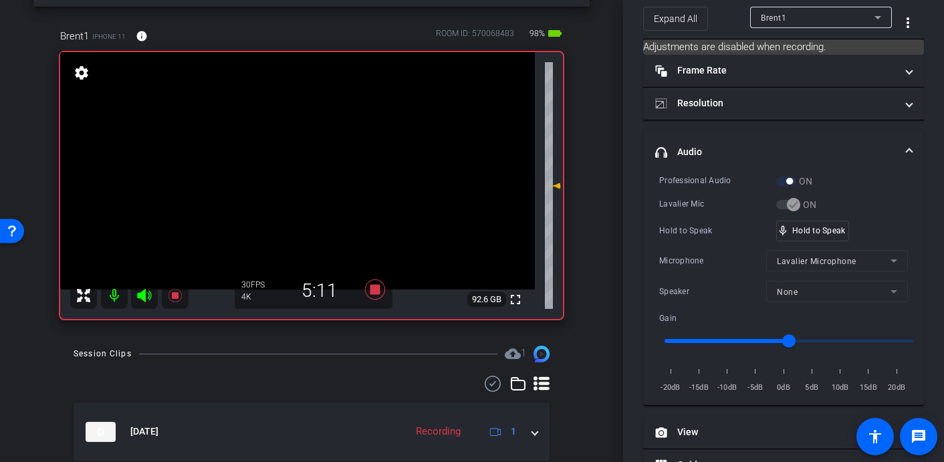
click at [296, 172] on video at bounding box center [297, 170] width 475 height 237
click at [293, 173] on video at bounding box center [297, 170] width 475 height 237
click at [295, 166] on video at bounding box center [297, 170] width 475 height 237
click at [300, 174] on video at bounding box center [297, 170] width 475 height 237
click at [293, 176] on video at bounding box center [297, 170] width 475 height 237
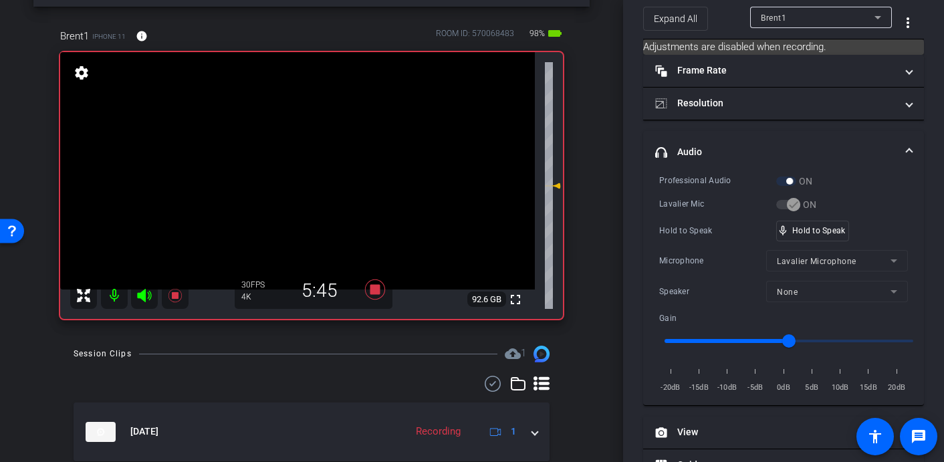
click at [308, 178] on video at bounding box center [297, 170] width 475 height 237
click at [301, 172] on video at bounding box center [297, 170] width 475 height 237
click at [297, 170] on video at bounding box center [297, 170] width 475 height 237
click at [297, 172] on video at bounding box center [297, 170] width 475 height 237
click at [301, 168] on video at bounding box center [297, 170] width 475 height 237
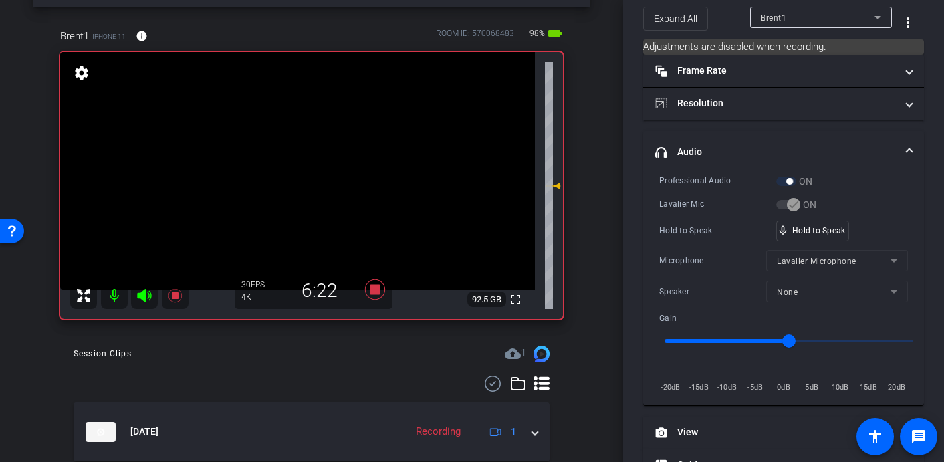
click at [315, 174] on video at bounding box center [297, 170] width 475 height 237
click at [313, 173] on video at bounding box center [297, 170] width 475 height 237
click at [295, 170] on video at bounding box center [297, 170] width 475 height 237
click at [299, 171] on video at bounding box center [297, 170] width 475 height 237
click at [310, 172] on video at bounding box center [297, 170] width 475 height 237
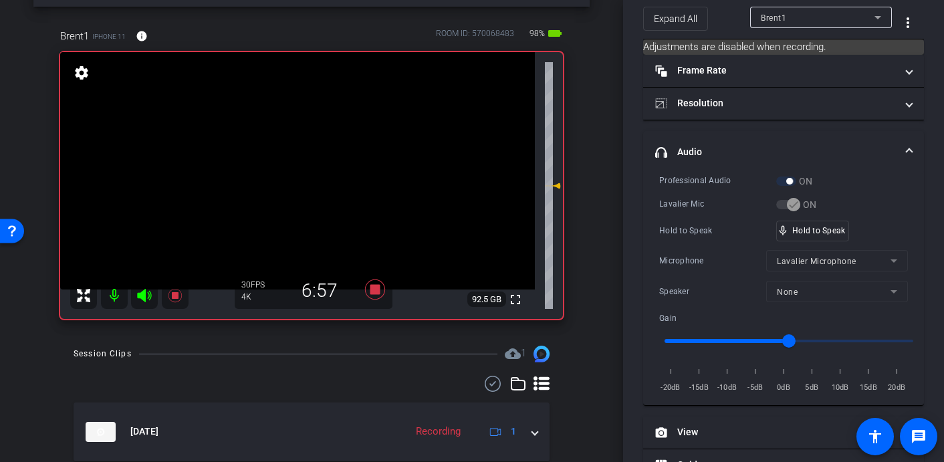
click at [299, 172] on video at bounding box center [297, 170] width 475 height 237
click at [299, 168] on video at bounding box center [297, 170] width 475 height 237
click at [291, 171] on video at bounding box center [297, 170] width 475 height 237
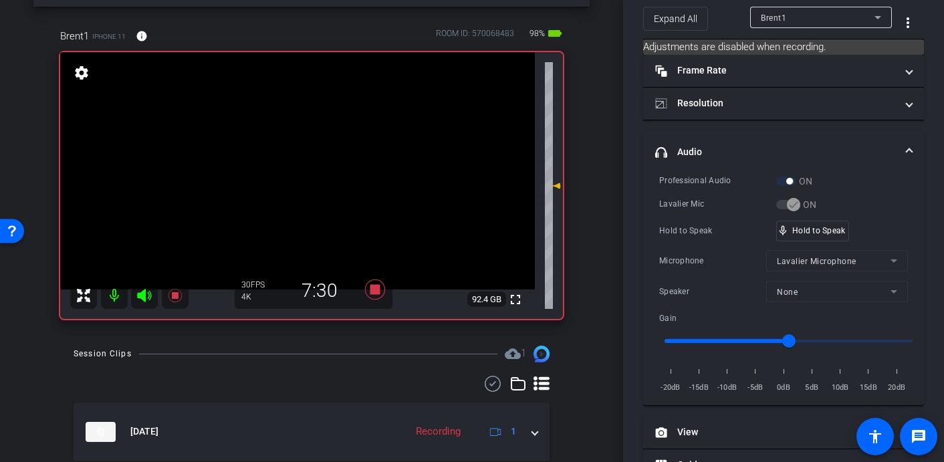
click at [287, 170] on video at bounding box center [297, 170] width 475 height 237
click at [300, 171] on video at bounding box center [297, 170] width 475 height 237
click at [292, 163] on video at bounding box center [297, 170] width 475 height 237
click at [299, 164] on video at bounding box center [297, 170] width 475 height 237
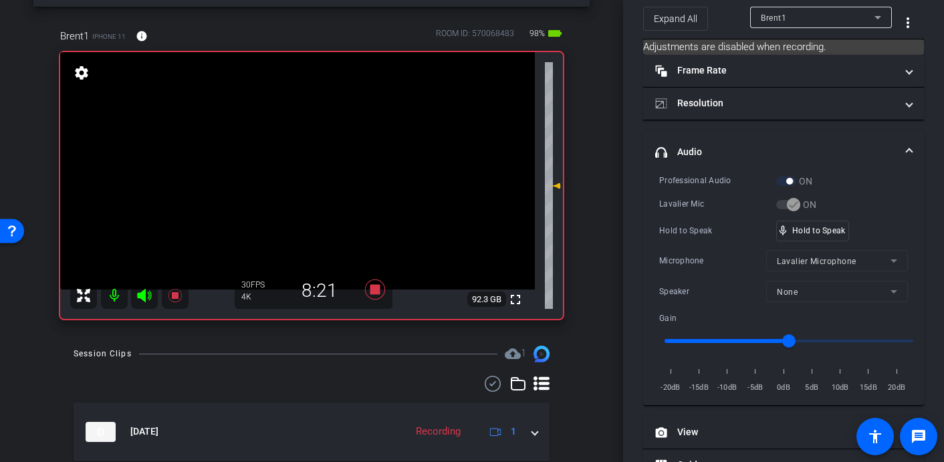
click at [297, 167] on video at bounding box center [297, 170] width 475 height 237
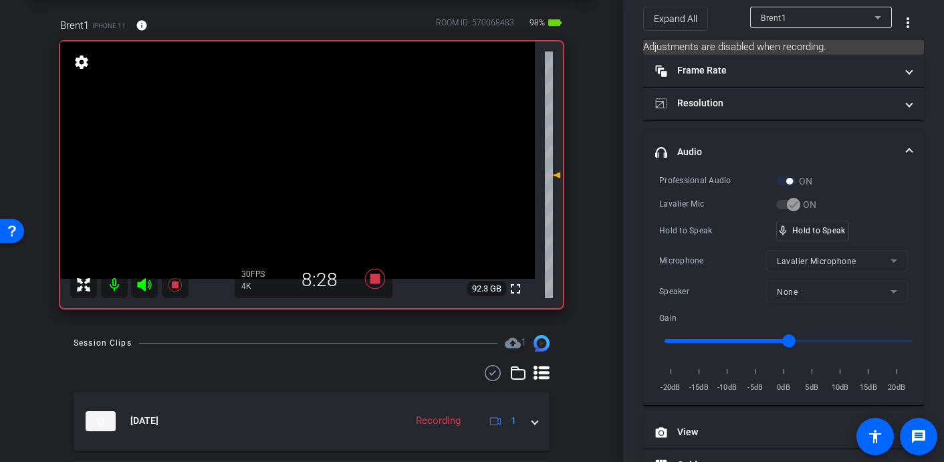
scroll to position [61, 0]
click at [292, 156] on video at bounding box center [297, 160] width 475 height 237
click at [299, 164] on video at bounding box center [297, 160] width 475 height 237
click at [305, 153] on video at bounding box center [297, 160] width 475 height 237
click at [376, 281] on icon at bounding box center [375, 279] width 20 height 20
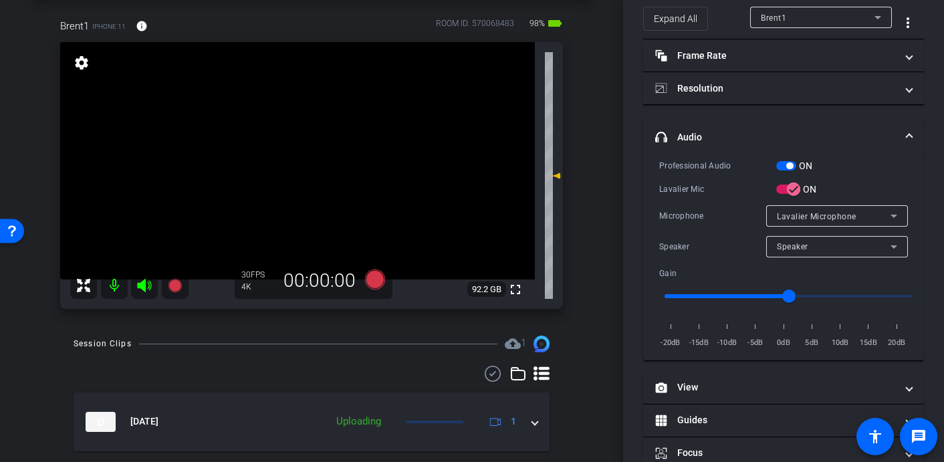
click at [338, 192] on video at bounding box center [297, 160] width 475 height 237
click at [378, 284] on icon at bounding box center [375, 279] width 20 height 20
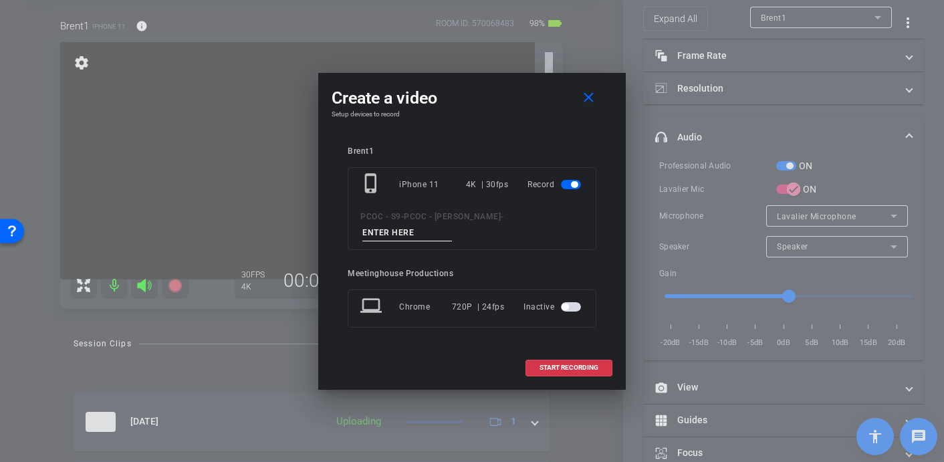
click at [452, 225] on input at bounding box center [407, 233] width 90 height 17
type input "902 - Clip 6"
click at [567, 364] on span "START RECORDING" at bounding box center [568, 367] width 59 height 7
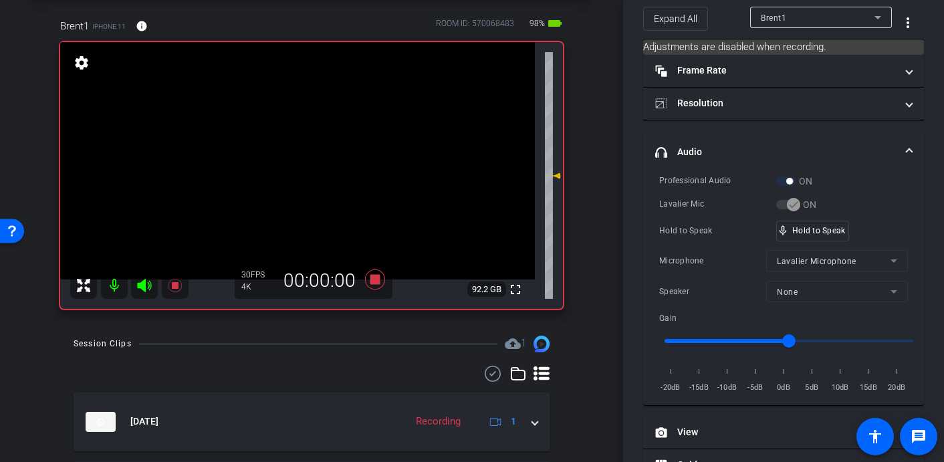
click at [350, 211] on video at bounding box center [297, 160] width 475 height 237
click at [289, 160] on video at bounding box center [297, 160] width 475 height 237
click at [302, 162] on video at bounding box center [297, 160] width 475 height 237
click at [295, 159] on video at bounding box center [297, 160] width 475 height 237
click at [293, 153] on video at bounding box center [297, 160] width 475 height 237
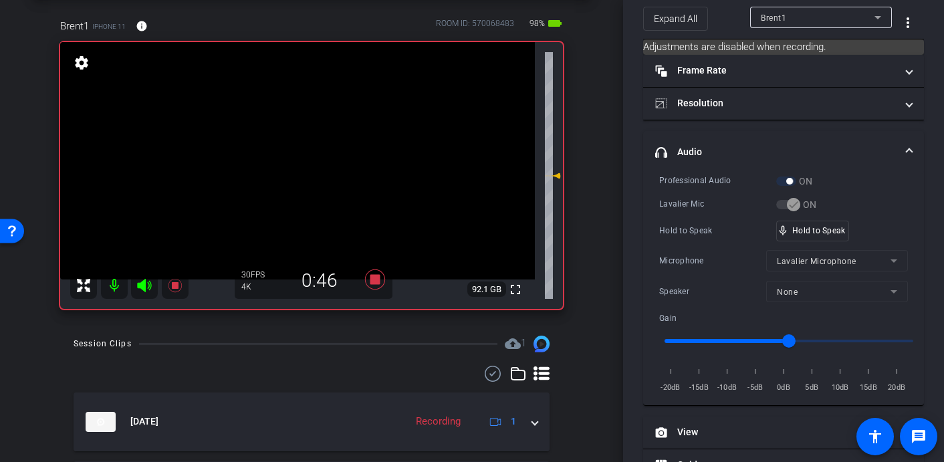
click at [299, 155] on video at bounding box center [297, 160] width 475 height 237
click at [297, 156] on video at bounding box center [297, 160] width 475 height 237
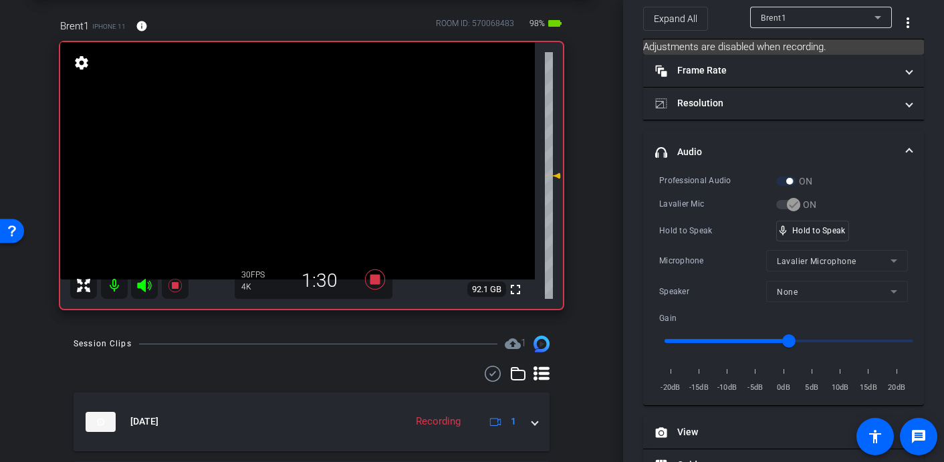
click at [301, 158] on video at bounding box center [297, 160] width 475 height 237
click at [297, 158] on video at bounding box center [297, 160] width 475 height 237
click at [299, 161] on video at bounding box center [297, 160] width 475 height 237
click at [297, 162] on video at bounding box center [297, 160] width 475 height 237
click at [292, 154] on video at bounding box center [297, 160] width 475 height 237
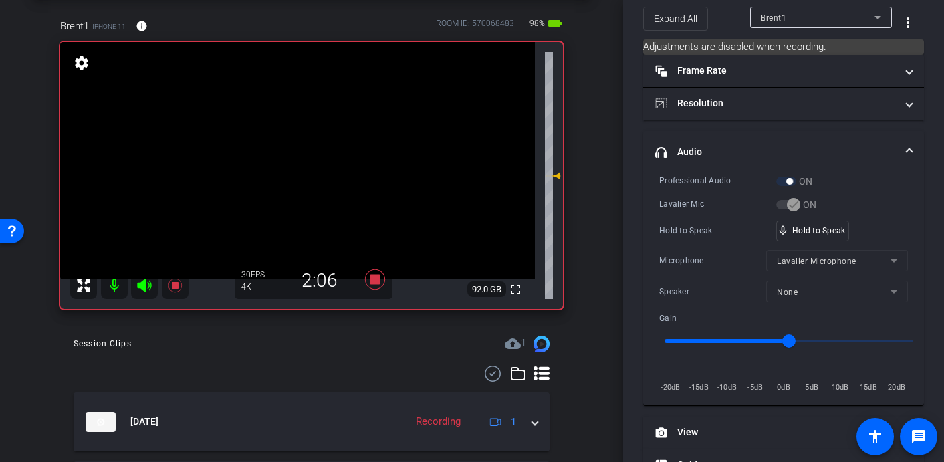
click at [292, 154] on video at bounding box center [297, 160] width 475 height 237
click at [293, 156] on video at bounding box center [297, 160] width 475 height 237
click at [301, 156] on video at bounding box center [297, 160] width 475 height 237
click at [298, 162] on video at bounding box center [297, 160] width 475 height 237
click at [303, 160] on video at bounding box center [297, 160] width 475 height 237
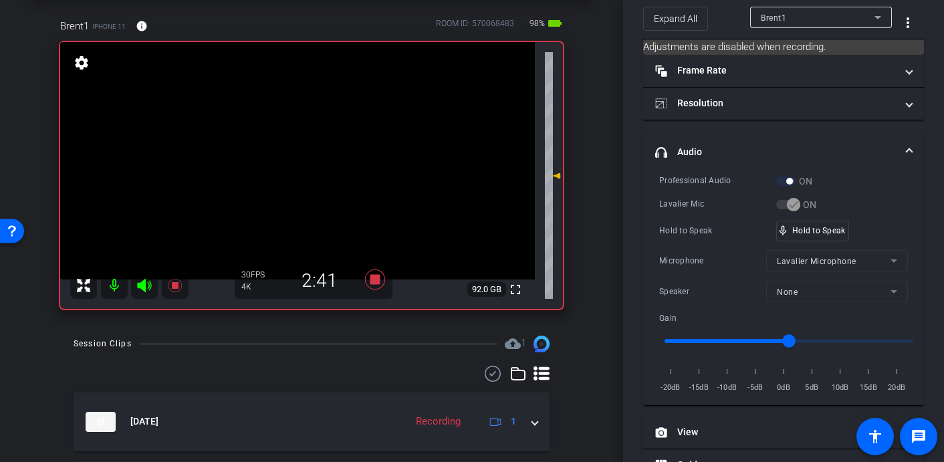
click at [293, 156] on video at bounding box center [297, 160] width 475 height 237
click at [294, 154] on video at bounding box center [297, 160] width 475 height 237
click at [303, 165] on video at bounding box center [297, 160] width 475 height 237
click at [291, 157] on video at bounding box center [297, 160] width 475 height 237
click at [303, 162] on video at bounding box center [297, 160] width 475 height 237
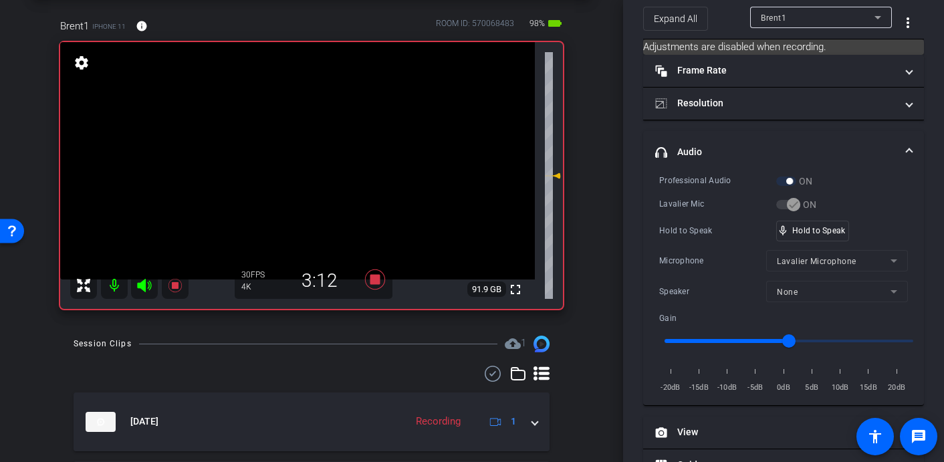
click at [293, 161] on video at bounding box center [297, 160] width 475 height 237
click at [300, 157] on video at bounding box center [297, 160] width 475 height 237
click at [299, 162] on video at bounding box center [297, 160] width 475 height 237
click at [290, 164] on video at bounding box center [297, 160] width 475 height 237
click at [303, 165] on video at bounding box center [297, 160] width 475 height 237
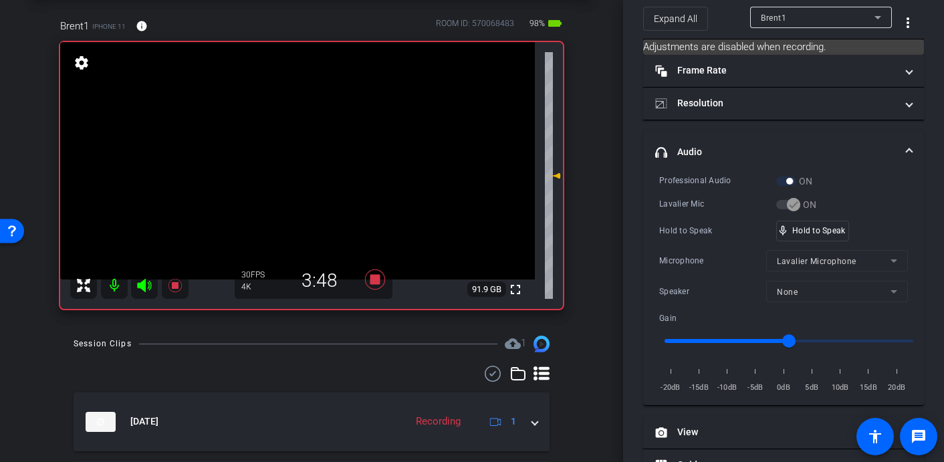
click at [303, 165] on video at bounding box center [297, 160] width 475 height 237
click at [297, 168] on video at bounding box center [297, 160] width 475 height 237
click at [287, 154] on video at bounding box center [297, 160] width 475 height 237
click at [293, 156] on video at bounding box center [297, 160] width 475 height 237
click at [302, 160] on video at bounding box center [297, 160] width 475 height 237
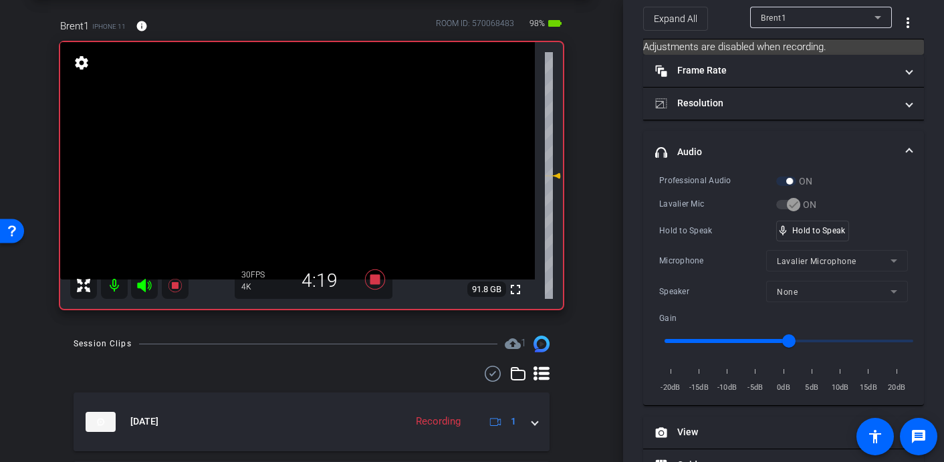
click at [303, 158] on video at bounding box center [297, 160] width 475 height 237
click at [295, 166] on video at bounding box center [297, 160] width 475 height 237
click at [292, 156] on video at bounding box center [297, 160] width 475 height 237
click at [298, 169] on video at bounding box center [297, 160] width 475 height 237
click at [297, 166] on video at bounding box center [297, 160] width 475 height 237
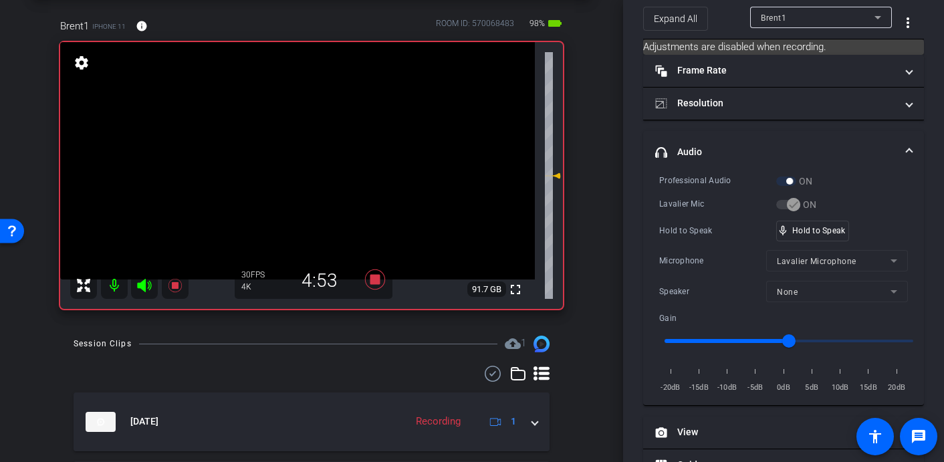
click at [299, 162] on video at bounding box center [297, 160] width 475 height 237
click at [299, 158] on video at bounding box center [297, 160] width 475 height 237
click at [293, 152] on video at bounding box center [297, 160] width 475 height 237
click at [284, 157] on video at bounding box center [297, 160] width 475 height 237
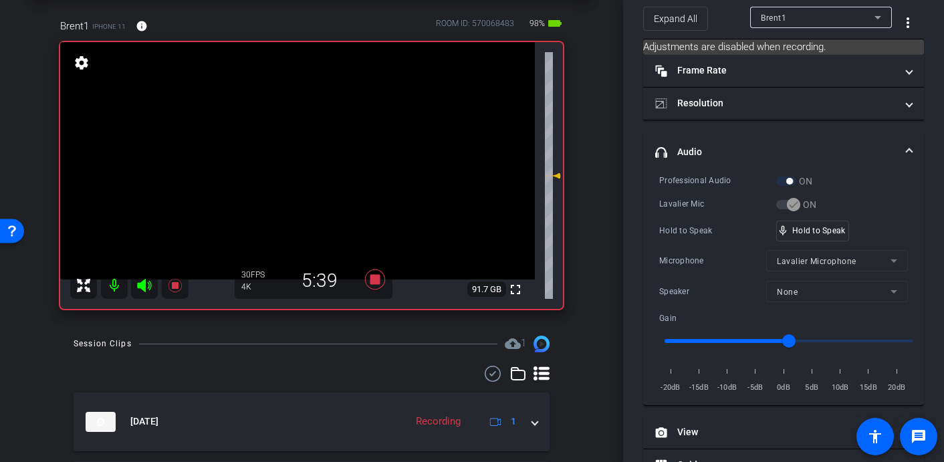
click at [297, 160] on video at bounding box center [297, 160] width 475 height 237
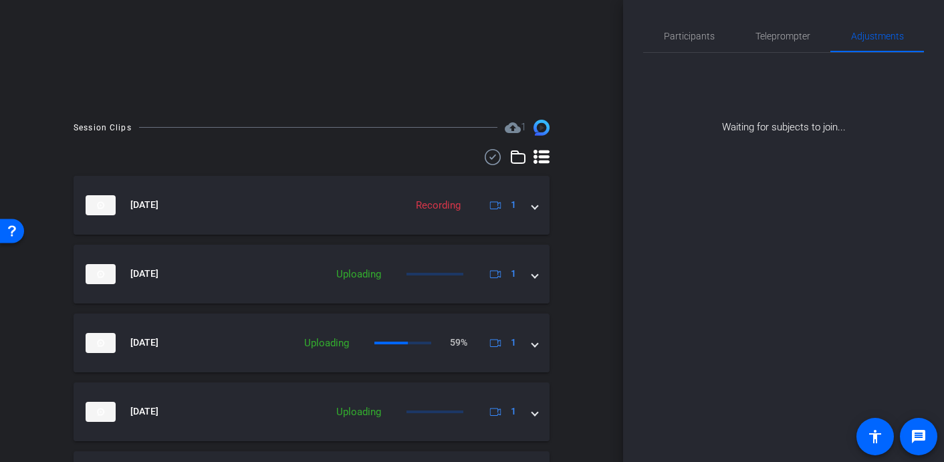
scroll to position [279, 0]
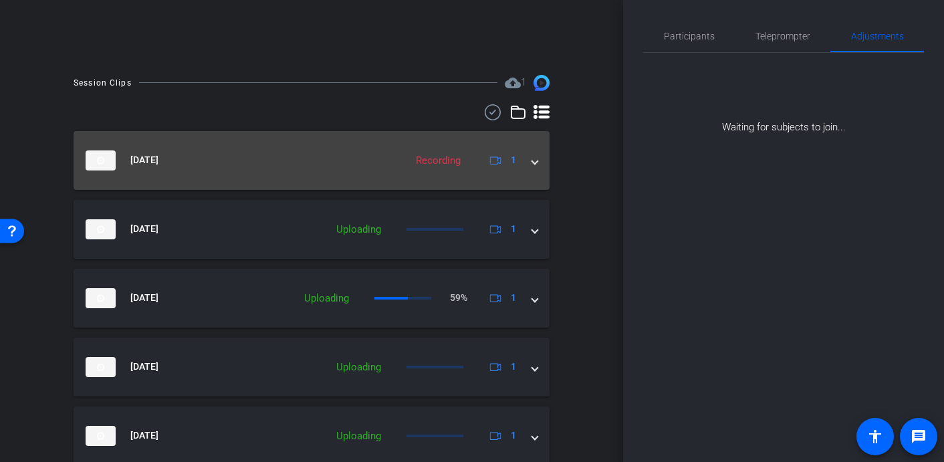
click at [537, 166] on mat-expansion-panel-header "Sep 29, 2025 Recording 1" at bounding box center [312, 160] width 476 height 59
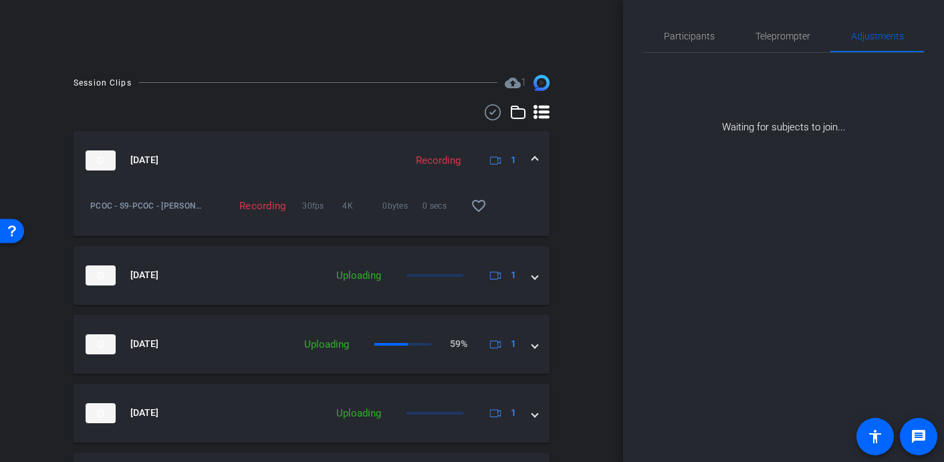
click at [537, 162] on span at bounding box center [534, 160] width 5 height 14
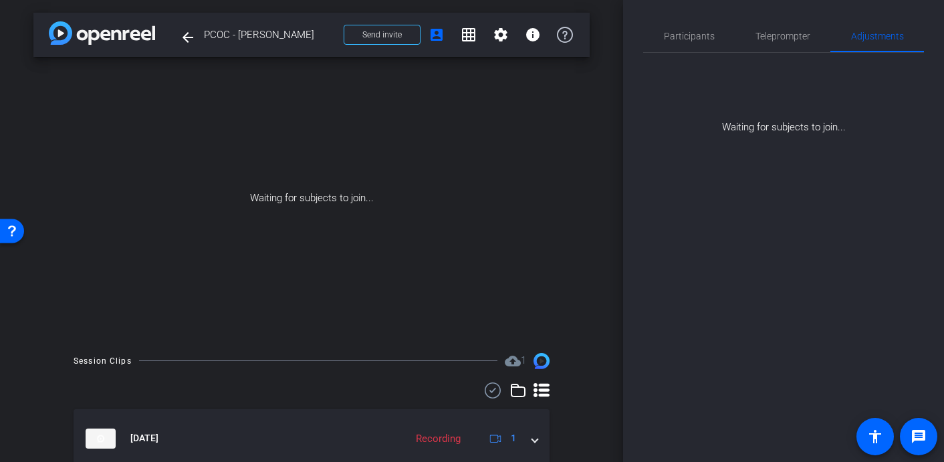
scroll to position [0, 0]
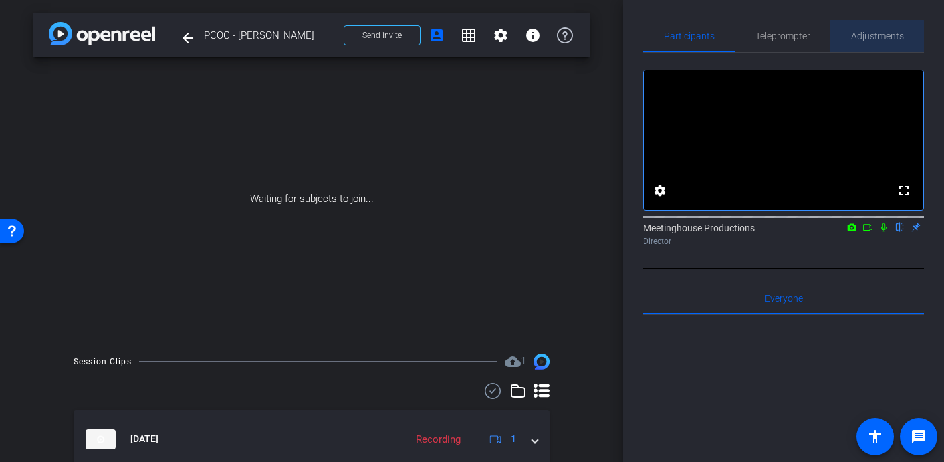
click at [870, 39] on span "Adjustments" at bounding box center [877, 35] width 53 height 9
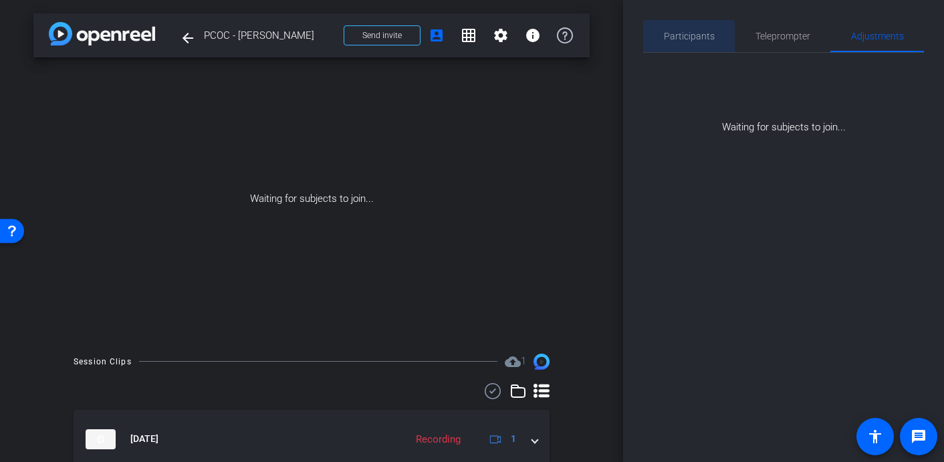
click at [684, 39] on span "Participants" at bounding box center [689, 35] width 51 height 9
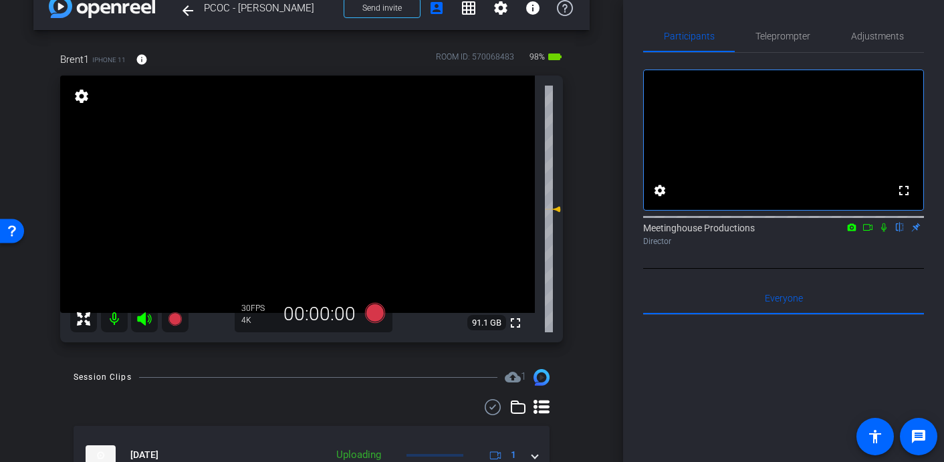
scroll to position [49, 0]
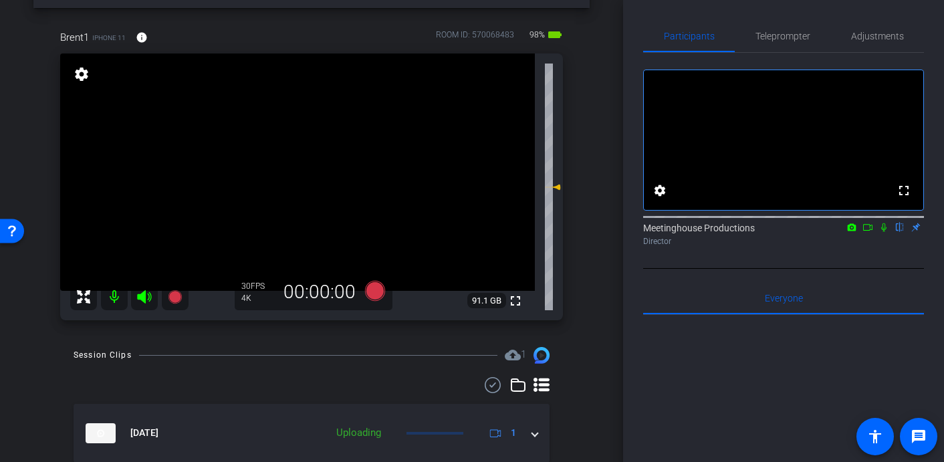
click at [303, 158] on video at bounding box center [297, 171] width 475 height 237
click at [310, 168] on video at bounding box center [297, 171] width 475 height 237
click at [374, 292] on icon at bounding box center [375, 291] width 20 height 20
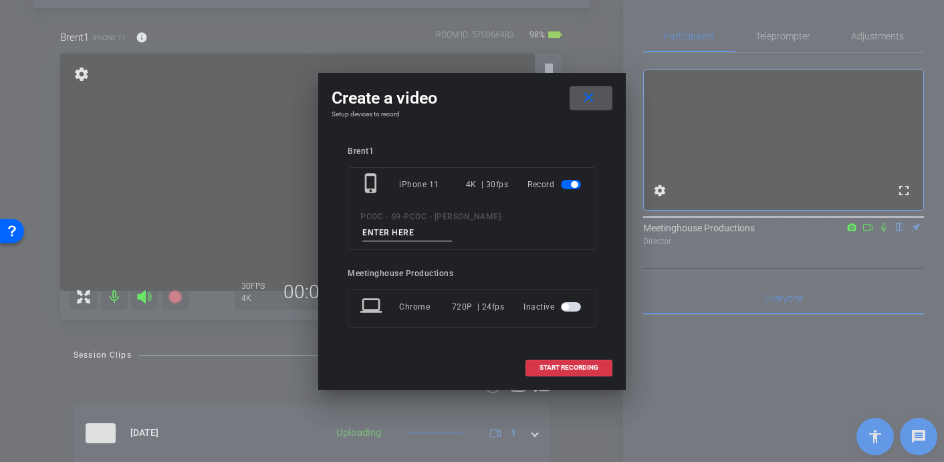
click at [452, 225] on input at bounding box center [407, 233] width 90 height 17
type input "902 - Clip 6 Part 2"
click at [553, 364] on span "START RECORDING" at bounding box center [568, 367] width 59 height 7
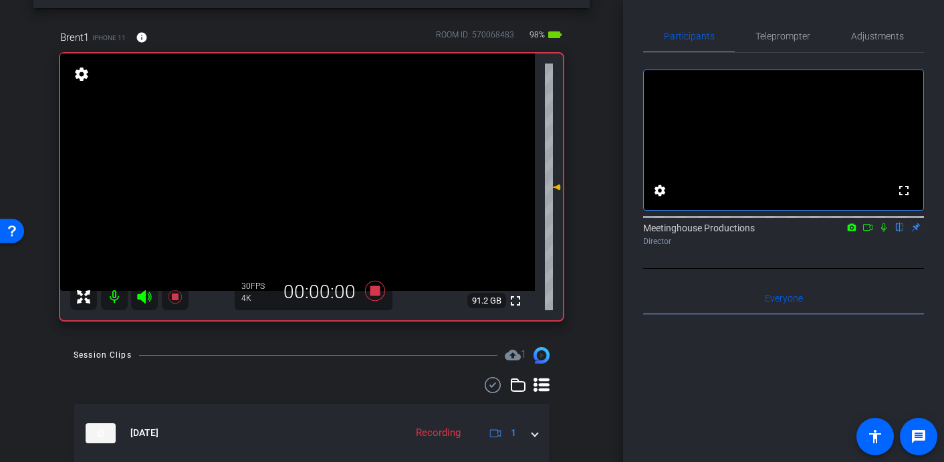
click at [301, 170] on video at bounding box center [297, 171] width 475 height 237
click at [878, 39] on span "Adjustments" at bounding box center [877, 35] width 53 height 9
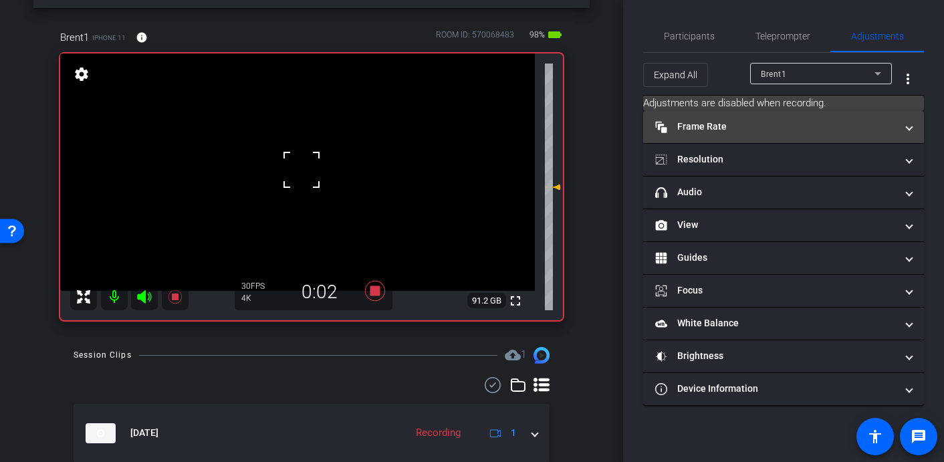
click at [707, 126] on mat-panel-title "Frame Rate Frame Rate" at bounding box center [775, 127] width 241 height 14
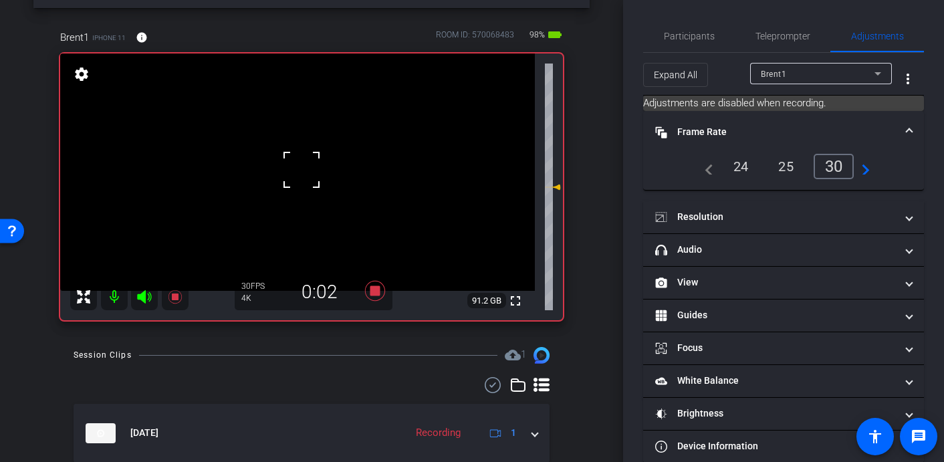
click at [908, 134] on span at bounding box center [908, 132] width 5 height 14
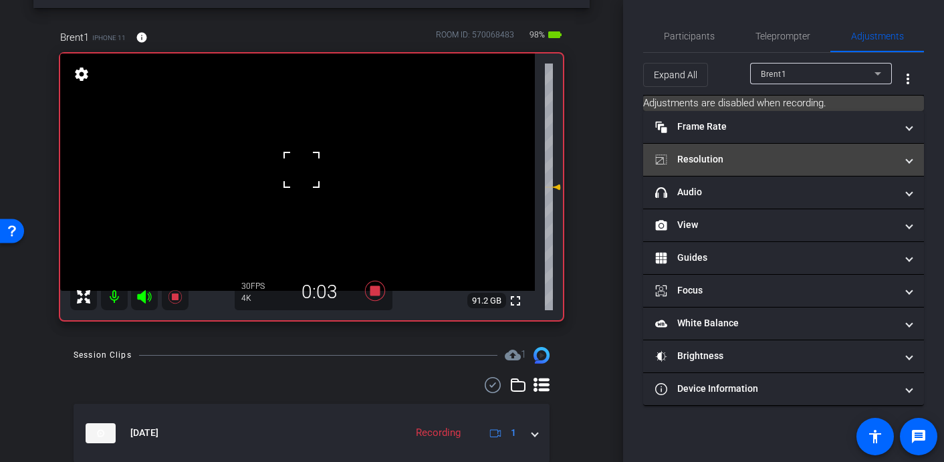
click at [908, 154] on span at bounding box center [908, 159] width 5 height 14
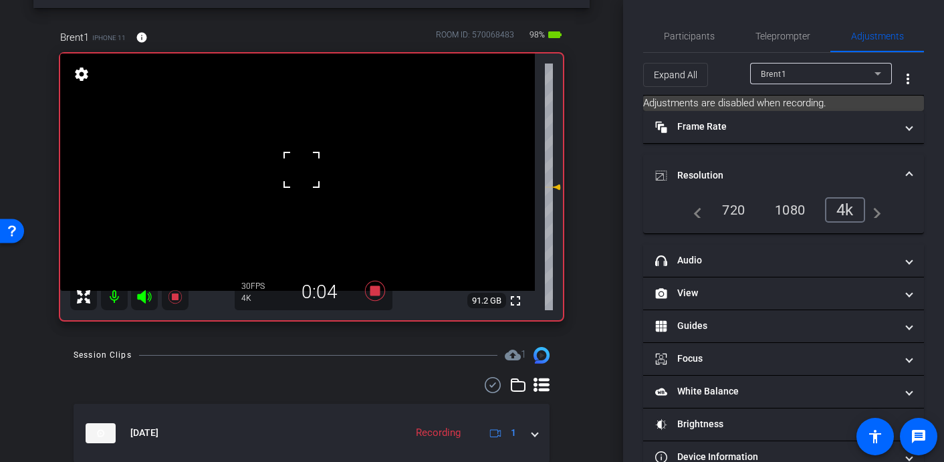
click at [909, 160] on mat-expansion-panel-header "Resolution" at bounding box center [783, 175] width 281 height 43
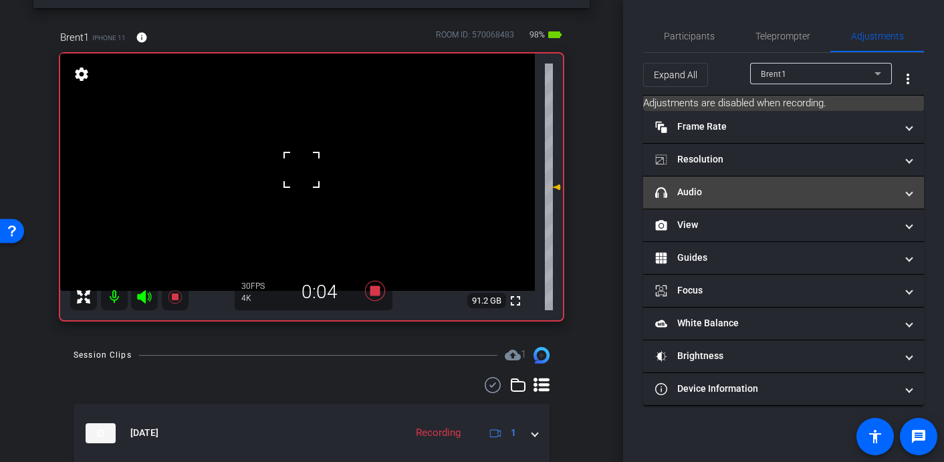
click at [742, 193] on mat-panel-title "headphone icon Audio" at bounding box center [775, 192] width 241 height 14
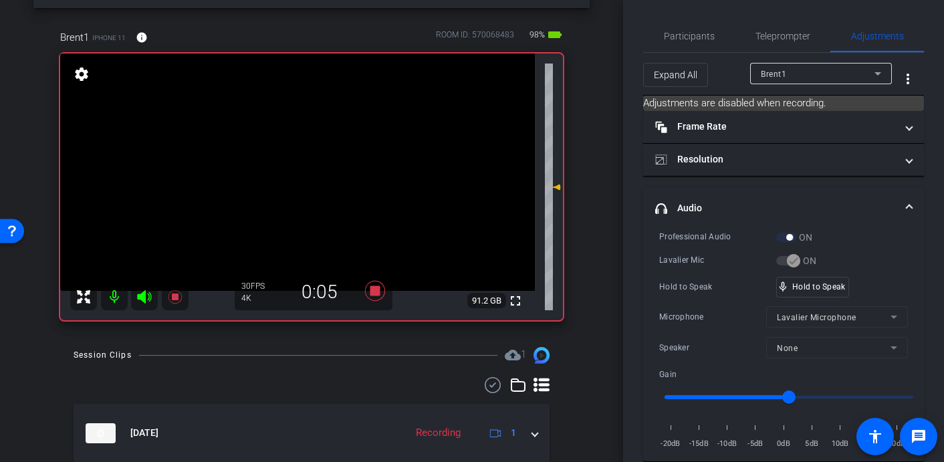
click at [295, 160] on video at bounding box center [297, 171] width 475 height 237
click at [293, 158] on video at bounding box center [297, 171] width 475 height 237
click at [305, 160] on video at bounding box center [297, 171] width 475 height 237
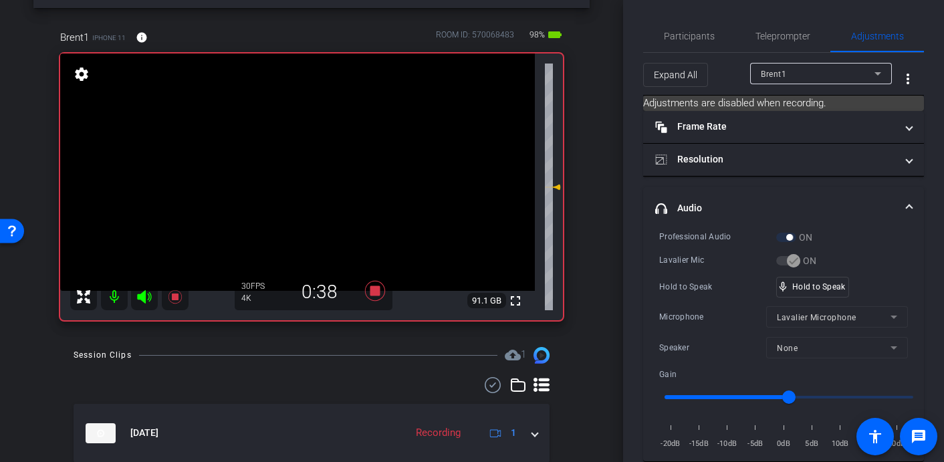
click at [302, 161] on video at bounding box center [297, 171] width 475 height 237
click at [297, 163] on video at bounding box center [297, 171] width 475 height 237
click at [299, 168] on video at bounding box center [297, 171] width 475 height 237
click at [299, 162] on video at bounding box center [297, 171] width 475 height 237
click at [293, 163] on video at bounding box center [297, 171] width 475 height 237
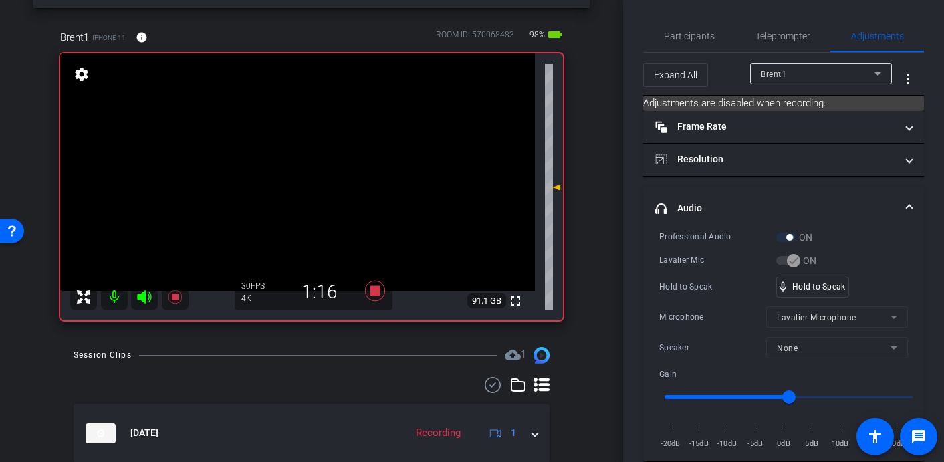
click at [301, 163] on video at bounding box center [297, 171] width 475 height 237
click at [297, 176] on video at bounding box center [297, 171] width 475 height 237
click at [299, 170] on video at bounding box center [297, 171] width 475 height 237
click at [309, 171] on video at bounding box center [297, 171] width 475 height 237
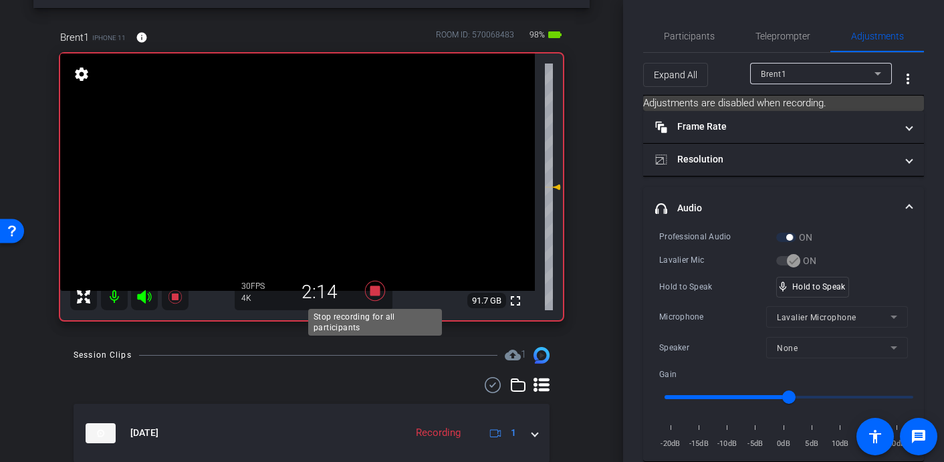
click at [374, 291] on icon at bounding box center [375, 291] width 20 height 20
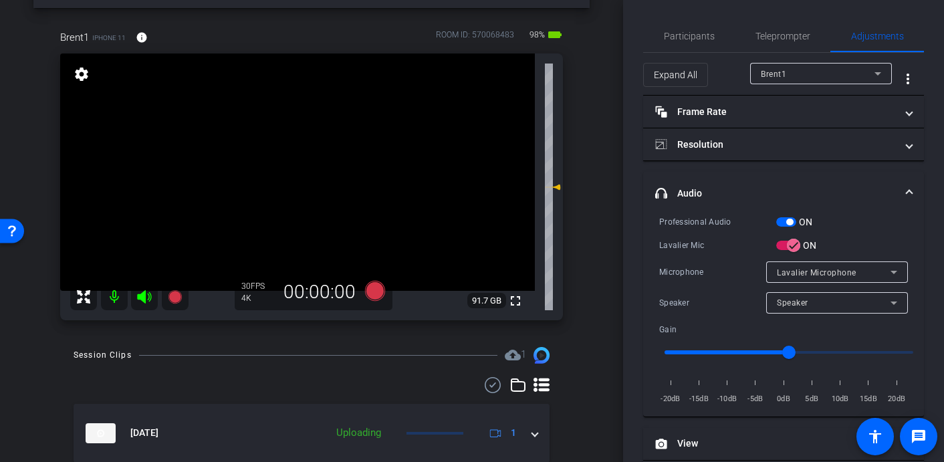
click at [324, 163] on video at bounding box center [297, 171] width 475 height 237
click at [374, 291] on icon at bounding box center [375, 291] width 20 height 20
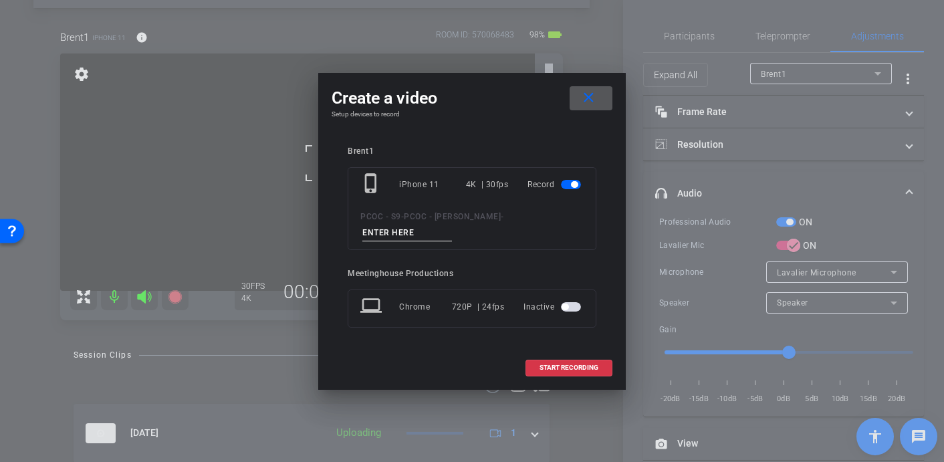
click at [452, 229] on input at bounding box center [407, 233] width 90 height 17
type input "902 - Clip 7"
click at [553, 364] on span "START RECORDING" at bounding box center [568, 367] width 59 height 7
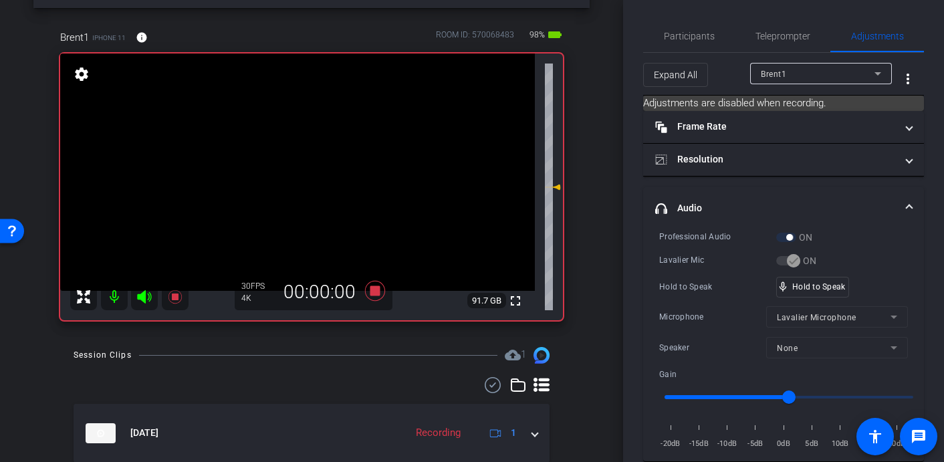
click at [339, 176] on video at bounding box center [297, 171] width 475 height 237
click at [293, 162] on video at bounding box center [297, 171] width 475 height 237
click at [303, 164] on video at bounding box center [297, 171] width 475 height 237
click at [301, 161] on video at bounding box center [297, 171] width 475 height 237
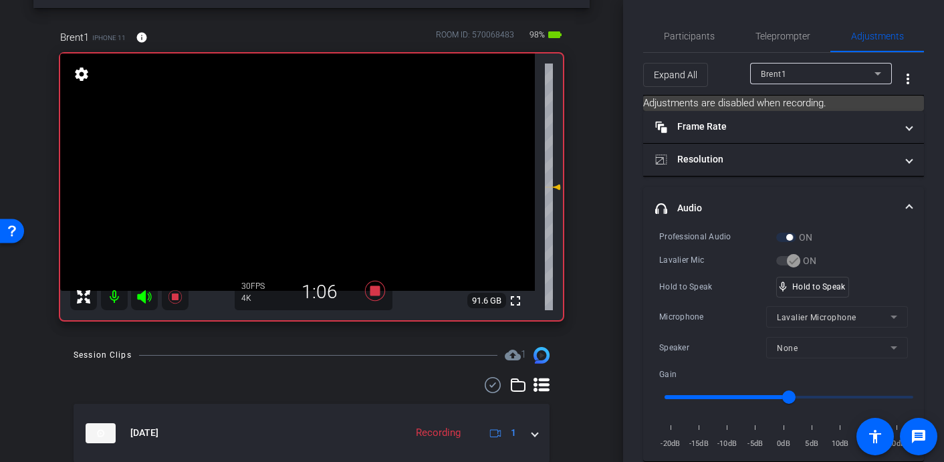
click at [299, 161] on video at bounding box center [297, 171] width 475 height 237
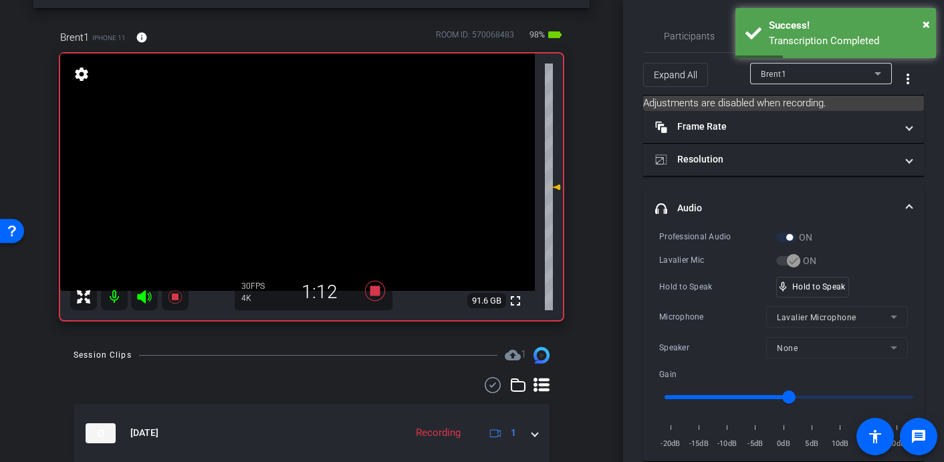
click at [307, 171] on video at bounding box center [297, 171] width 475 height 237
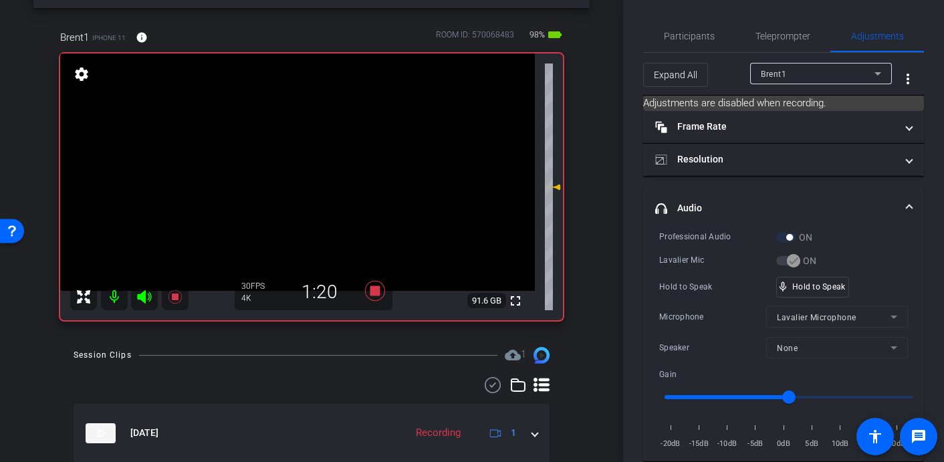
click at [303, 160] on video at bounding box center [297, 171] width 475 height 237
click at [305, 167] on video at bounding box center [297, 171] width 475 height 237
click at [301, 168] on video at bounding box center [297, 171] width 475 height 237
click at [301, 171] on video at bounding box center [297, 171] width 475 height 237
click at [301, 167] on video at bounding box center [297, 171] width 475 height 237
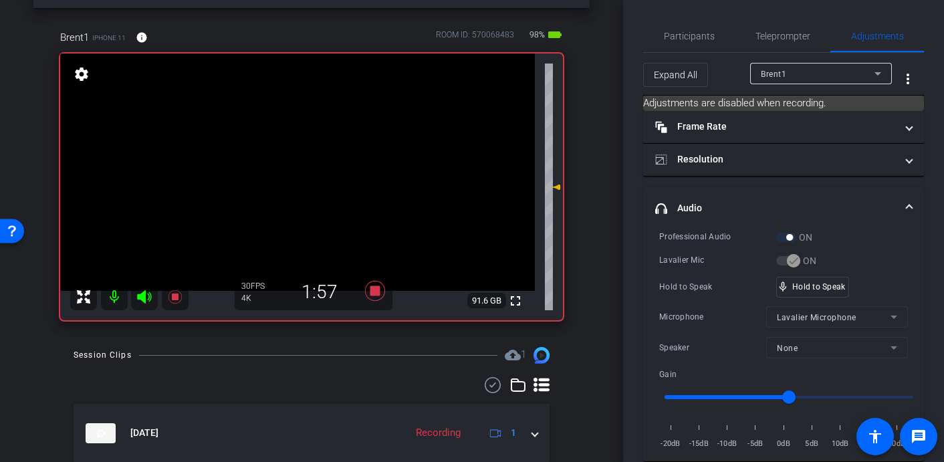
click at [298, 172] on video at bounding box center [297, 171] width 475 height 237
click at [304, 164] on video at bounding box center [297, 171] width 475 height 237
click at [311, 168] on video at bounding box center [297, 171] width 475 height 237
click at [320, 170] on video at bounding box center [297, 171] width 475 height 237
click at [295, 164] on video at bounding box center [297, 171] width 475 height 237
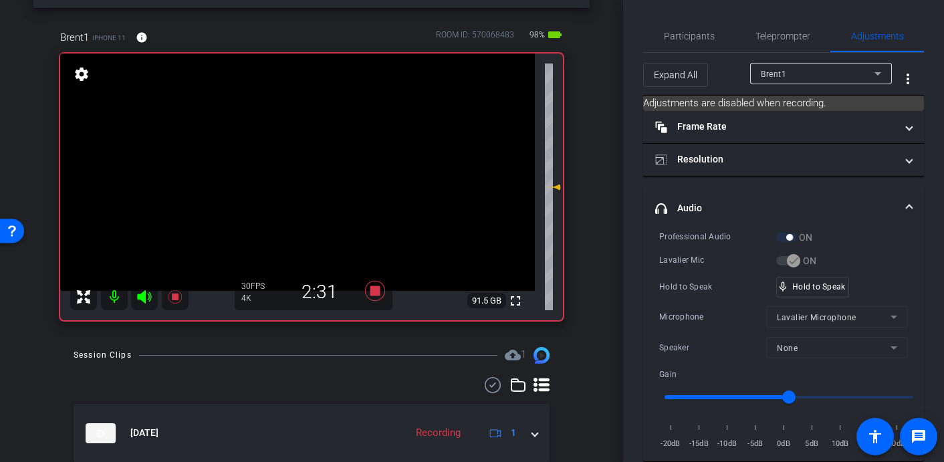
click at [297, 165] on video at bounding box center [297, 171] width 475 height 237
click at [298, 169] on video at bounding box center [297, 171] width 475 height 237
click at [293, 172] on video at bounding box center [297, 171] width 475 height 237
click at [295, 172] on video at bounding box center [297, 171] width 475 height 237
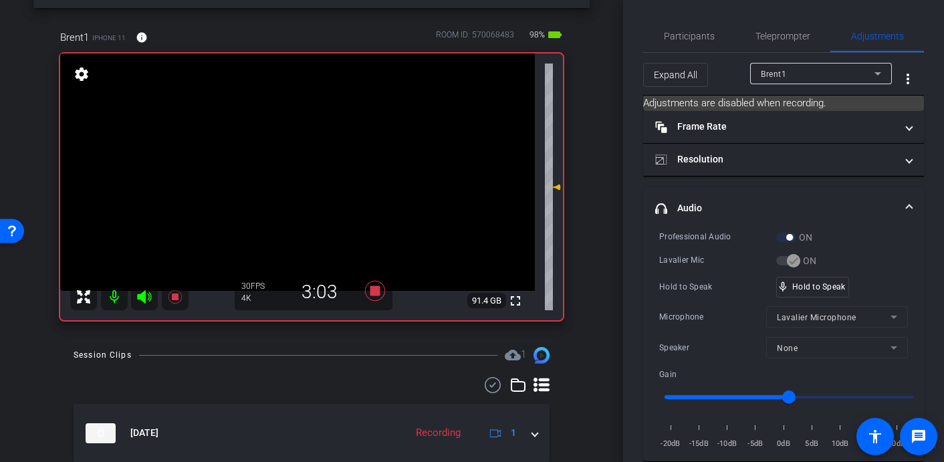
click at [305, 173] on video at bounding box center [297, 171] width 475 height 237
click at [305, 166] on video at bounding box center [297, 171] width 475 height 237
click at [299, 178] on video at bounding box center [297, 171] width 475 height 237
click at [295, 169] on video at bounding box center [297, 171] width 475 height 237
click at [303, 172] on video at bounding box center [297, 171] width 475 height 237
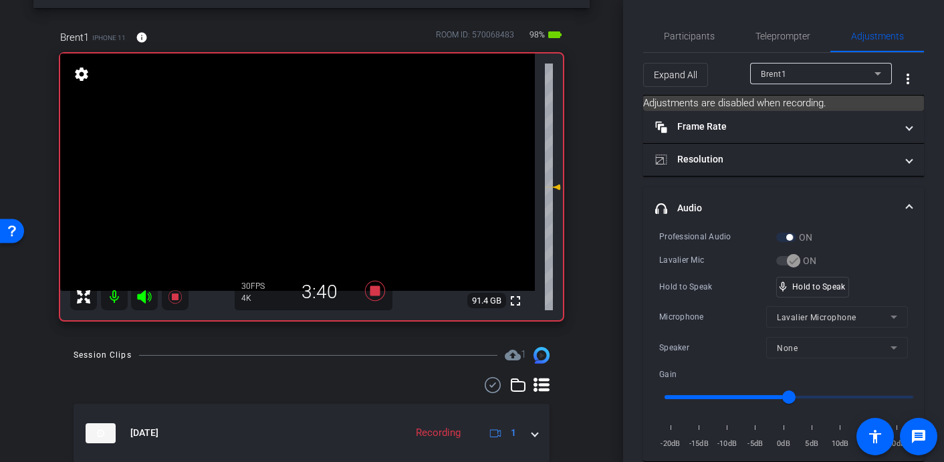
click at [292, 163] on video at bounding box center [297, 171] width 475 height 237
click at [293, 168] on video at bounding box center [297, 171] width 475 height 237
click at [298, 169] on video at bounding box center [297, 171] width 475 height 237
click at [300, 167] on video at bounding box center [297, 171] width 475 height 237
click at [304, 170] on video at bounding box center [297, 171] width 475 height 237
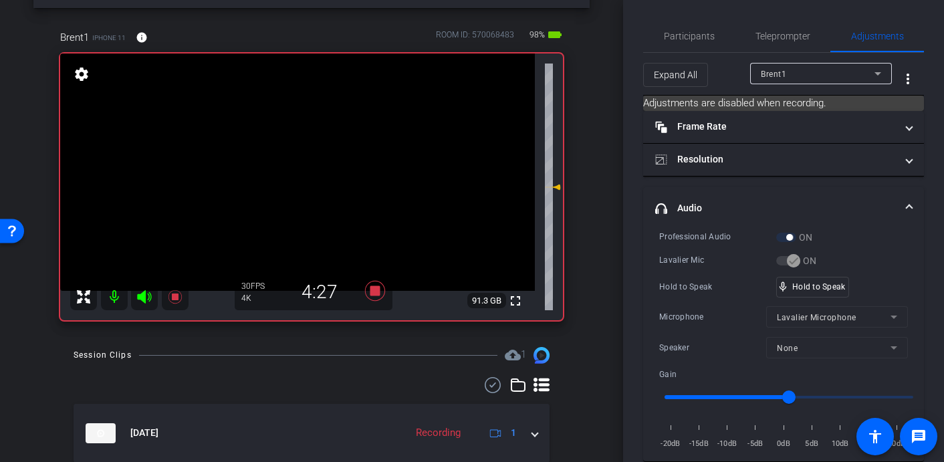
click at [299, 161] on video at bounding box center [297, 171] width 475 height 237
click at [299, 172] on video at bounding box center [297, 171] width 475 height 237
click at [304, 168] on video at bounding box center [297, 171] width 475 height 237
click at [293, 164] on video at bounding box center [297, 171] width 475 height 237
click at [297, 173] on video at bounding box center [297, 171] width 475 height 237
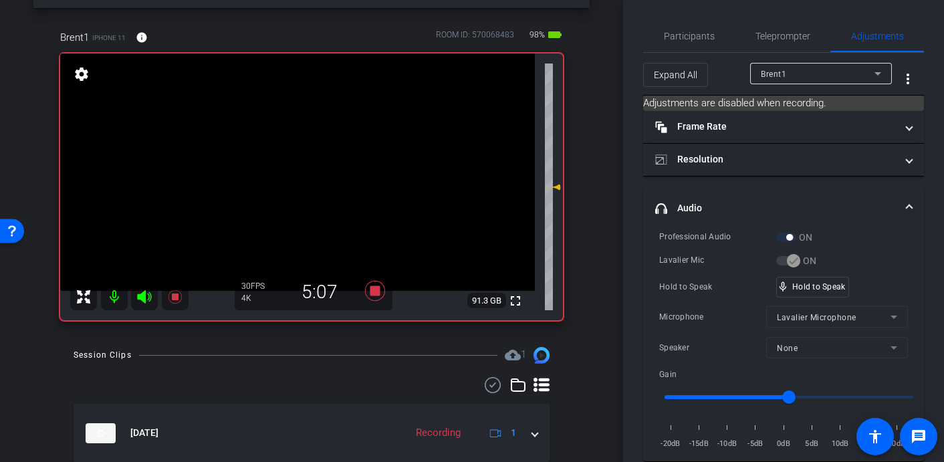
click at [291, 166] on video at bounding box center [297, 171] width 475 height 237
click at [289, 180] on video at bounding box center [297, 171] width 475 height 237
click at [297, 183] on video at bounding box center [297, 171] width 475 height 237
click at [295, 166] on video at bounding box center [297, 171] width 475 height 237
click at [289, 172] on video at bounding box center [297, 171] width 475 height 237
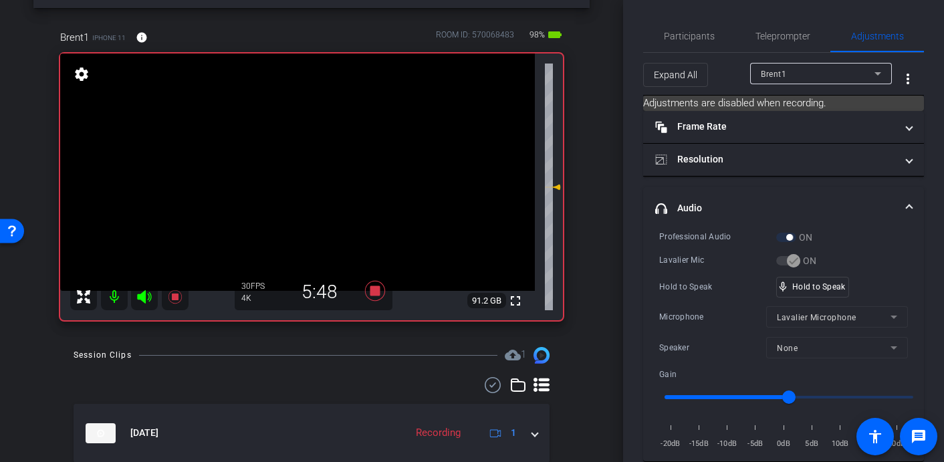
click at [295, 172] on video at bounding box center [297, 171] width 475 height 237
click at [301, 176] on video at bounding box center [297, 171] width 475 height 237
click at [296, 177] on video at bounding box center [297, 171] width 475 height 237
click at [298, 171] on video at bounding box center [297, 171] width 475 height 237
click at [299, 169] on video at bounding box center [297, 171] width 475 height 237
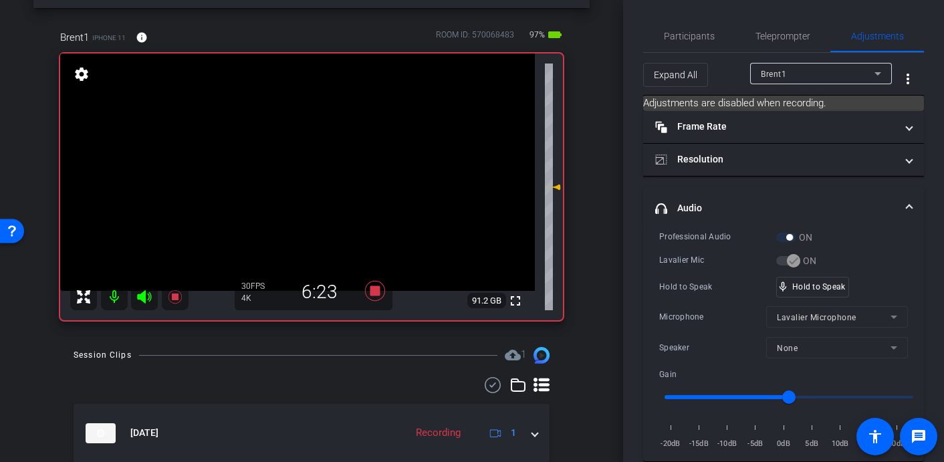
click at [301, 171] on video at bounding box center [297, 171] width 475 height 237
click at [298, 172] on video at bounding box center [297, 171] width 475 height 237
click at [288, 174] on video at bounding box center [297, 171] width 475 height 237
click at [289, 157] on video at bounding box center [297, 171] width 475 height 237
click at [296, 163] on video at bounding box center [297, 171] width 475 height 237
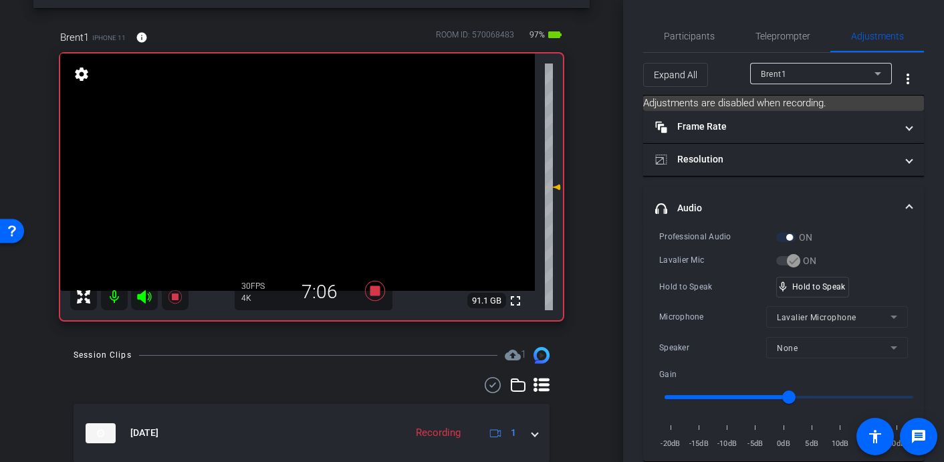
click at [291, 166] on video at bounding box center [297, 171] width 475 height 237
click at [298, 173] on video at bounding box center [297, 171] width 475 height 237
click at [302, 163] on video at bounding box center [297, 171] width 475 height 237
click at [295, 171] on video at bounding box center [297, 171] width 475 height 237
click at [293, 167] on video at bounding box center [297, 171] width 475 height 237
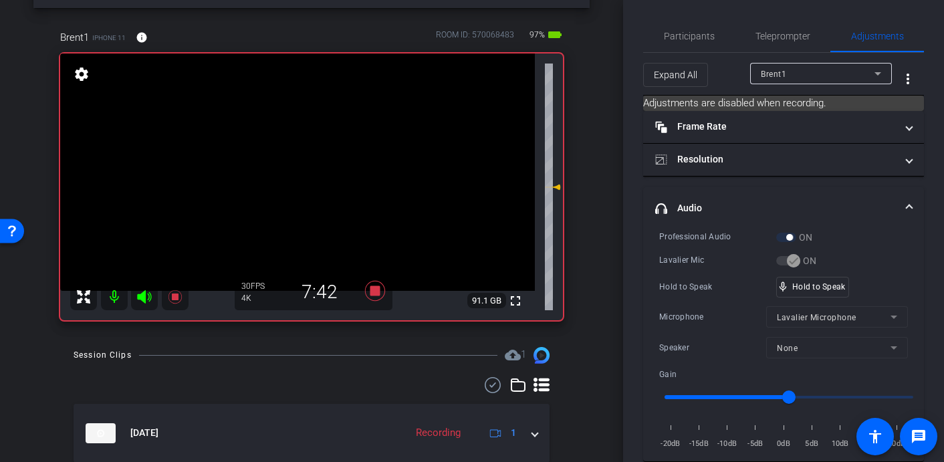
click at [295, 170] on video at bounding box center [297, 171] width 475 height 237
click at [291, 165] on video at bounding box center [297, 171] width 475 height 237
click at [292, 166] on video at bounding box center [297, 171] width 475 height 237
click at [295, 168] on video at bounding box center [297, 171] width 475 height 237
click at [290, 170] on video at bounding box center [297, 171] width 475 height 237
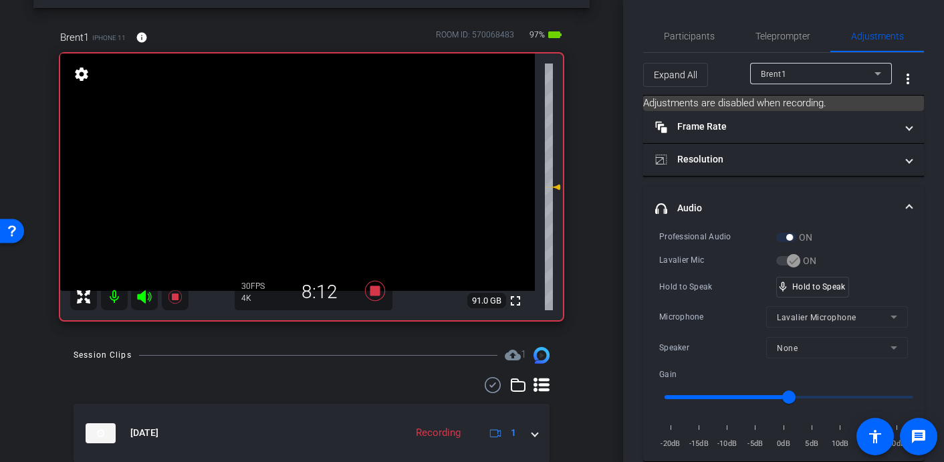
click at [288, 171] on video at bounding box center [297, 171] width 475 height 237
click at [286, 170] on video at bounding box center [297, 171] width 475 height 237
click at [289, 171] on video at bounding box center [297, 171] width 475 height 237
click at [293, 174] on video at bounding box center [297, 171] width 475 height 237
click at [299, 164] on video at bounding box center [297, 171] width 475 height 237
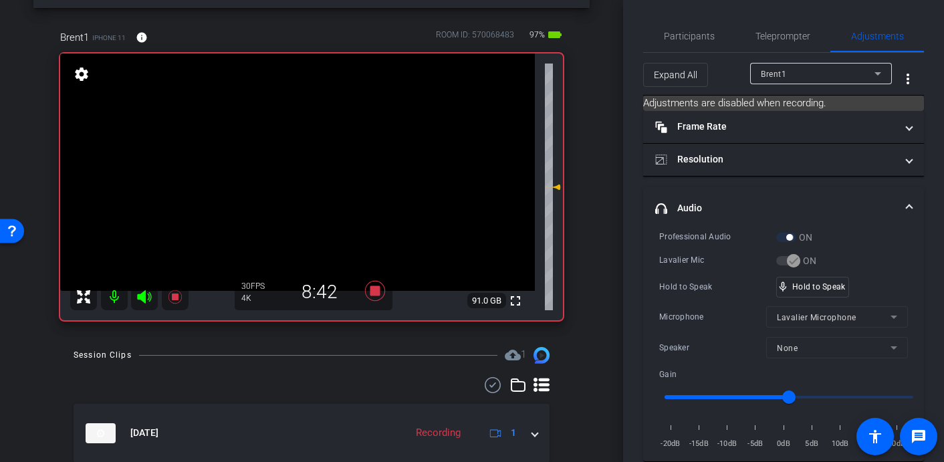
click at [300, 164] on video at bounding box center [297, 171] width 475 height 237
click at [296, 168] on video at bounding box center [297, 171] width 475 height 237
click at [281, 177] on video at bounding box center [297, 171] width 475 height 237
click at [293, 164] on video at bounding box center [297, 171] width 475 height 237
click at [297, 171] on video at bounding box center [297, 171] width 475 height 237
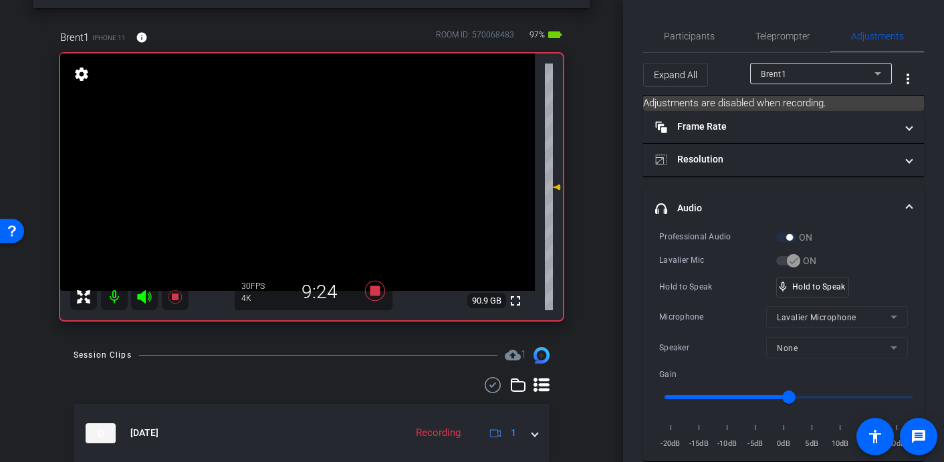
click at [284, 167] on video at bounding box center [297, 171] width 475 height 237
click at [291, 157] on video at bounding box center [297, 171] width 475 height 237
click at [302, 167] on video at bounding box center [297, 171] width 475 height 237
click at [295, 166] on video at bounding box center [297, 171] width 475 height 237
click at [301, 166] on video at bounding box center [297, 171] width 475 height 237
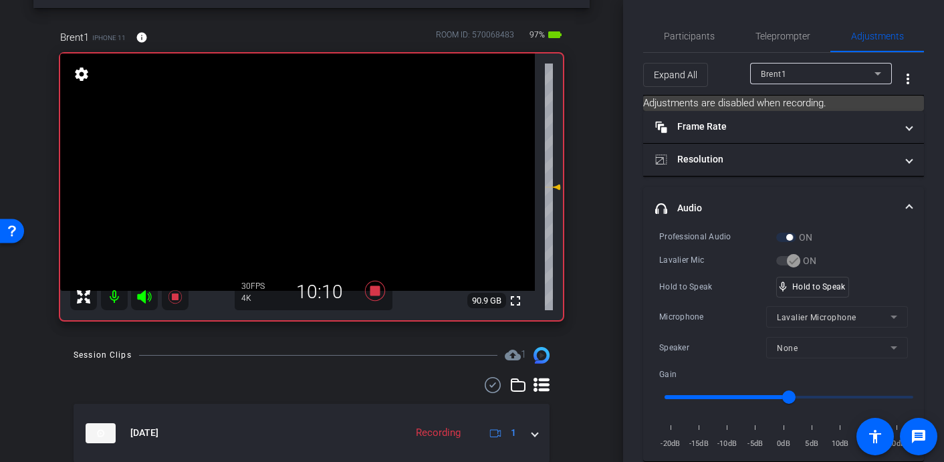
click at [293, 161] on video at bounding box center [297, 171] width 475 height 237
click at [299, 151] on video at bounding box center [297, 171] width 475 height 237
click at [299, 170] on video at bounding box center [297, 171] width 475 height 237
click at [309, 170] on video at bounding box center [297, 171] width 475 height 237
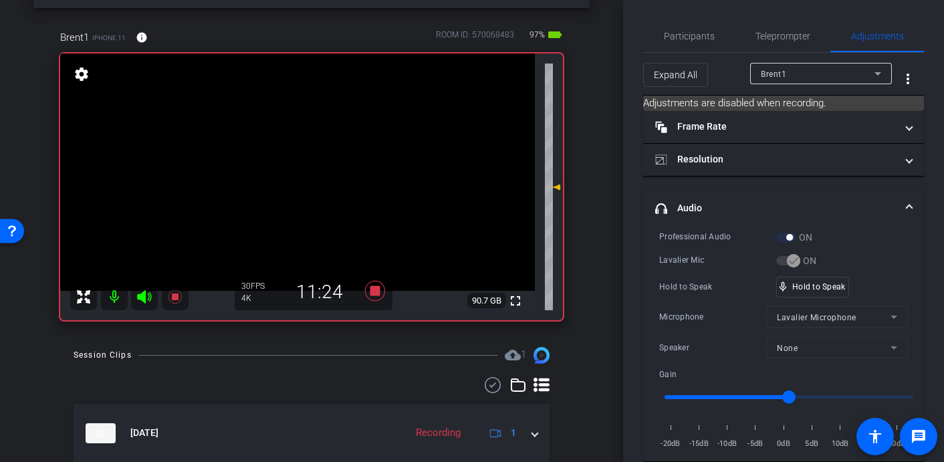
click at [291, 170] on video at bounding box center [297, 171] width 475 height 237
click at [299, 168] on video at bounding box center [297, 171] width 475 height 237
click at [296, 167] on video at bounding box center [297, 171] width 475 height 237
click at [302, 172] on video at bounding box center [297, 171] width 475 height 237
click at [301, 166] on video at bounding box center [297, 171] width 475 height 237
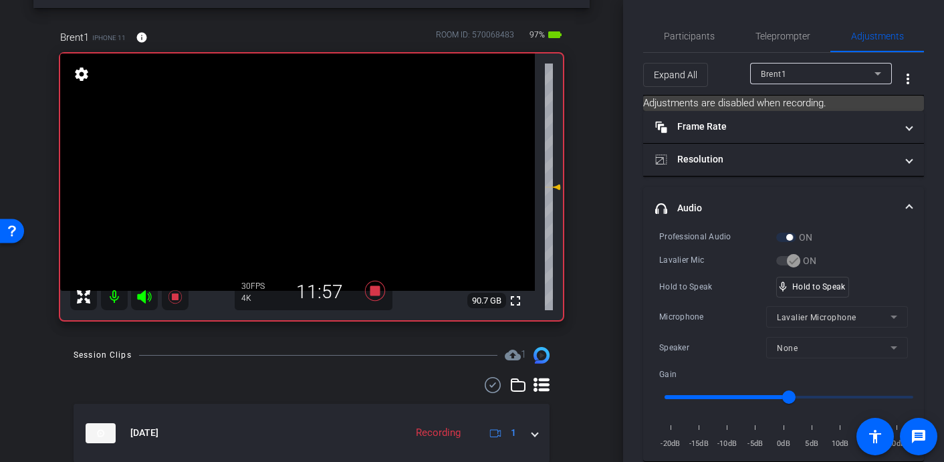
click at [302, 165] on video at bounding box center [297, 171] width 475 height 237
click at [299, 164] on video at bounding box center [297, 171] width 475 height 237
click at [371, 295] on icon at bounding box center [375, 291] width 20 height 20
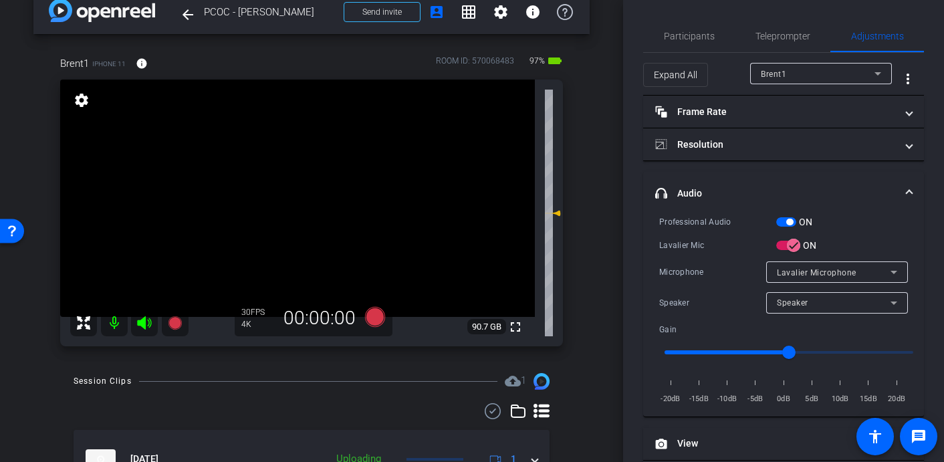
scroll to position [0, 0]
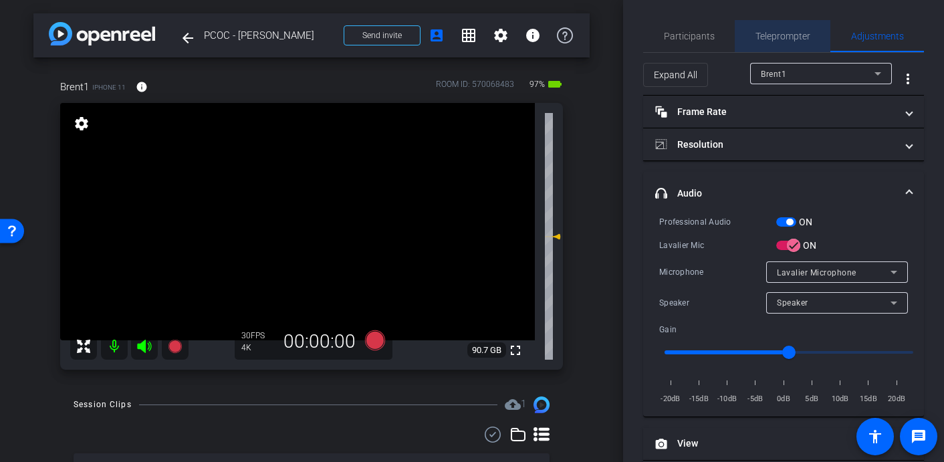
click at [775, 35] on span "Teleprompter" at bounding box center [782, 35] width 55 height 9
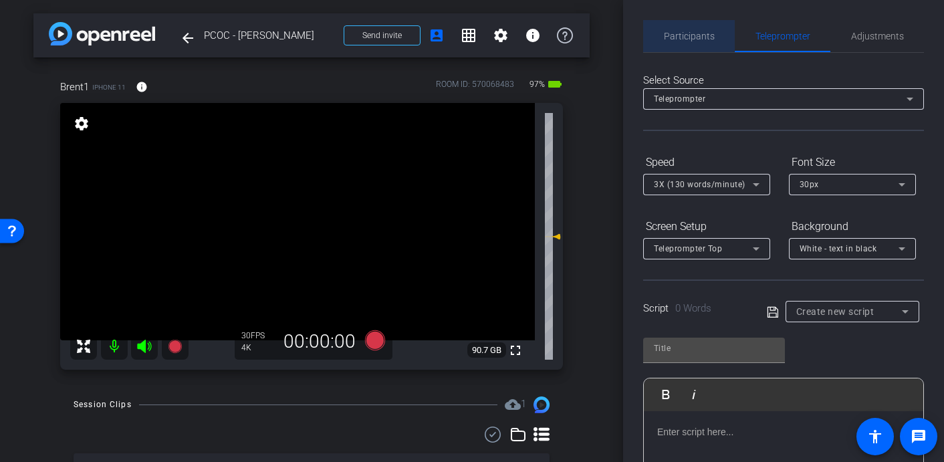
click at [683, 29] on span "Participants" at bounding box center [689, 36] width 51 height 32
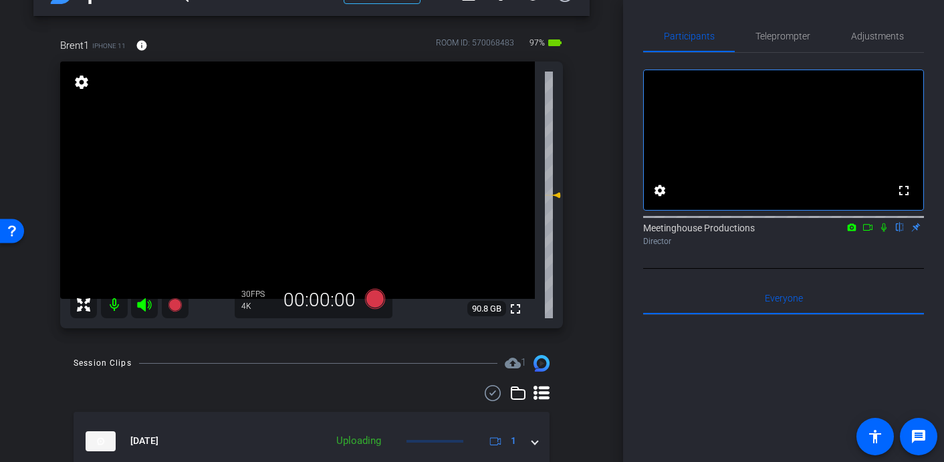
scroll to position [17, 0]
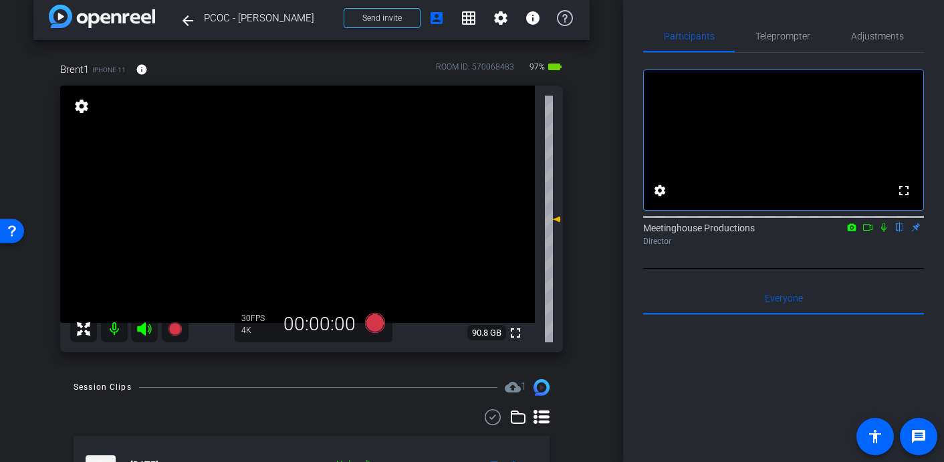
click at [885, 232] on icon at bounding box center [883, 227] width 5 height 9
click at [867, 232] on icon at bounding box center [867, 227] width 11 height 9
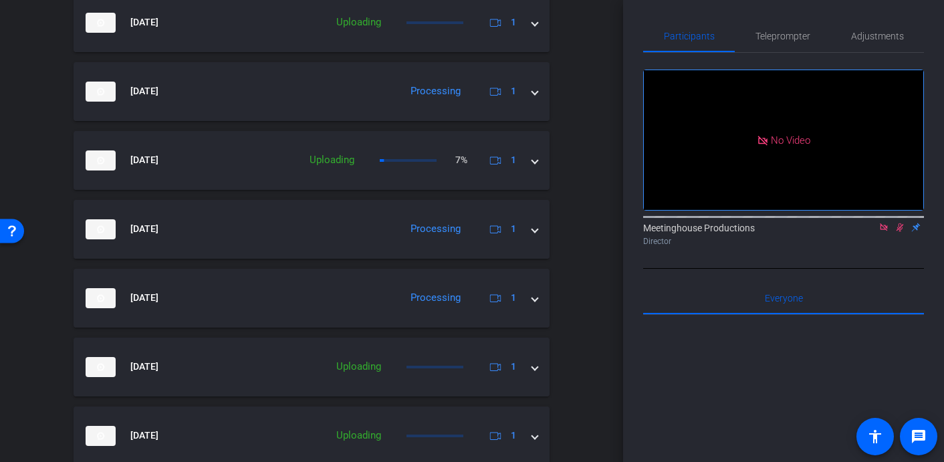
scroll to position [717, 0]
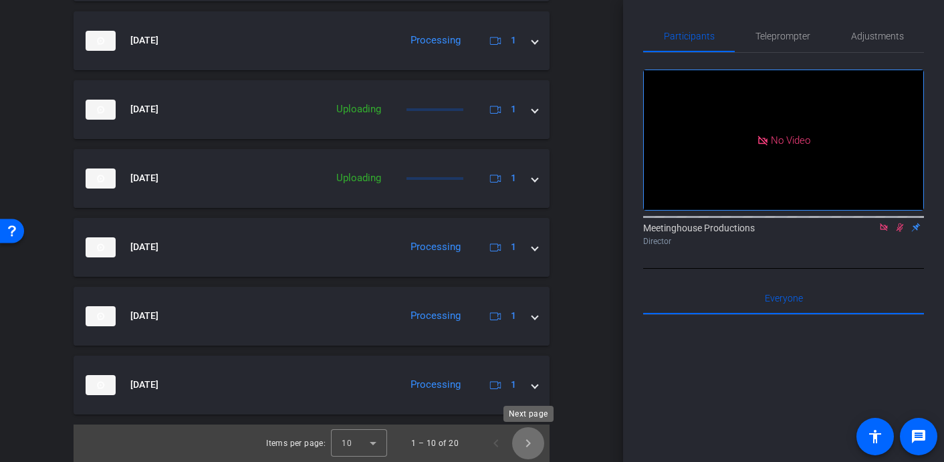
click at [531, 439] on span "Next page" at bounding box center [528, 443] width 32 height 32
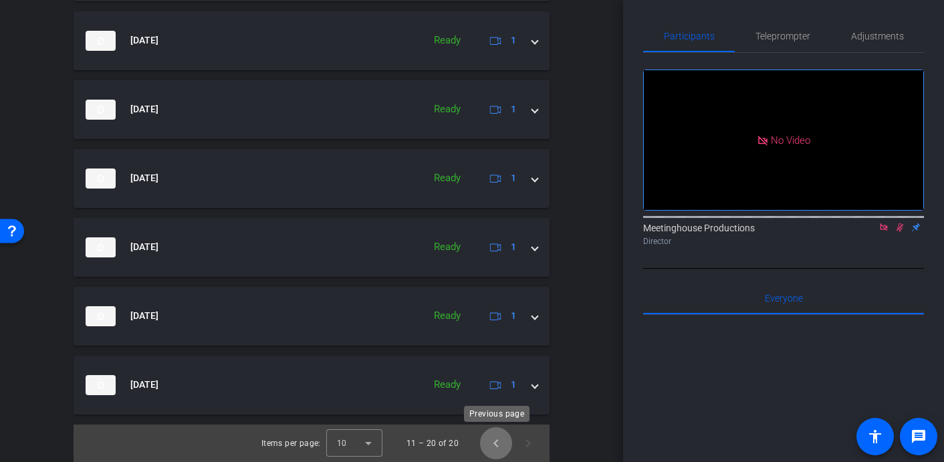
click at [496, 441] on span "Previous page" at bounding box center [496, 443] width 32 height 32
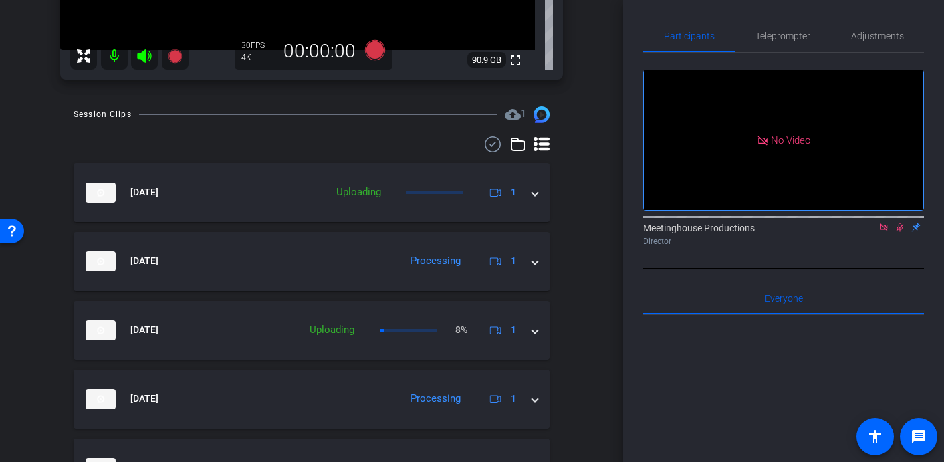
scroll to position [273, 0]
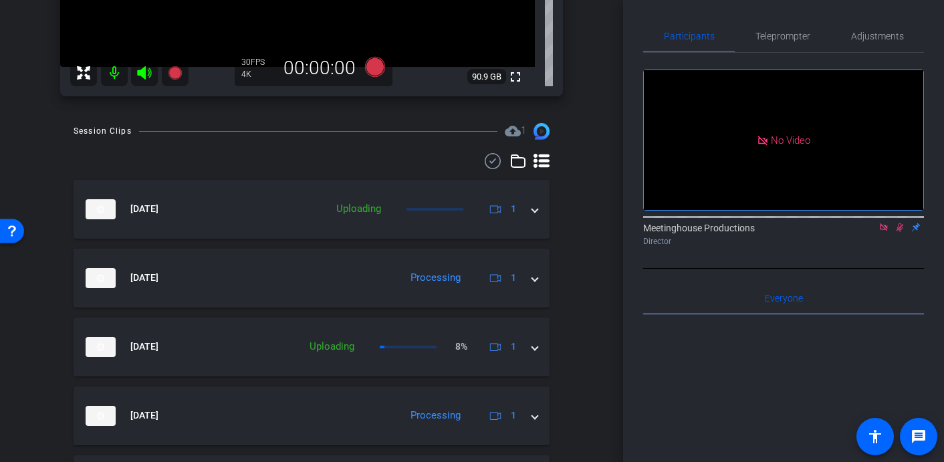
click at [114, 72] on mat-icon at bounding box center [114, 72] width 27 height 27
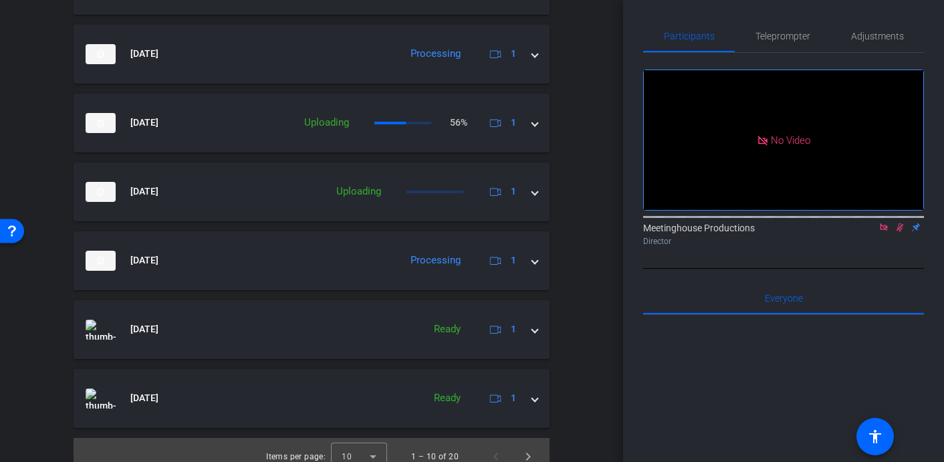
scroll to position [704, 0]
